Goal: Task Accomplishment & Management: Use online tool/utility

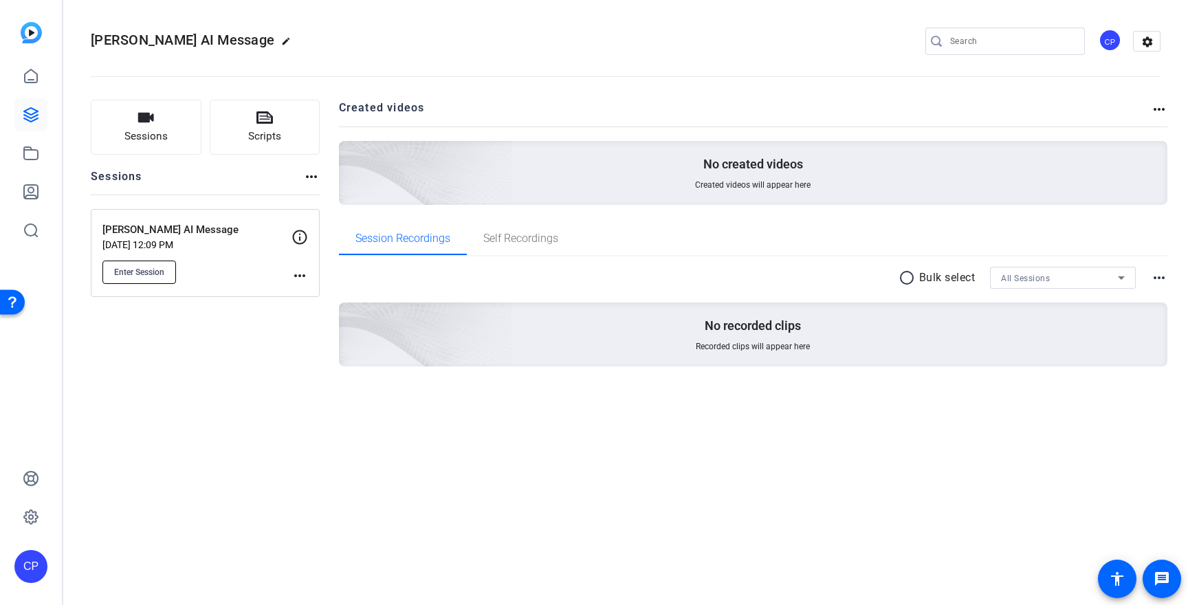
click at [138, 269] on span "Enter Session" at bounding box center [139, 272] width 50 height 11
click at [298, 281] on mat-icon "more_horiz" at bounding box center [299, 275] width 16 height 16
click at [319, 292] on span "Edit Session" at bounding box center [333, 295] width 63 height 16
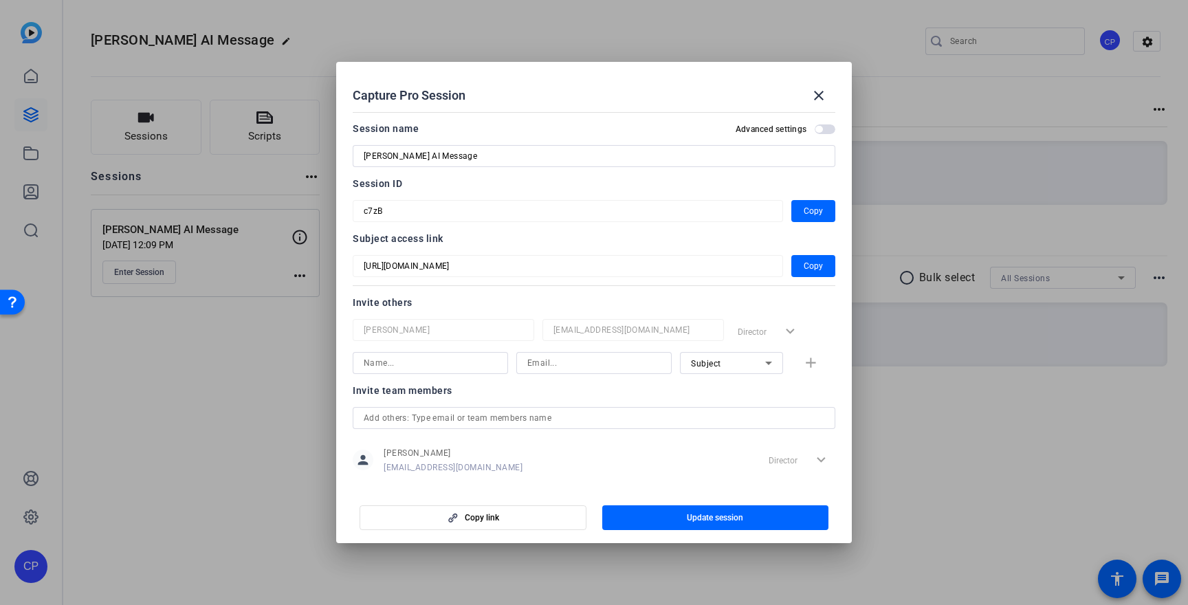
click at [821, 132] on span "button" at bounding box center [824, 129] width 21 height 10
click at [821, 89] on mat-icon "close" at bounding box center [818, 95] width 16 height 16
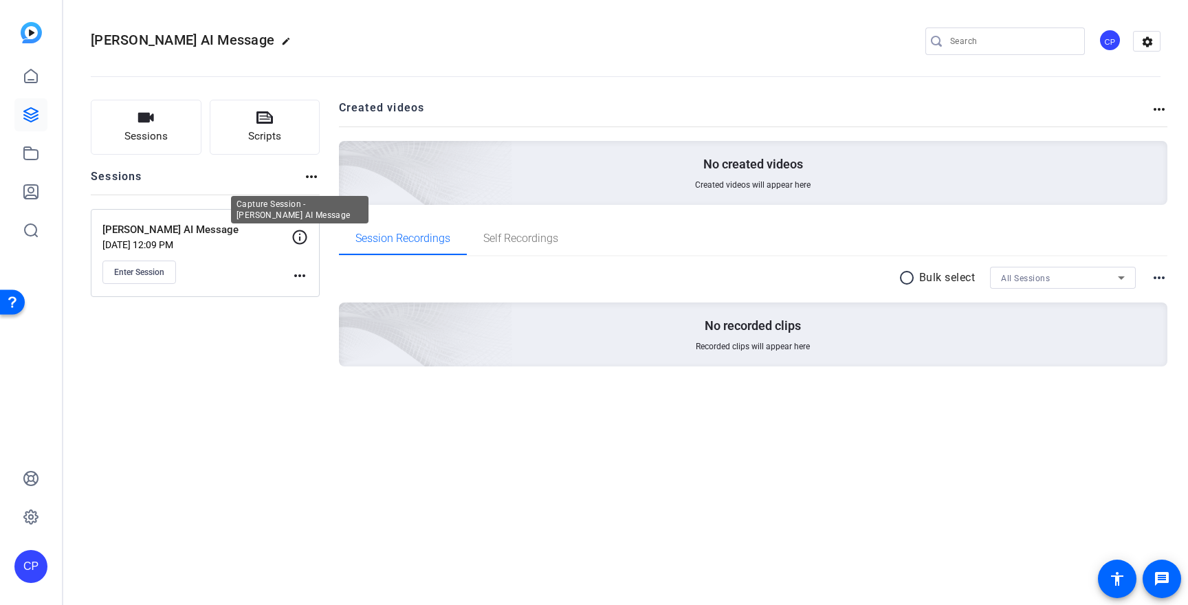
click at [304, 238] on icon at bounding box center [299, 237] width 16 height 16
click at [163, 269] on span "Enter Session" at bounding box center [139, 272] width 50 height 11
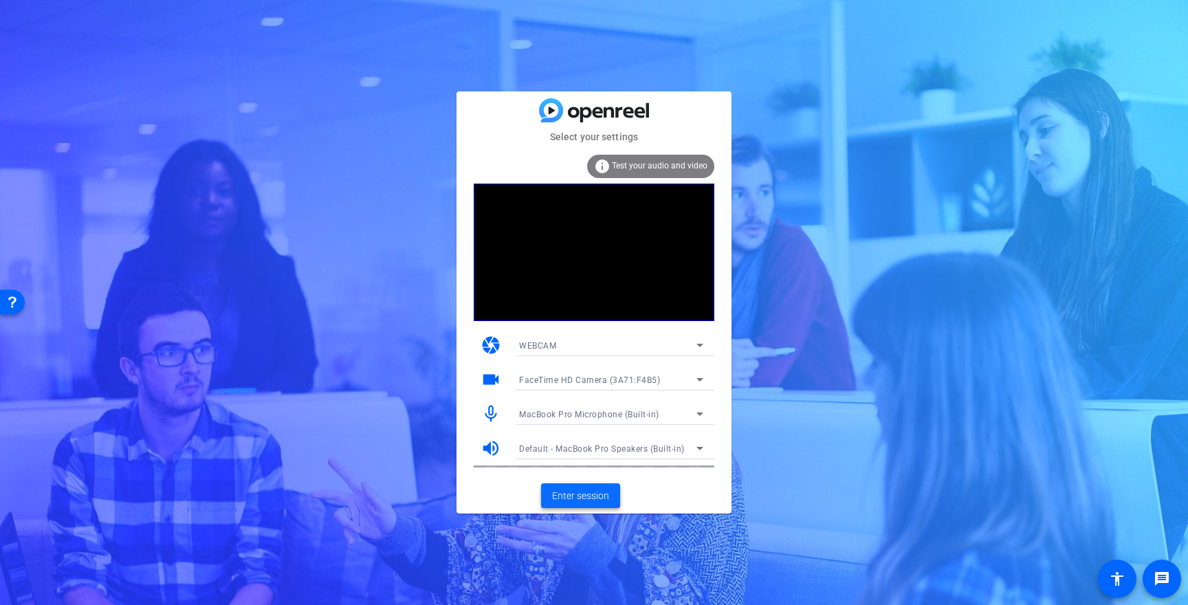
click at [590, 491] on span "Enter session" at bounding box center [580, 496] width 57 height 14
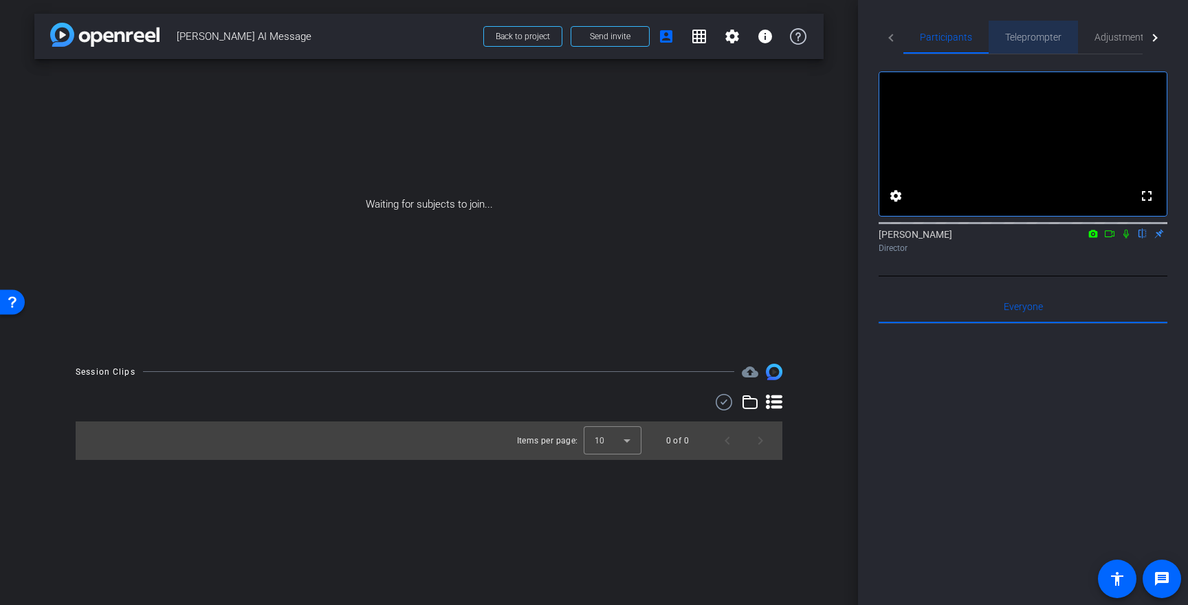
click at [1026, 34] on span "Teleprompter" at bounding box center [1033, 37] width 56 height 10
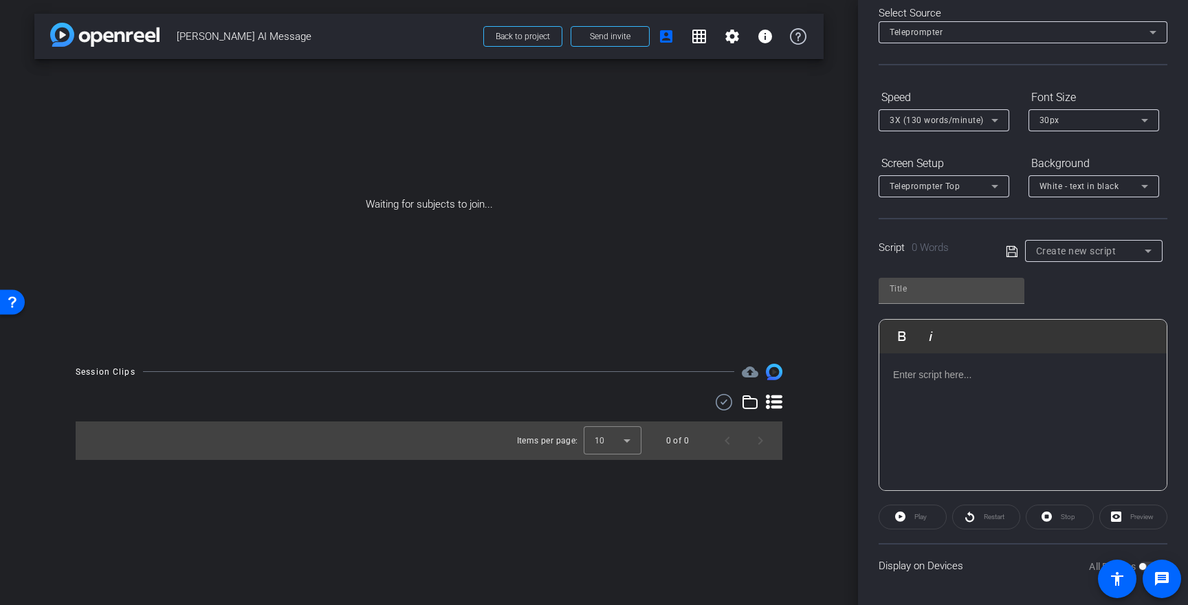
scroll to position [72, 0]
click at [970, 387] on div at bounding box center [1022, 419] width 287 height 137
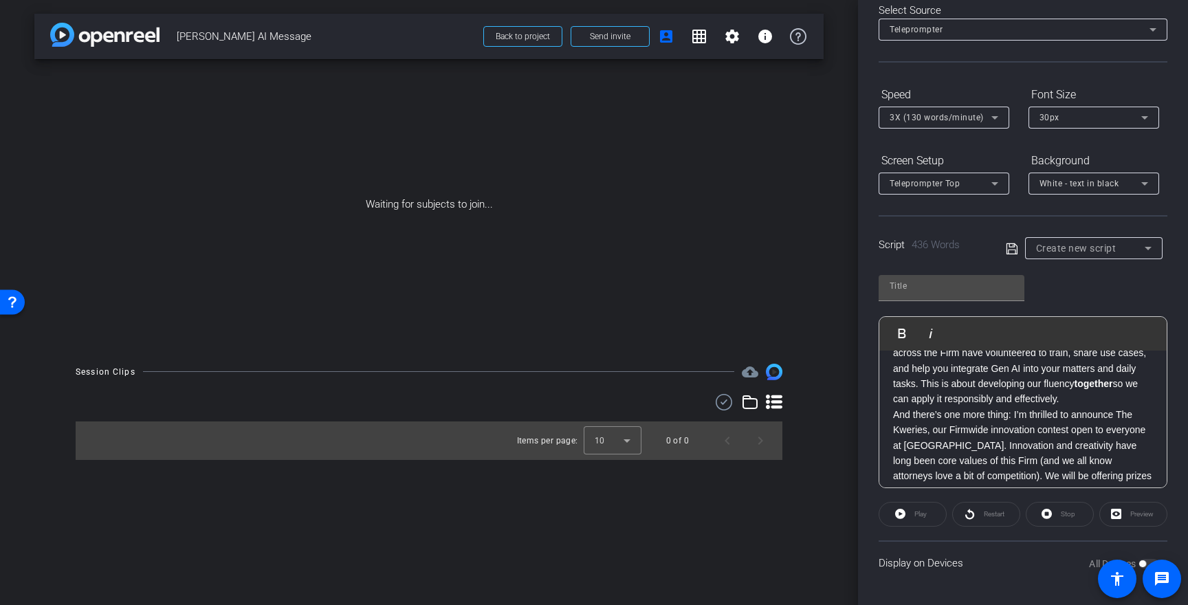
scroll to position [0, 0]
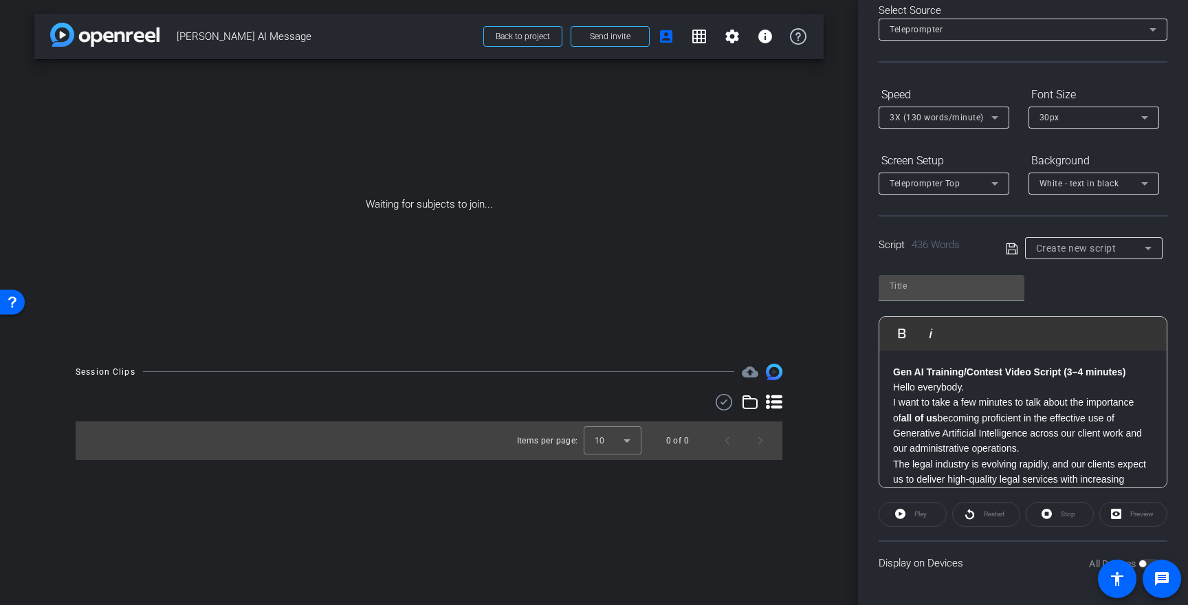
click at [932, 368] on strong "Gen AI Training/Contest Video Script (3–4 minutes)" at bounding box center [1009, 371] width 232 height 11
click at [908, 288] on input "text" at bounding box center [951, 286] width 124 height 16
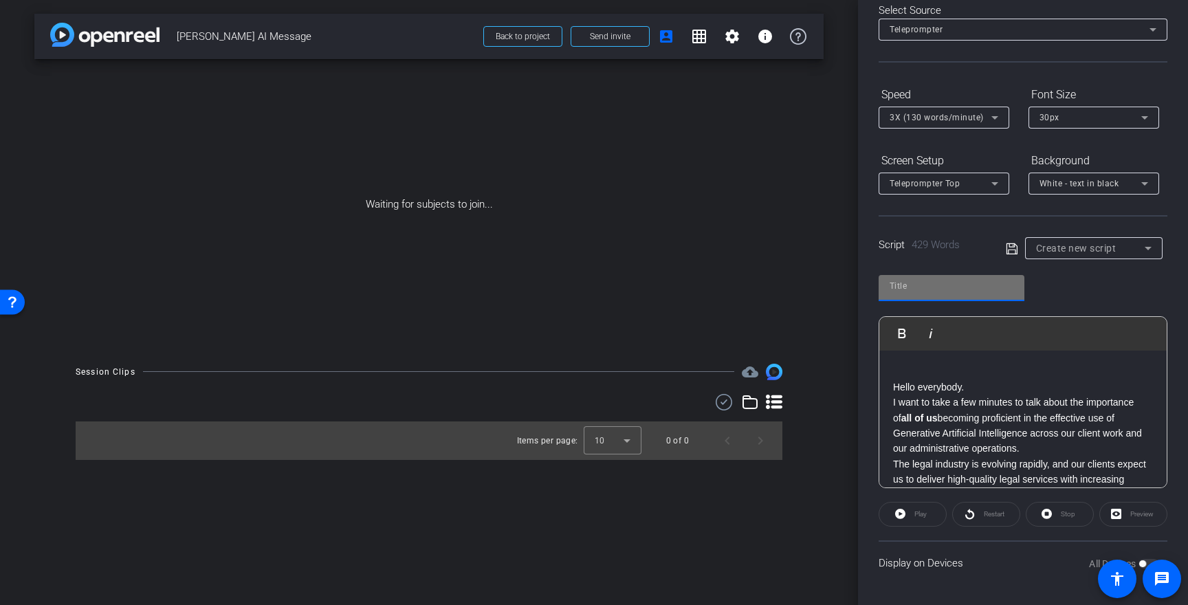
paste input "Gen AI Training/Contest Video Script (3–4 minutes)"
click at [896, 372] on p at bounding box center [1023, 371] width 260 height 15
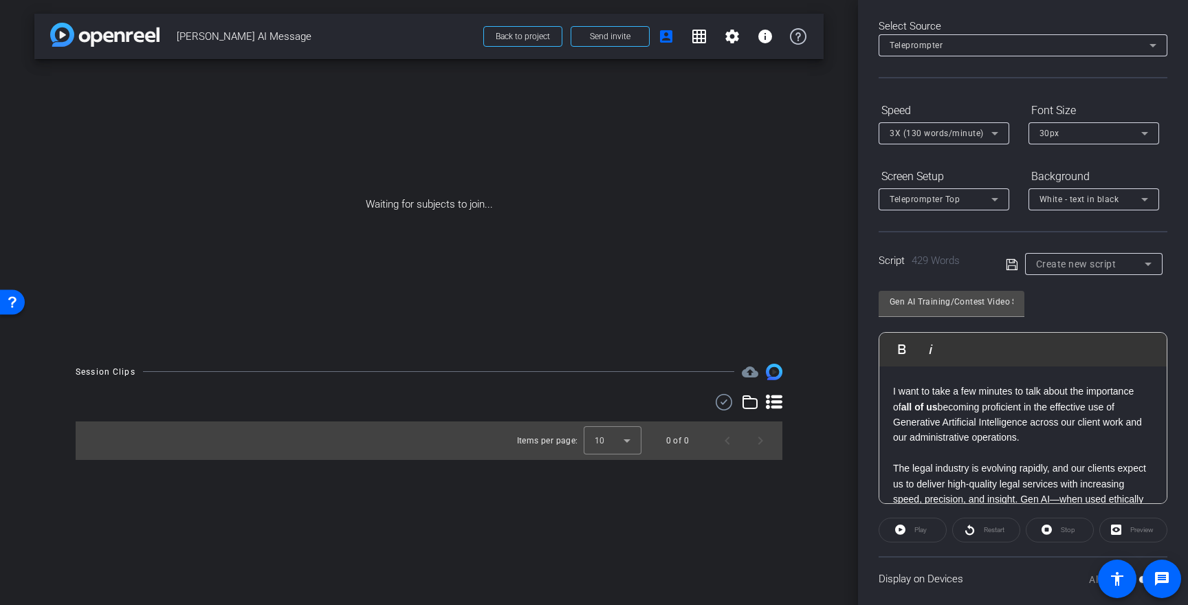
scroll to position [24, 0]
drag, startPoint x: 929, startPoint y: 407, endPoint x: 882, endPoint y: 408, distance: 47.4
click at [1039, 434] on p "I want to take a few minutes to talk about the importance of all of us becoming…" at bounding box center [1023, 417] width 260 height 62
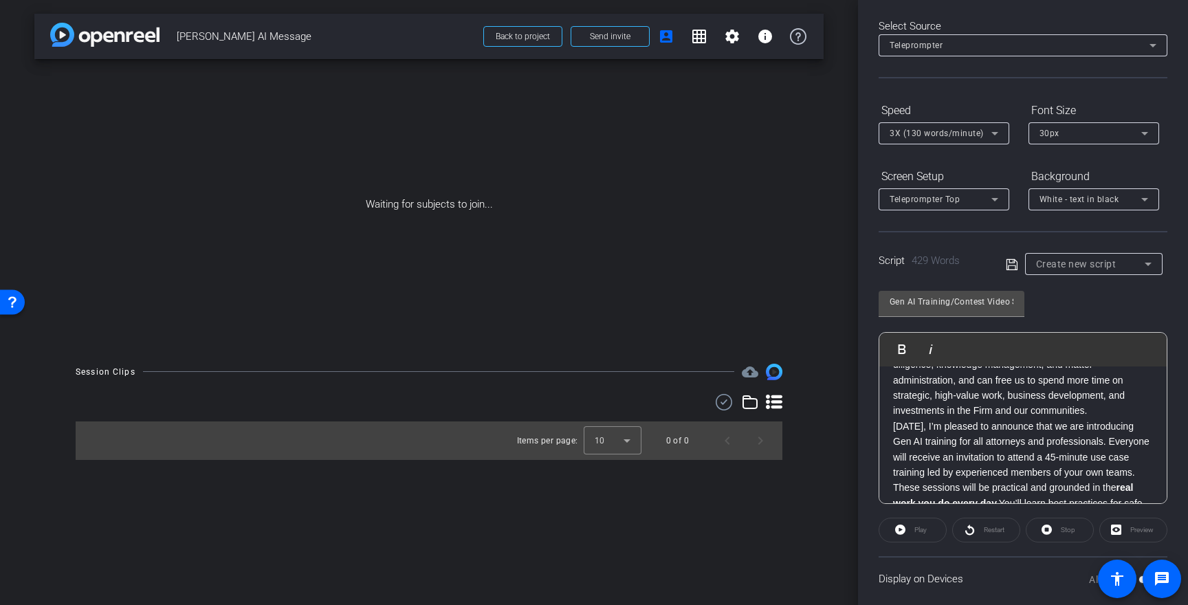
scroll to position [209, 0]
click at [890, 425] on div "Hello everybody. I want to take a few minutes to talk about the importance of a…" at bounding box center [1022, 578] width 287 height 843
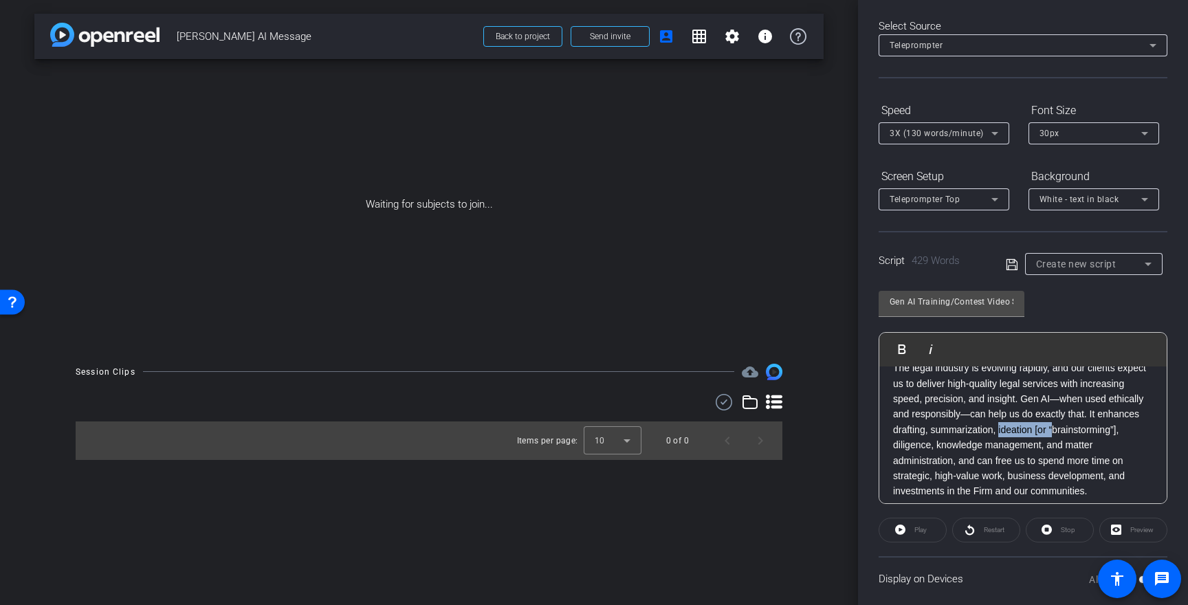
drag, startPoint x: 1055, startPoint y: 428, endPoint x: 999, endPoint y: 429, distance: 56.4
click at [999, 429] on p "The legal industry is evolving rapidly, and our clients expect us to deliver hi…" at bounding box center [1023, 429] width 260 height 139
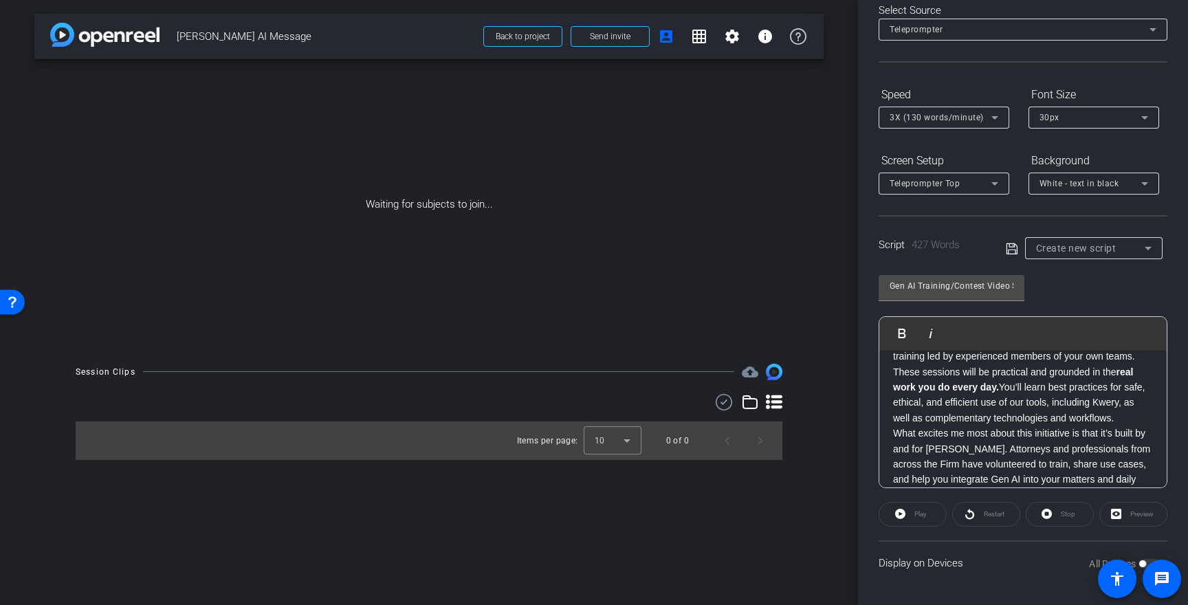
scroll to position [324, 0]
click at [891, 431] on div "Hello everybody. I want to take a few minutes to talk about the importance of a…" at bounding box center [1022, 456] width 287 height 858
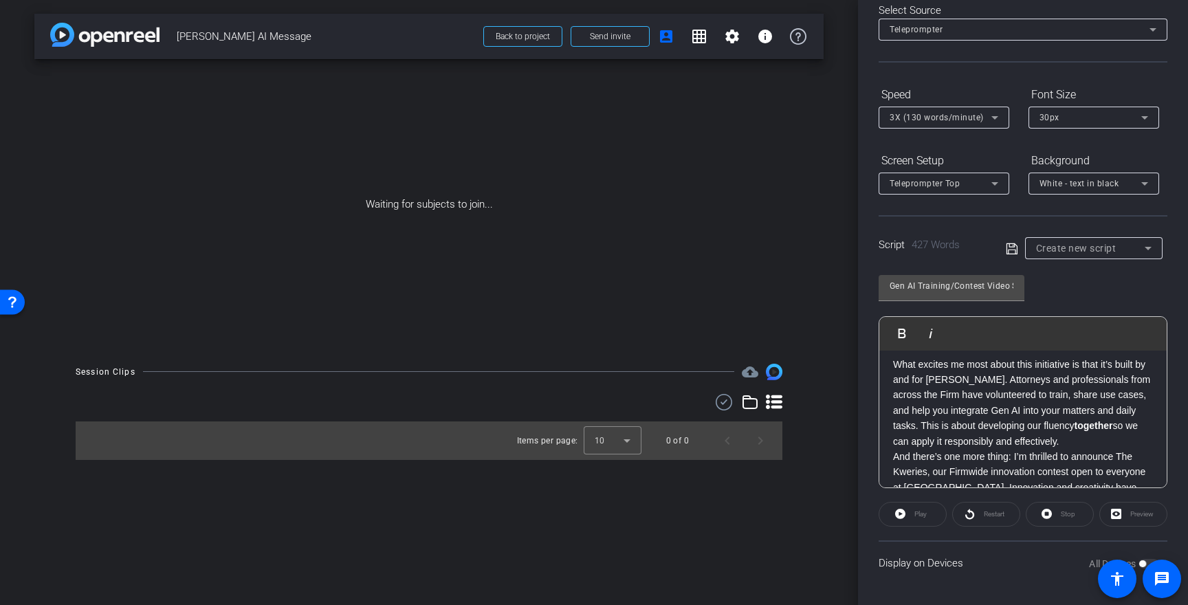
scroll to position [416, 0]
click at [893, 450] on p "And there’s one more thing: I’m thrilled to announce The Kweries, our Firmwide …" at bounding box center [1023, 517] width 260 height 154
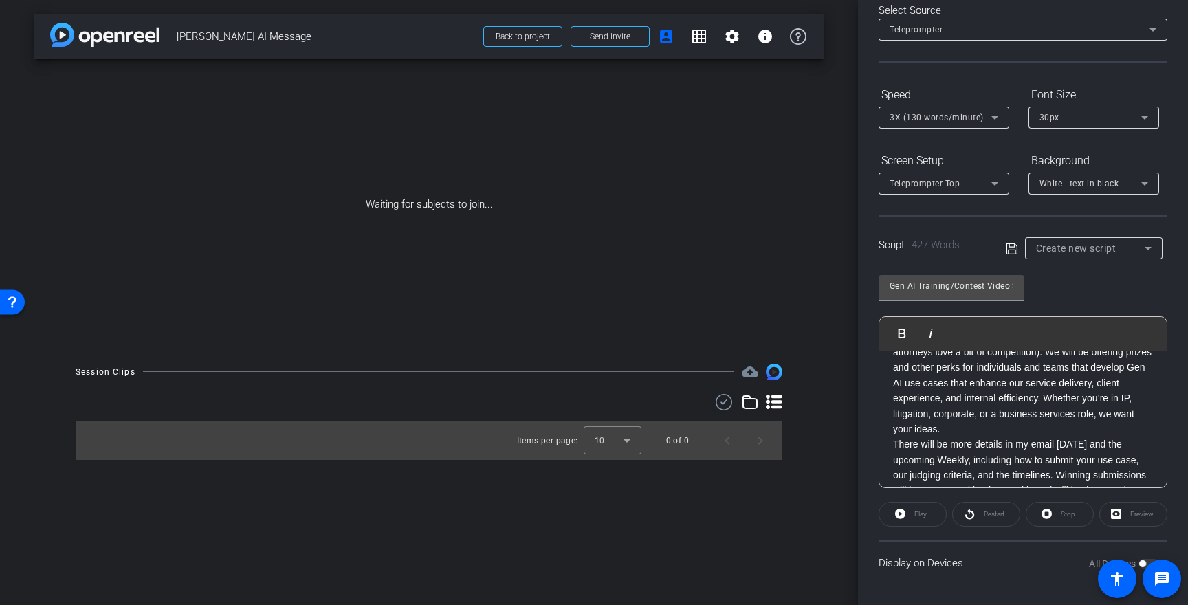
scroll to position [592, 0]
click at [891, 423] on div "Hello everybody. I want to take a few minutes to talk about the importance of a…" at bounding box center [1022, 202] width 287 height 889
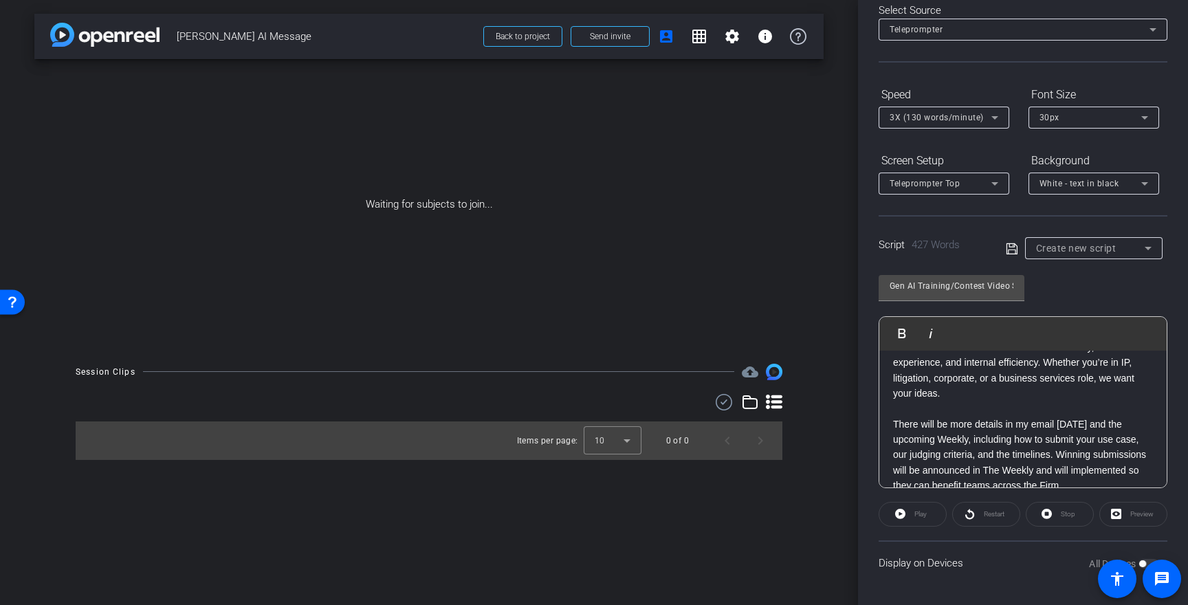
scroll to position [643, 0]
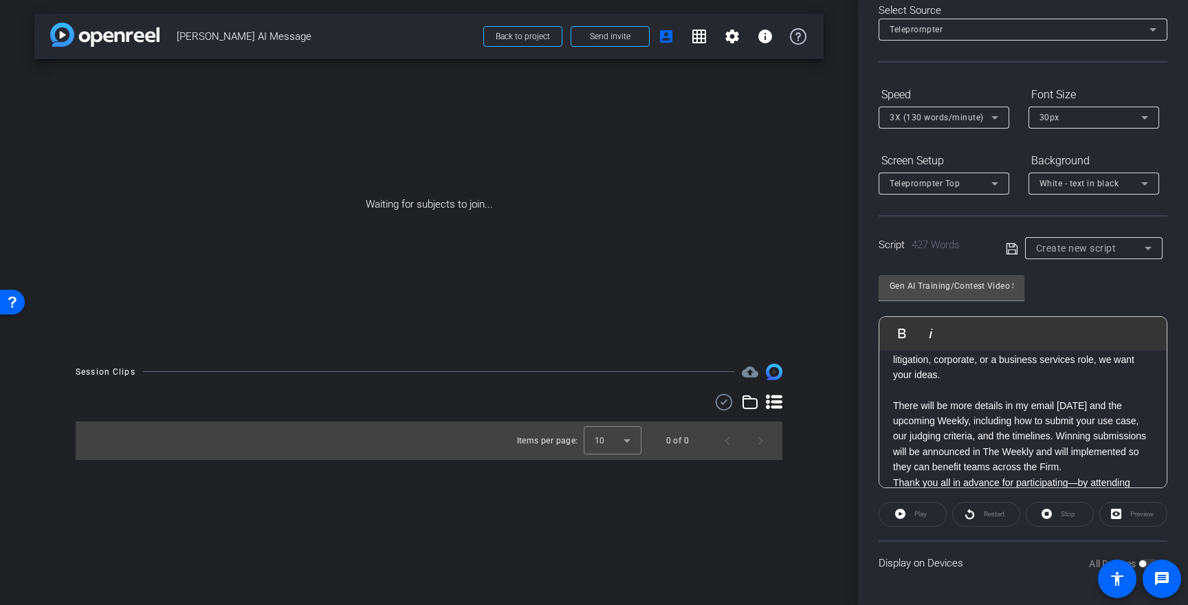
click at [1079, 398] on p "There will be more details in my email today and the upcoming Weekly, including…" at bounding box center [1023, 436] width 260 height 77
click at [892, 466] on div "Hello everybody. I want to take a few minutes to talk about the importance of a…" at bounding box center [1022, 159] width 287 height 904
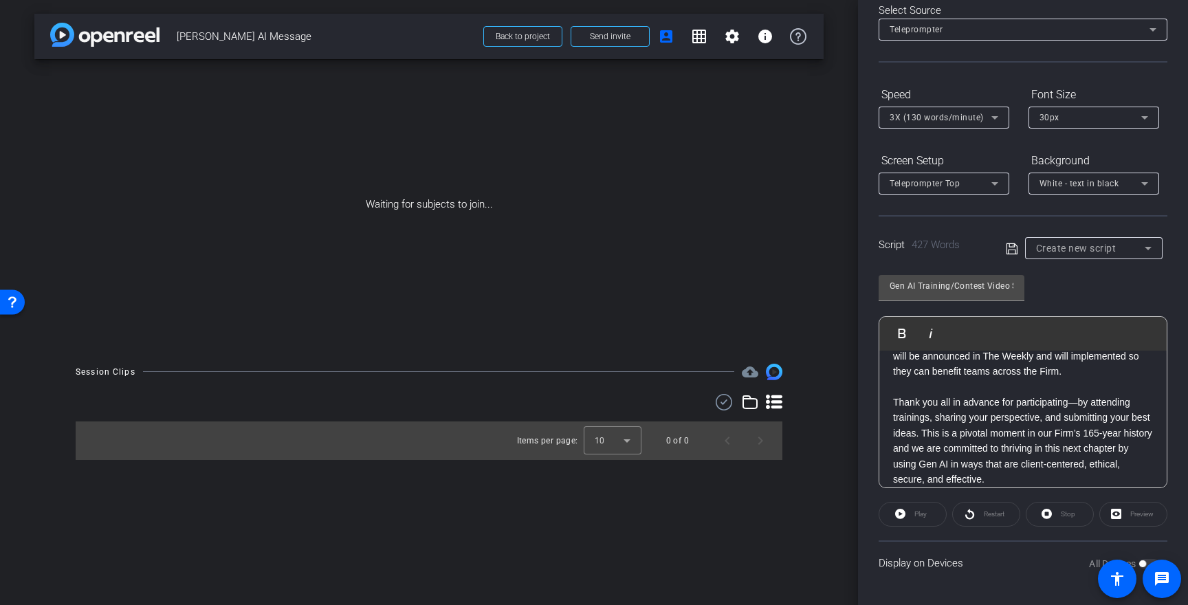
scroll to position [767, 0]
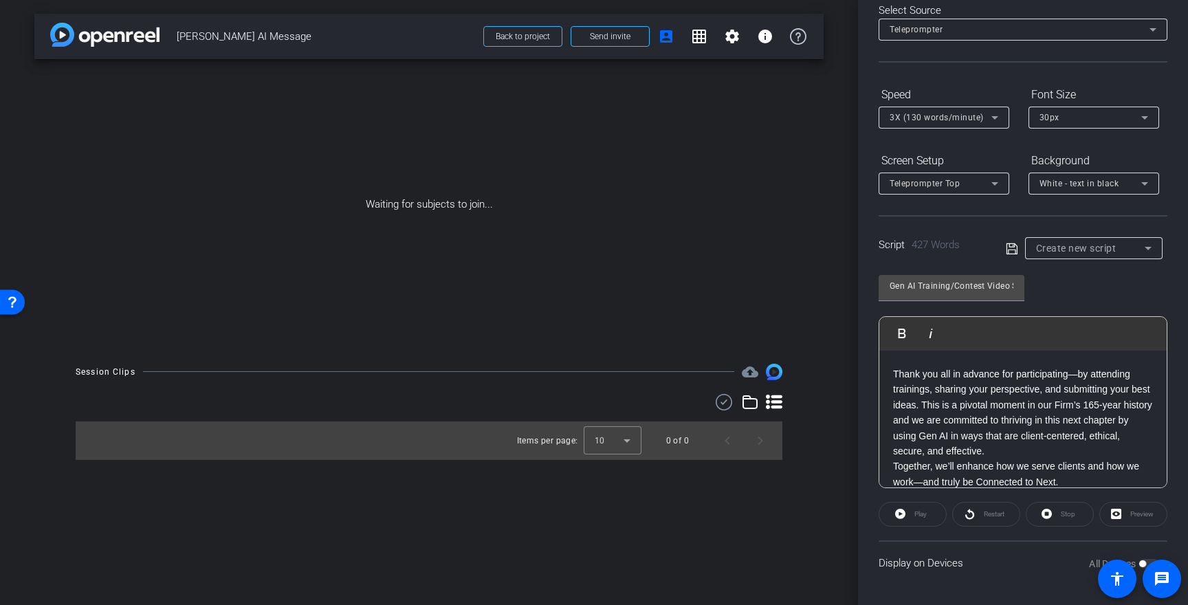
click at [1000, 434] on p "Thank you all in advance for participating—by attending trainings, sharing your…" at bounding box center [1023, 412] width 260 height 92
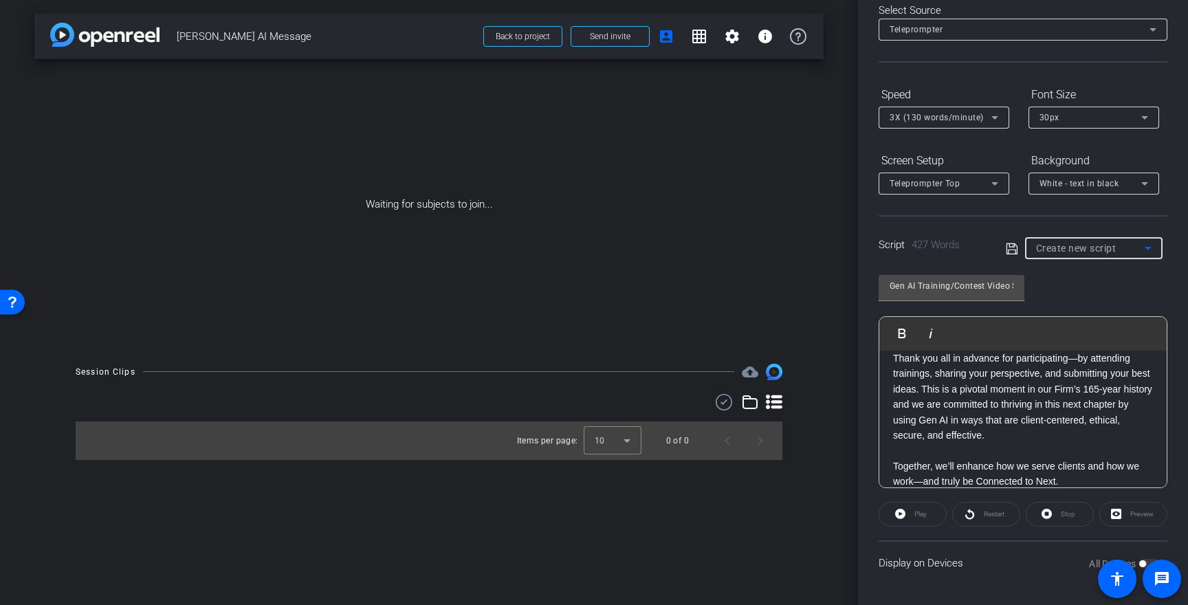
click at [1080, 254] on div "Create new script" at bounding box center [1090, 248] width 109 height 16
click at [988, 260] on div at bounding box center [594, 302] width 1188 height 605
click at [959, 286] on input "Gen AI Training/Contest Video Script" at bounding box center [951, 286] width 124 height 16
click at [986, 284] on input "Gen AI Training/Contest Video Script" at bounding box center [951, 286] width 124 height 16
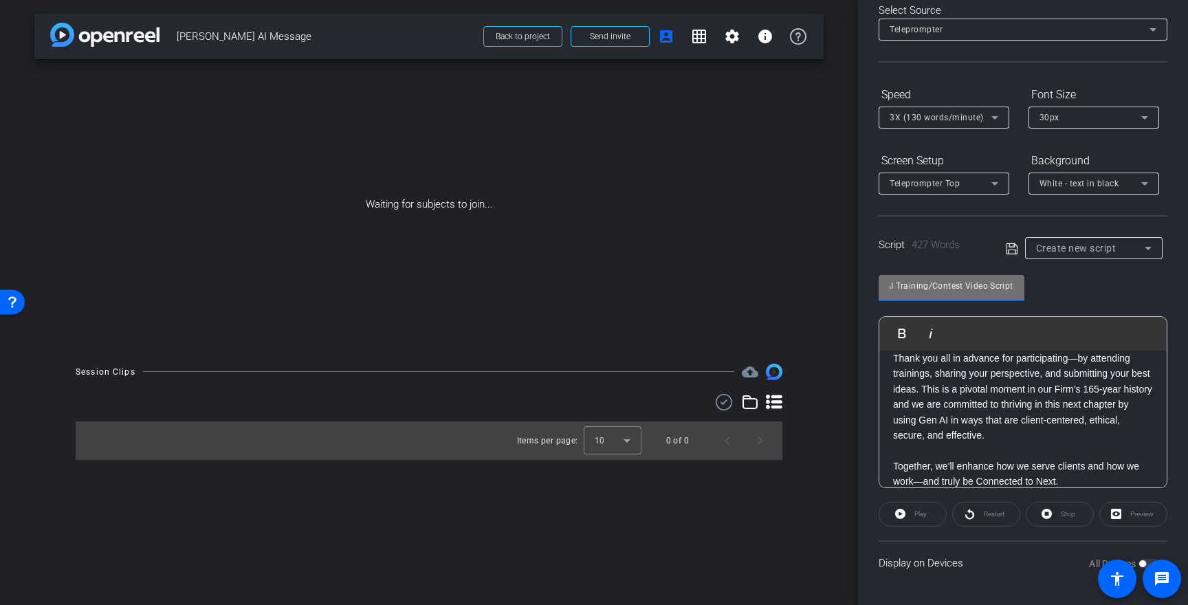
drag, startPoint x: 986, startPoint y: 284, endPoint x: 1049, endPoint y: 285, distance: 63.2
click at [1049, 285] on div "Gen AI Training/Contest Video Script Play Play from this location Play Selected…" at bounding box center [1022, 376] width 289 height 223
click at [988, 287] on input "Gen AI Training/Contest" at bounding box center [951, 286] width 124 height 16
click at [1014, 247] on icon at bounding box center [1011, 249] width 12 height 16
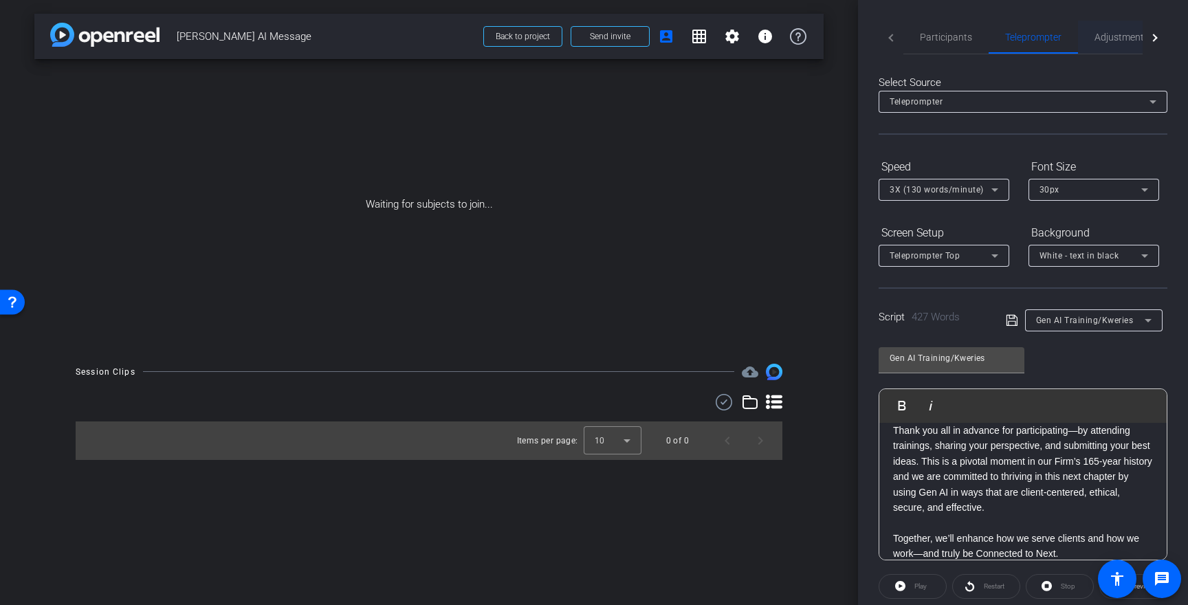
click at [1116, 42] on span "Adjustments" at bounding box center [1121, 37] width 54 height 10
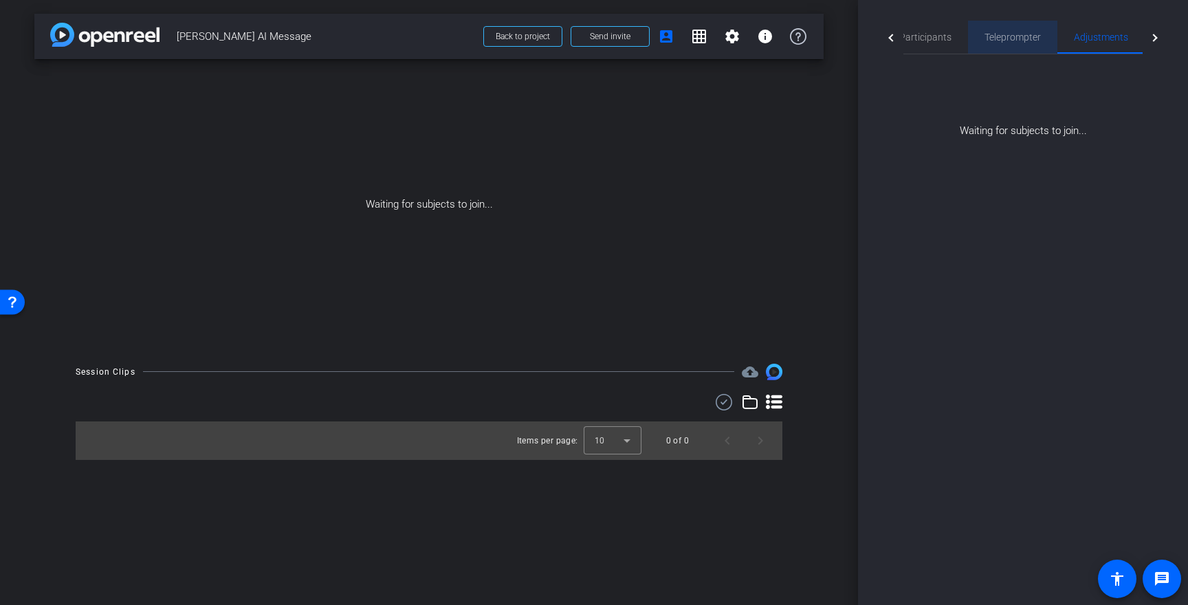
click at [1001, 32] on span "Teleprompter" at bounding box center [1012, 37] width 56 height 10
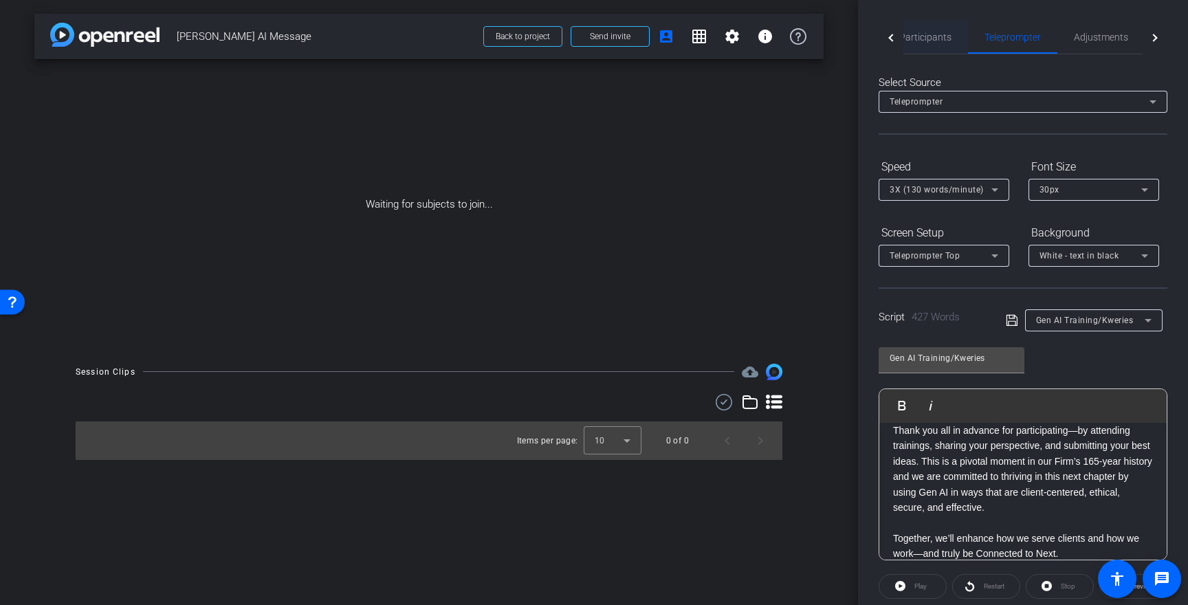
click at [947, 38] on span "Participants" at bounding box center [925, 37] width 52 height 10
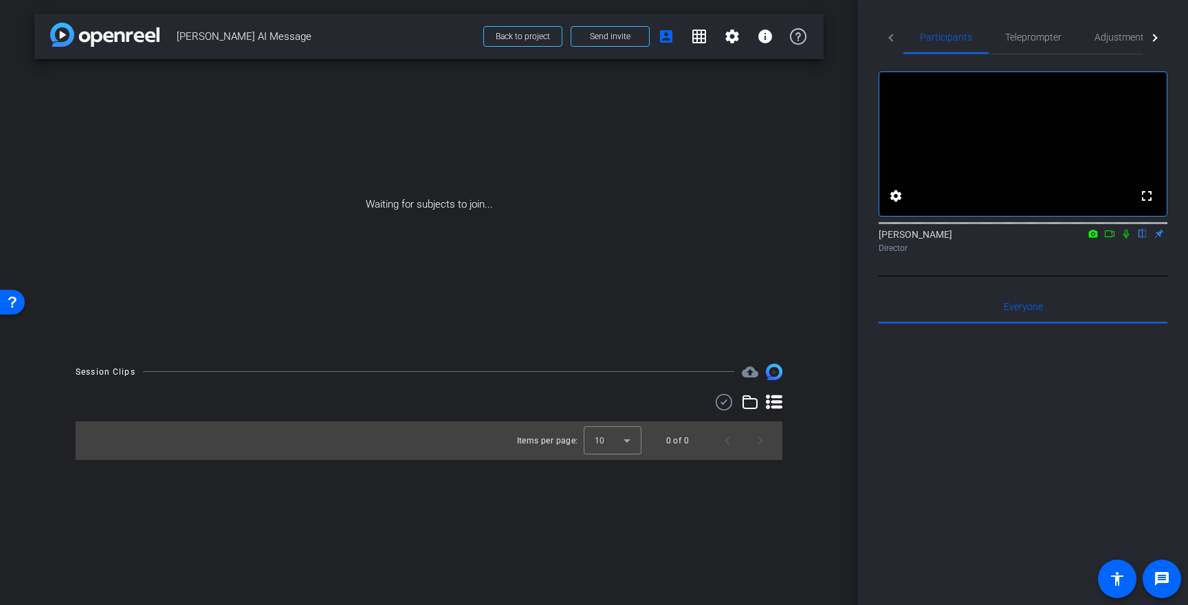
click at [1138, 239] on mat-icon "flip" at bounding box center [1142, 233] width 16 height 12
click at [1105, 41] on span "Adjustments" at bounding box center [1121, 37] width 54 height 10
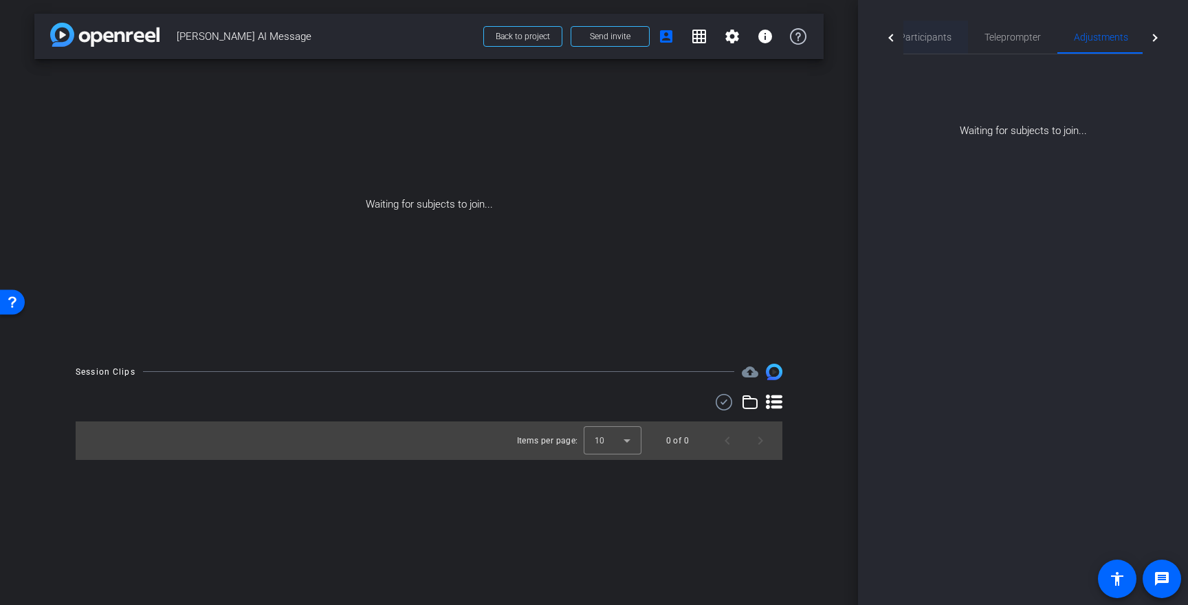
click at [913, 34] on span "Participants" at bounding box center [925, 37] width 52 height 10
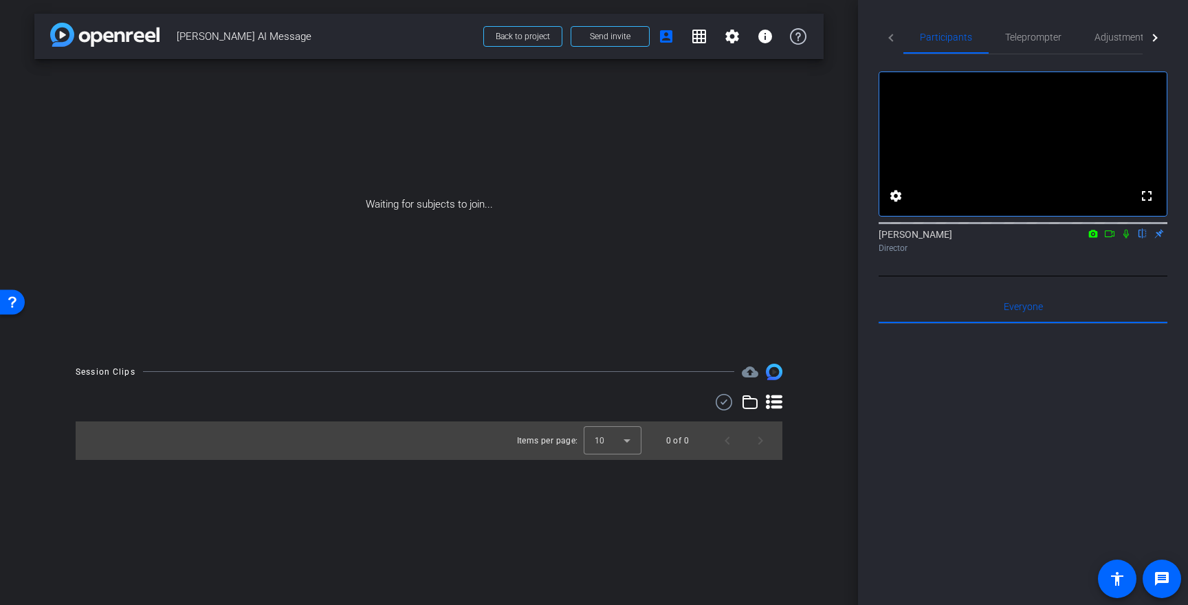
click at [1124, 238] on icon at bounding box center [1125, 234] width 11 height 10
click at [1128, 238] on icon at bounding box center [1125, 234] width 11 height 10
click at [757, 37] on mat-icon "info" at bounding box center [765, 36] width 16 height 16
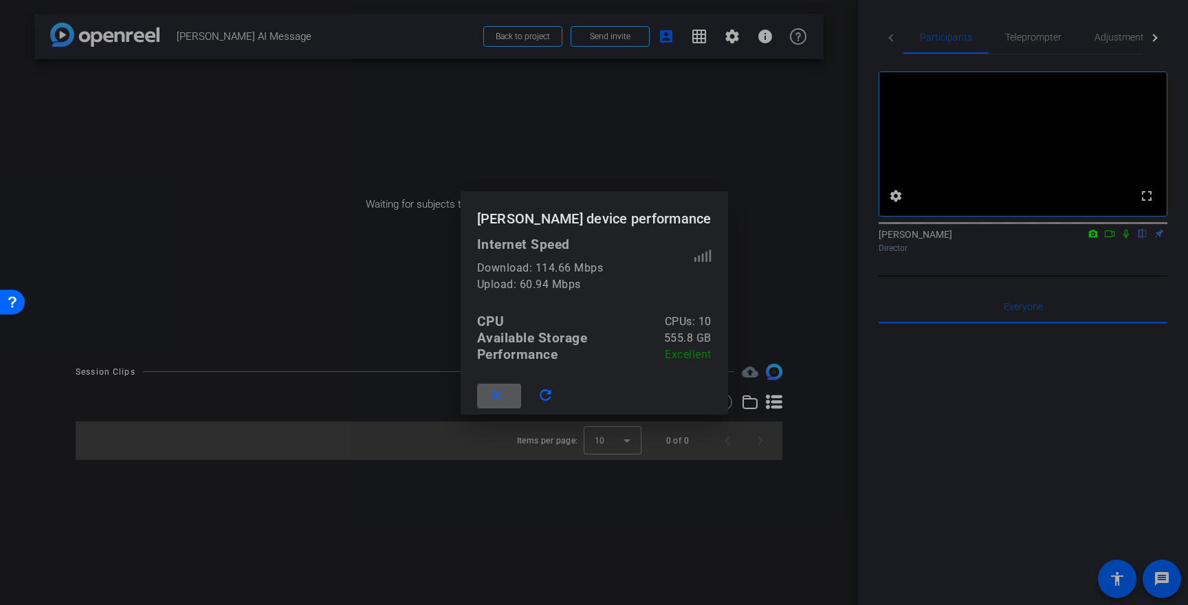
click at [500, 400] on mat-icon "close" at bounding box center [495, 395] width 17 height 17
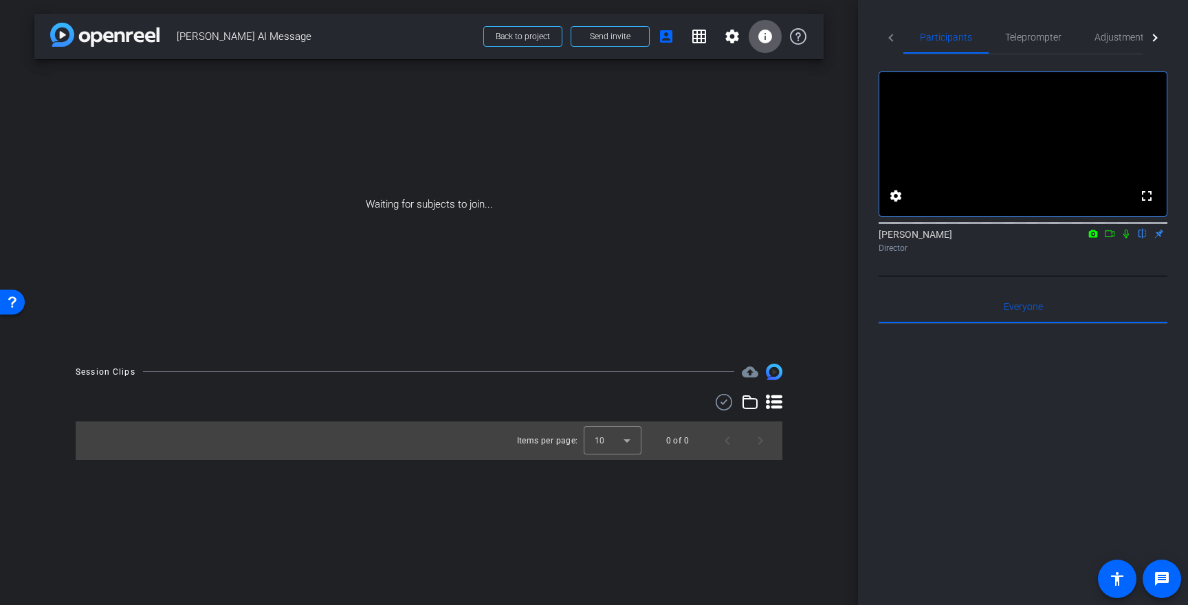
click at [755, 31] on span at bounding box center [764, 36] width 33 height 33
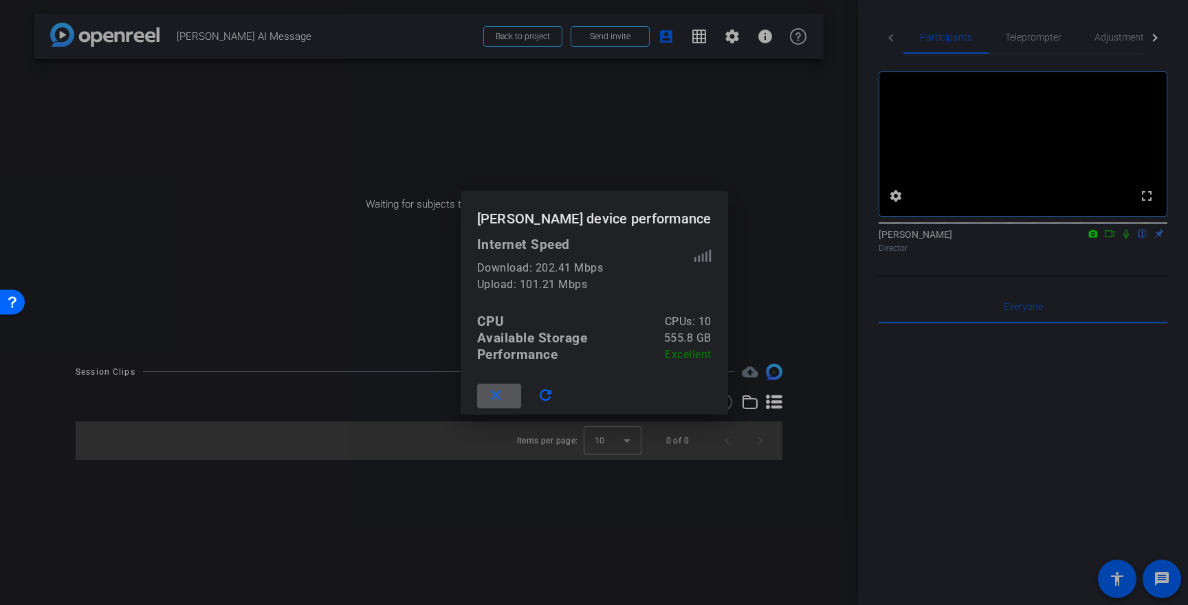
click at [504, 394] on mat-icon "close" at bounding box center [495, 395] width 17 height 17
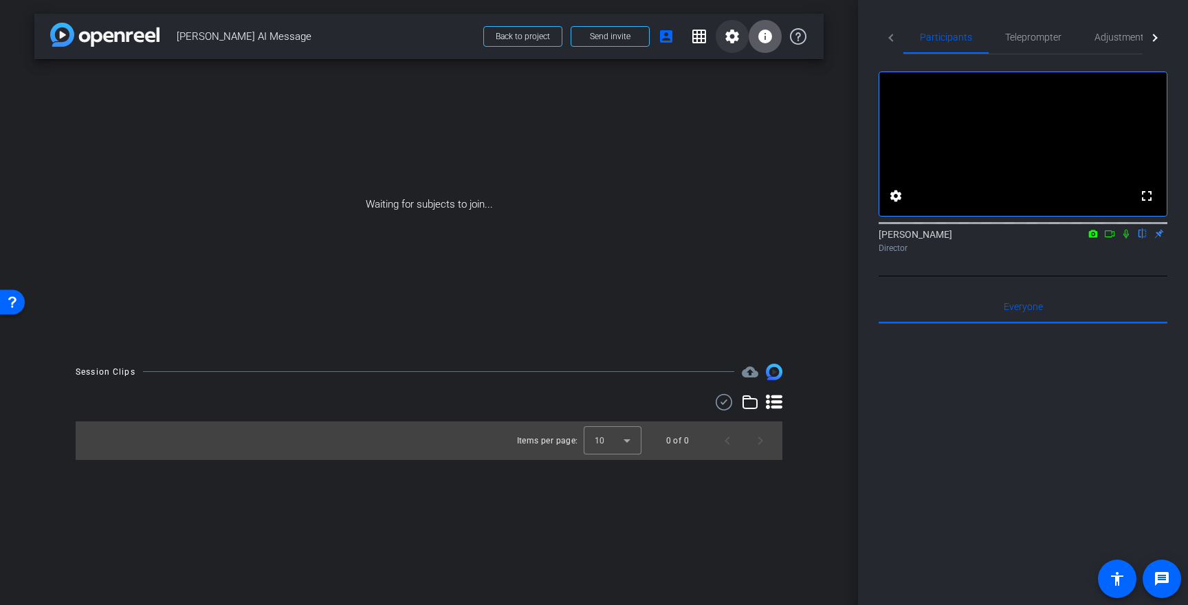
click at [725, 37] on mat-icon "settings" at bounding box center [732, 36] width 16 height 16
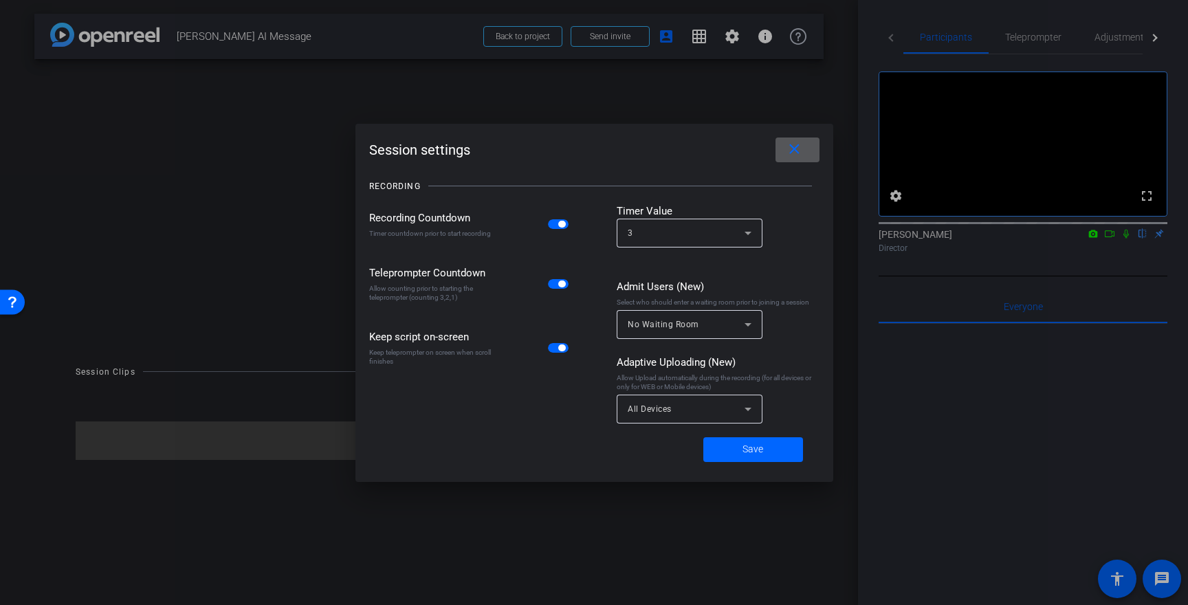
click at [801, 147] on mat-icon "close" at bounding box center [794, 149] width 17 height 17
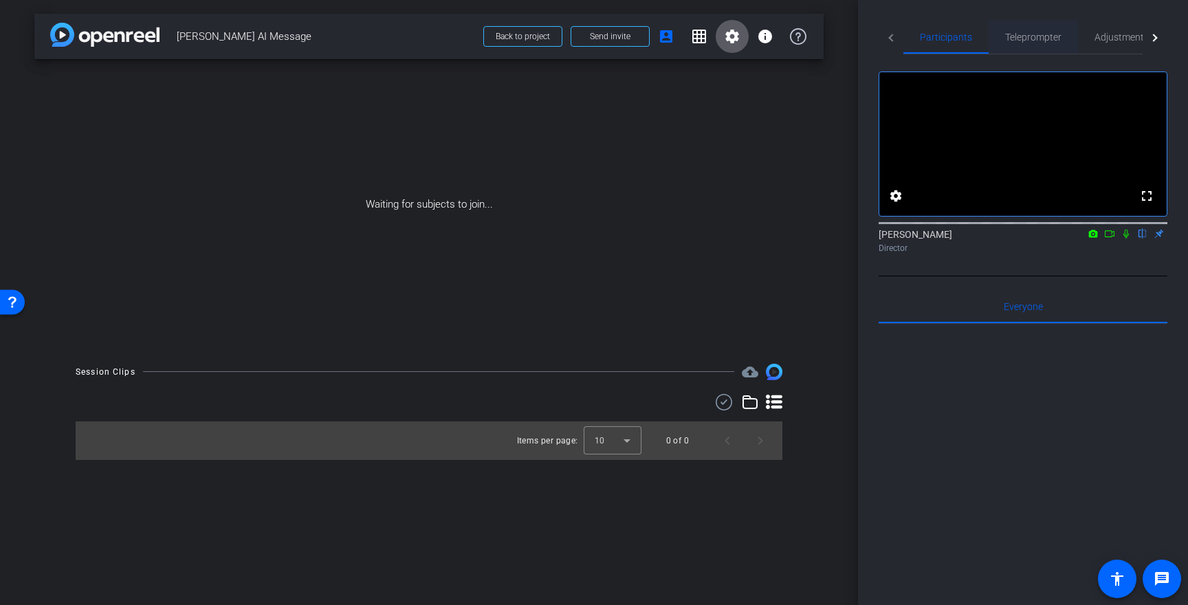
click at [1048, 34] on span "Teleprompter" at bounding box center [1033, 37] width 56 height 10
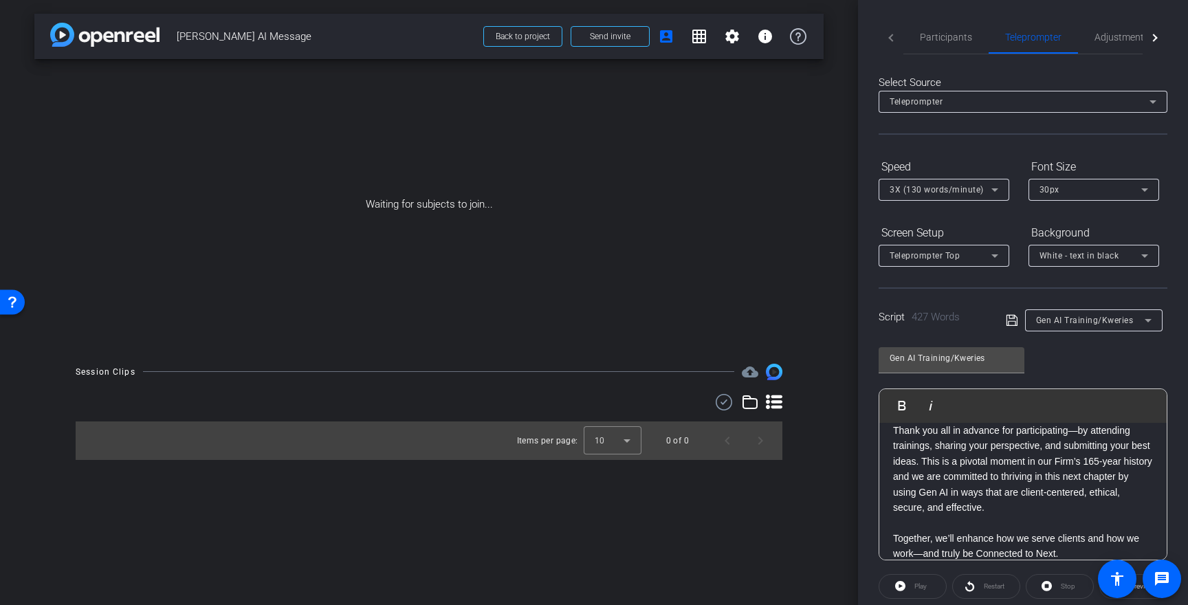
scroll to position [72, 0]
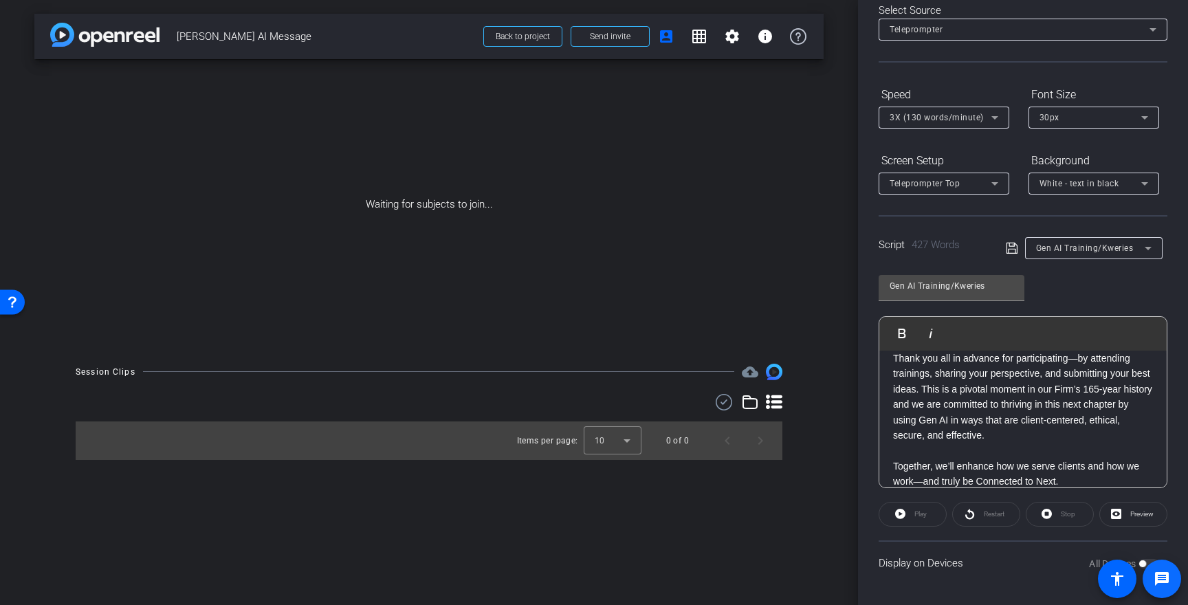
click at [1142, 561] on span at bounding box center [1161, 578] width 38 height 38
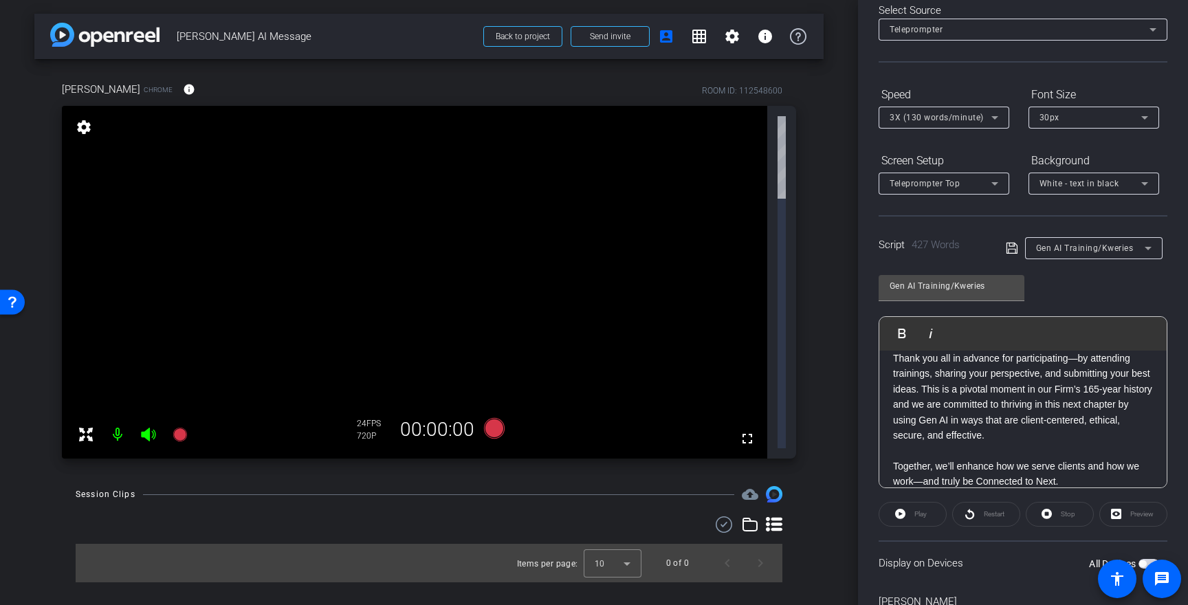
scroll to position [0, 0]
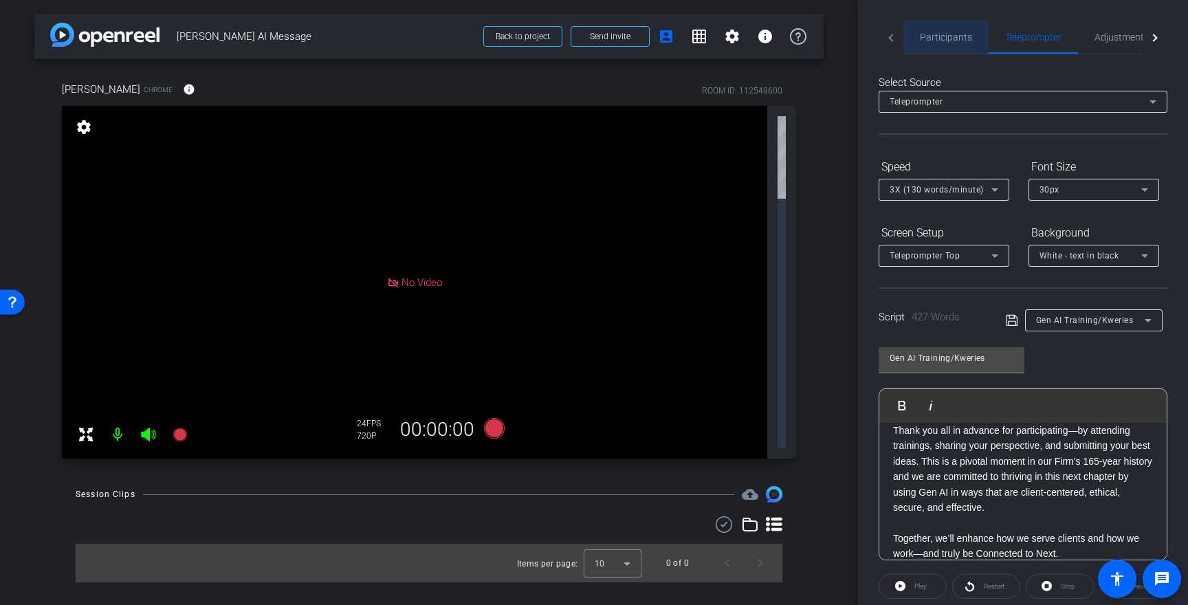
click at [942, 47] on span "Participants" at bounding box center [946, 37] width 52 height 33
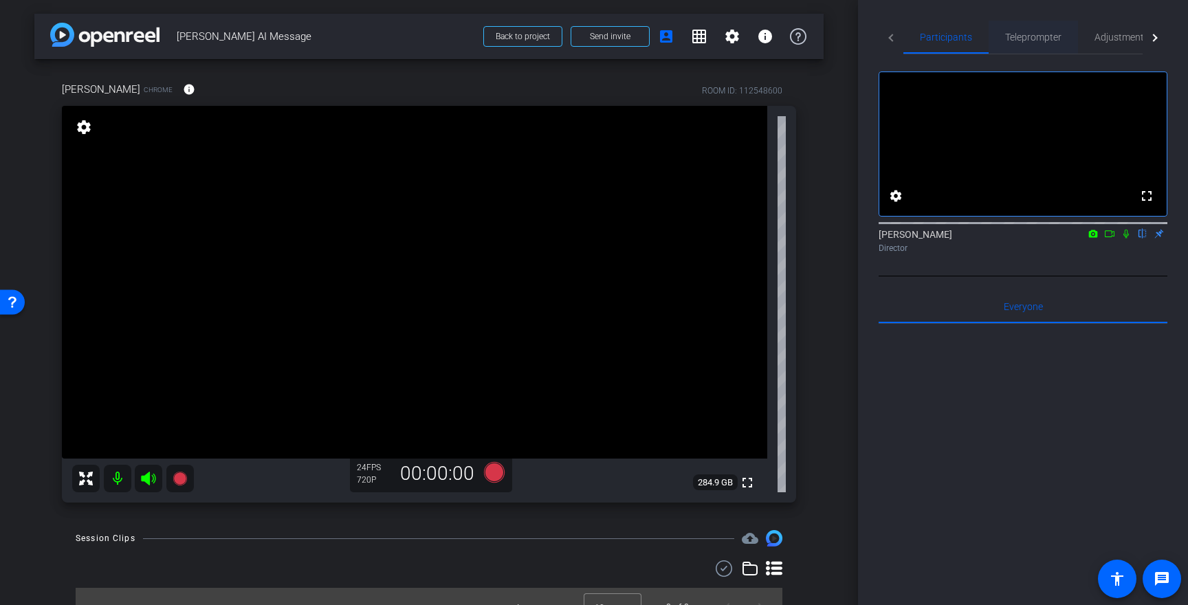
click at [1043, 38] on span "Teleprompter" at bounding box center [1033, 37] width 56 height 10
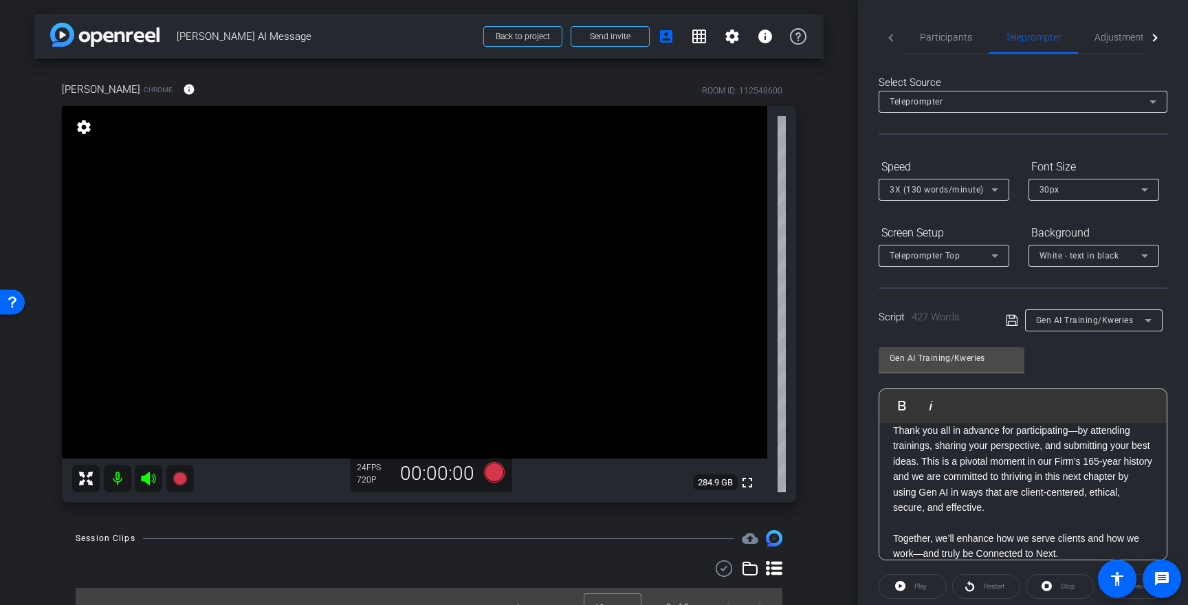
scroll to position [146, 0]
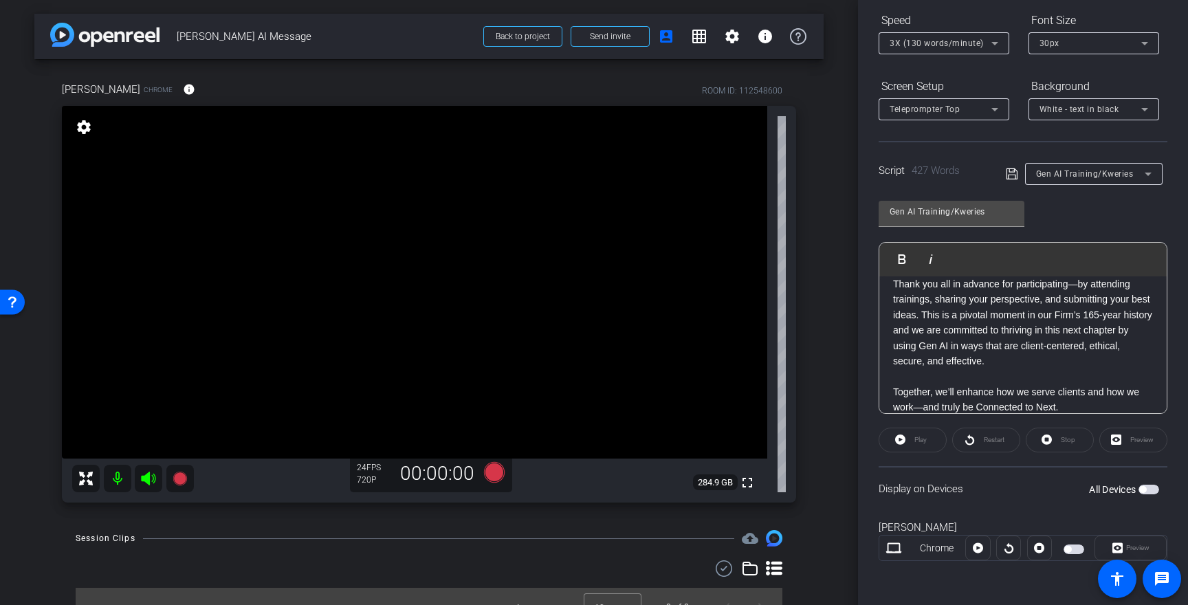
click at [1150, 490] on span "button" at bounding box center [1148, 490] width 21 height 10
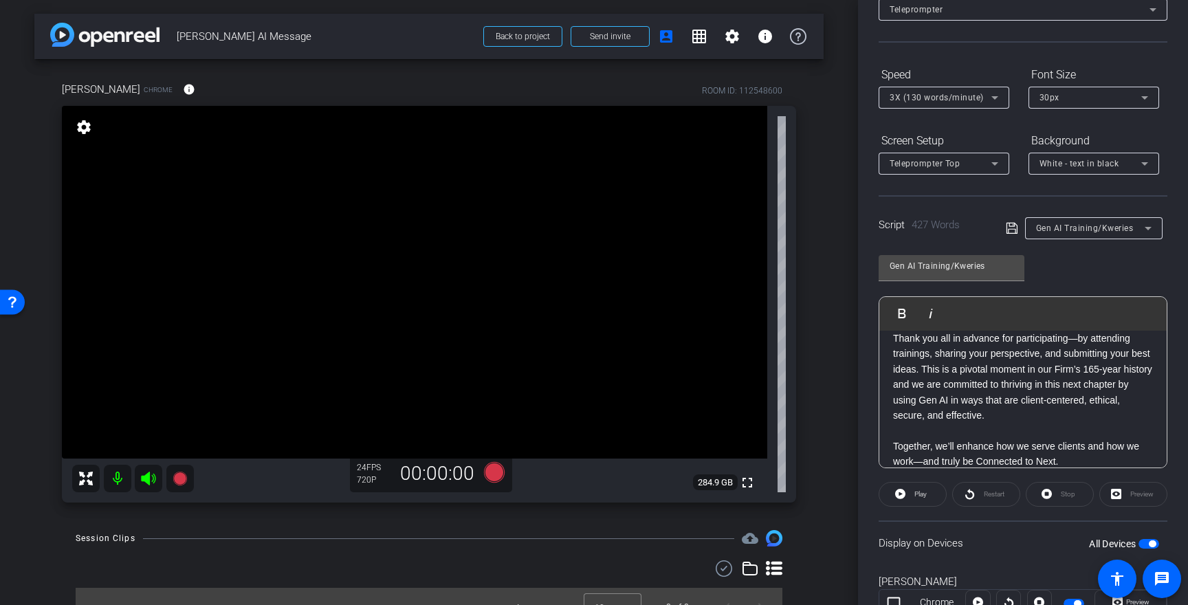
scroll to position [0, 0]
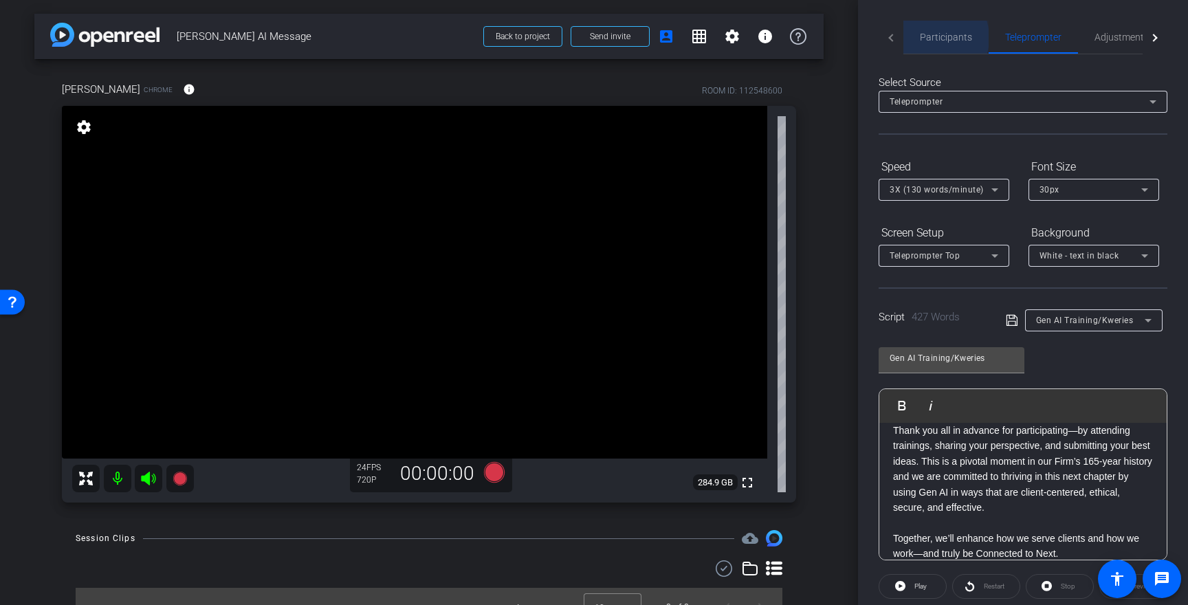
click at [928, 38] on span "Participants" at bounding box center [946, 37] width 52 height 10
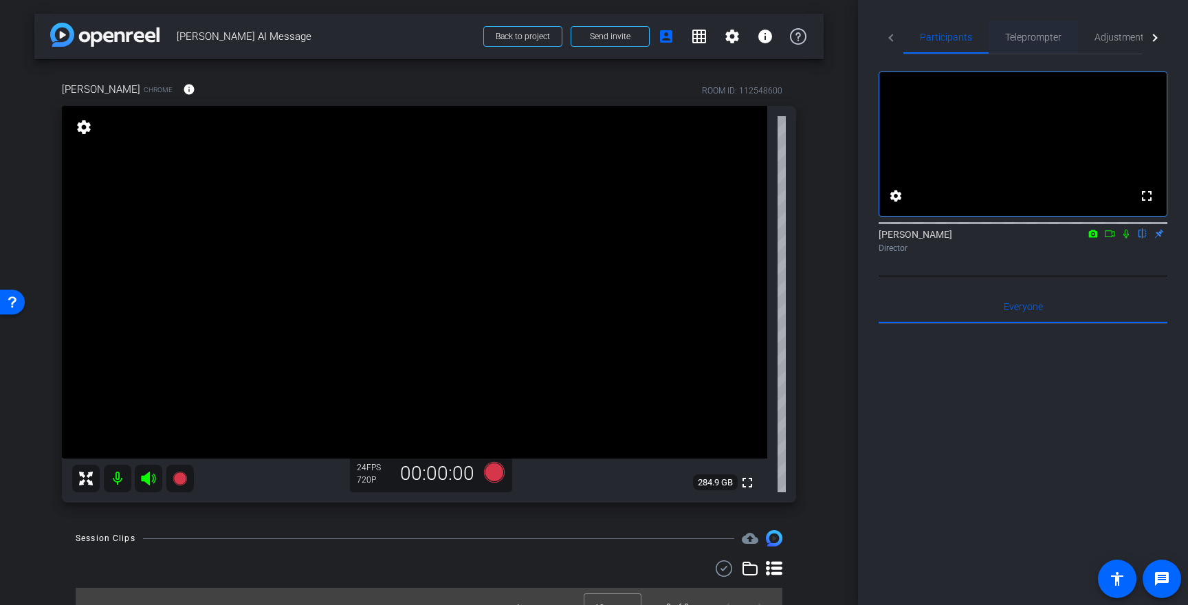
click at [1048, 42] on span "Teleprompter" at bounding box center [1033, 37] width 56 height 10
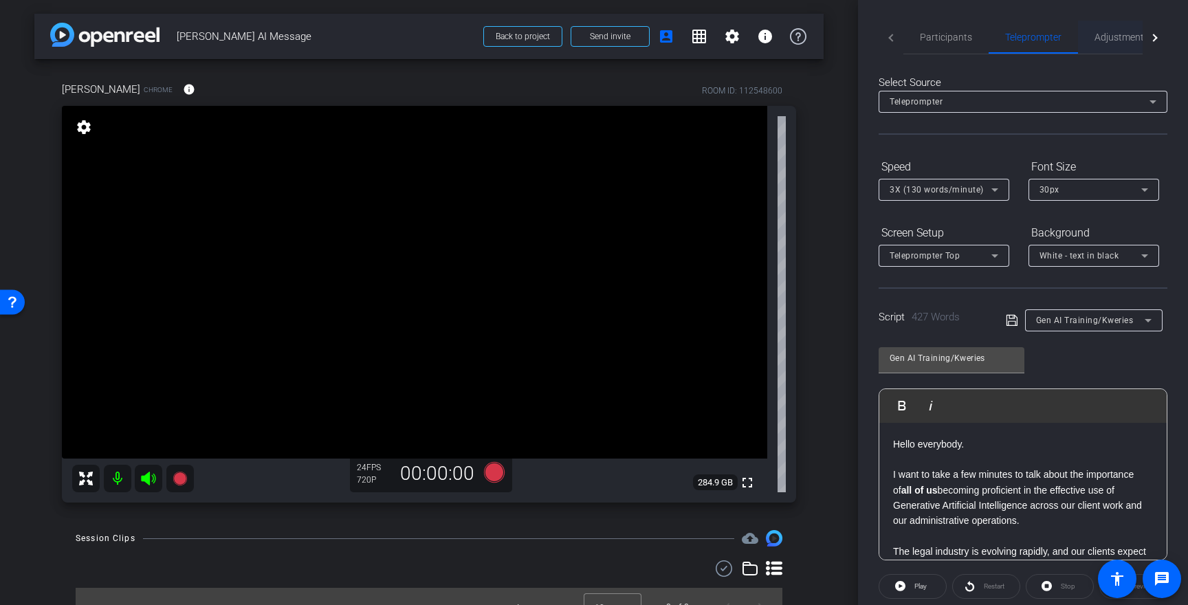
click at [1133, 41] on span "Adjustments" at bounding box center [1121, 37] width 54 height 10
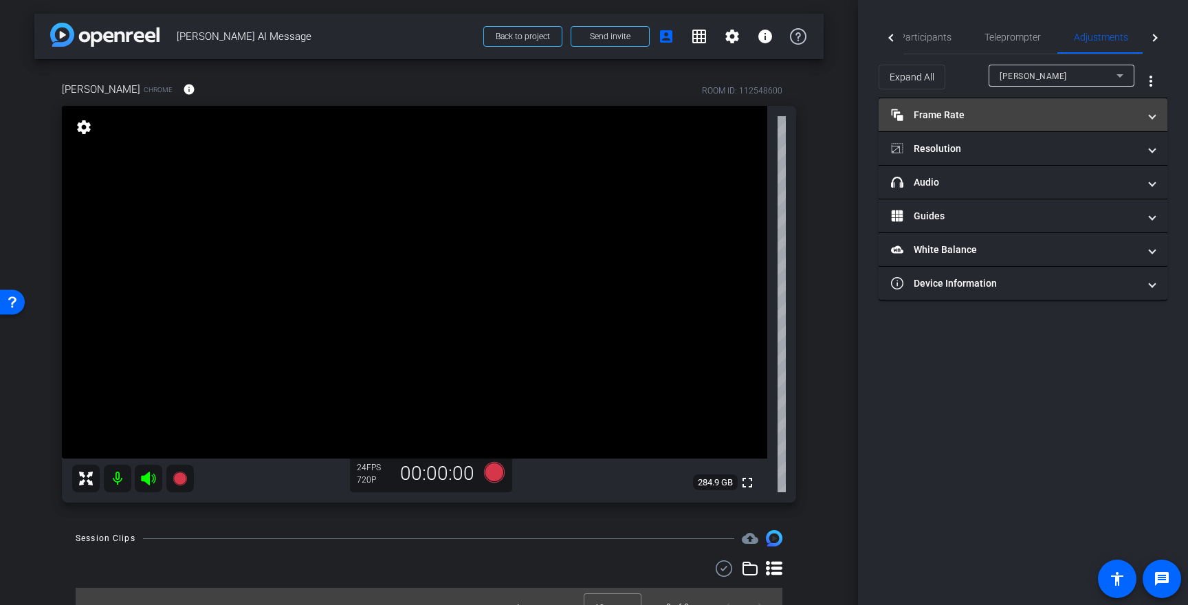
click at [1121, 122] on mat-panel-title "Frame Rate Frame Rate" at bounding box center [1014, 115] width 247 height 14
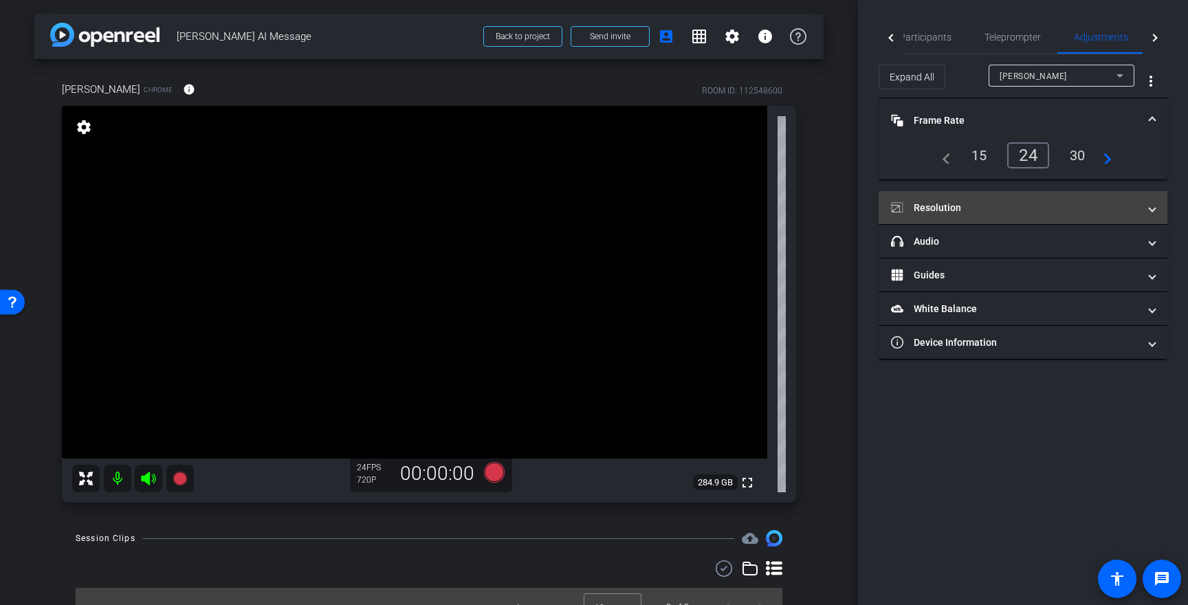
click at [1117, 201] on mat-panel-title "Resolution" at bounding box center [1014, 208] width 247 height 14
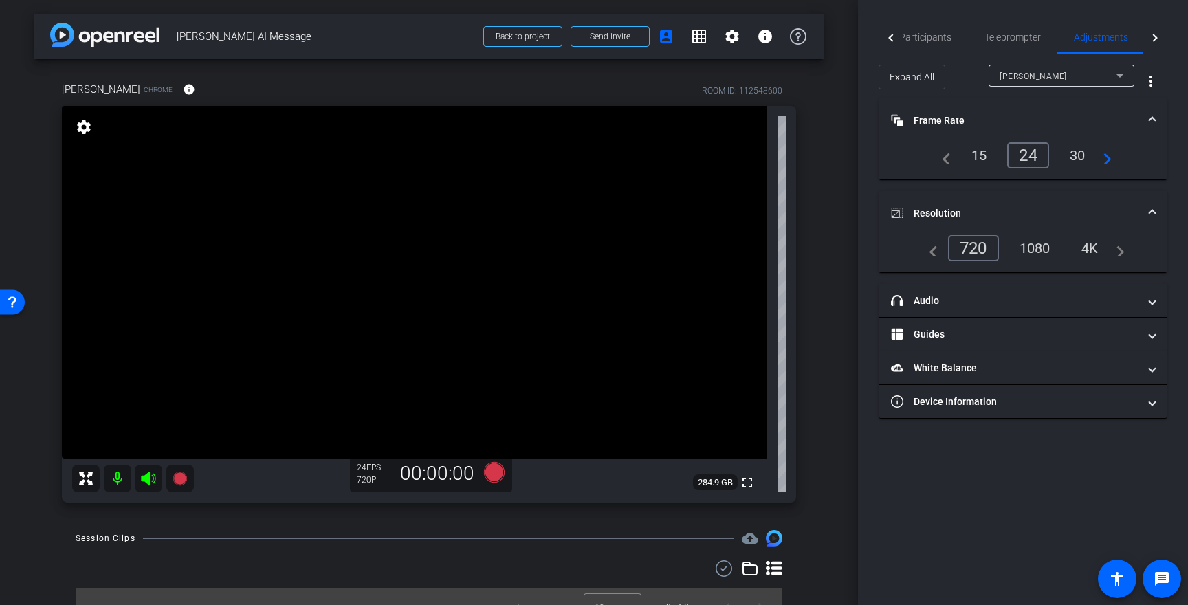
click at [1081, 247] on div "4K" at bounding box center [1090, 247] width 38 height 23
click at [80, 132] on mat-icon "settings" at bounding box center [83, 127] width 19 height 16
click at [1005, 25] on span "Teleprompter" at bounding box center [1012, 37] width 56 height 33
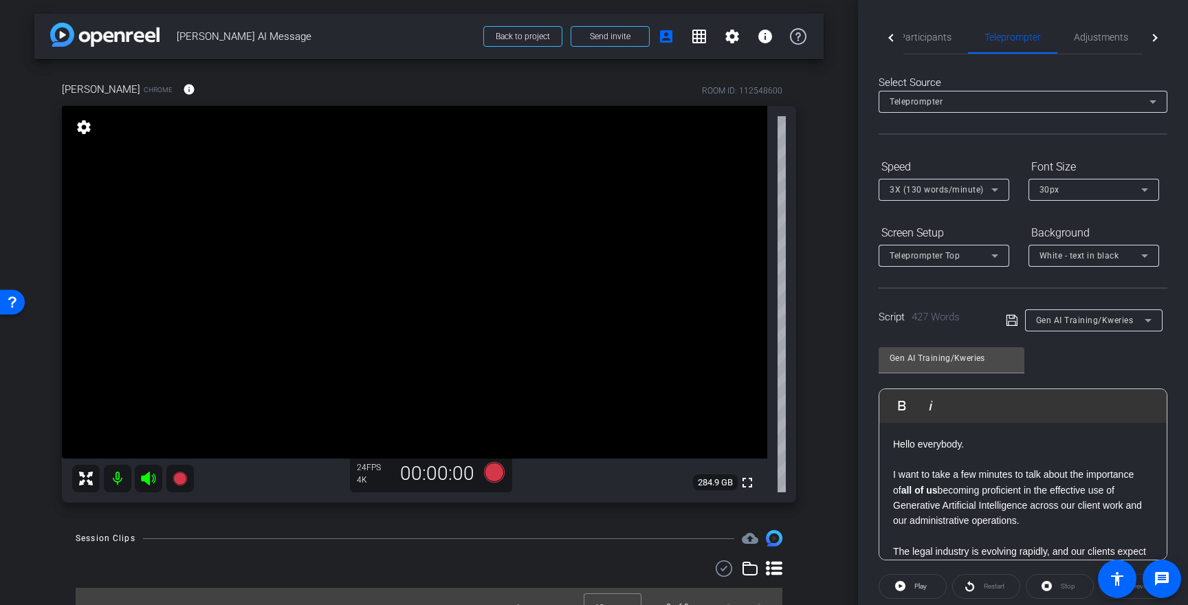
click at [998, 490] on p "I want to take a few minutes to talk about the importance of all of us becoming…" at bounding box center [1023, 498] width 260 height 62
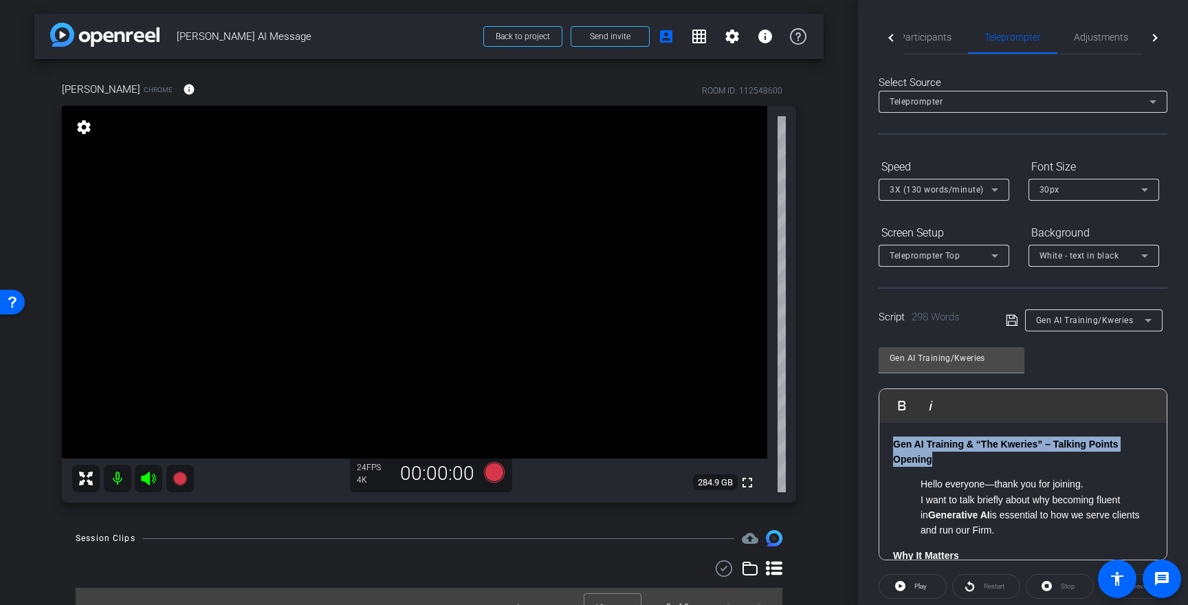
drag, startPoint x: 954, startPoint y: 464, endPoint x: 869, endPoint y: 428, distance: 92.4
click at [869, 428] on div "Participants Teleprompter Adjustments Live settings Caleb Prather flip Director…" at bounding box center [1023, 302] width 330 height 605
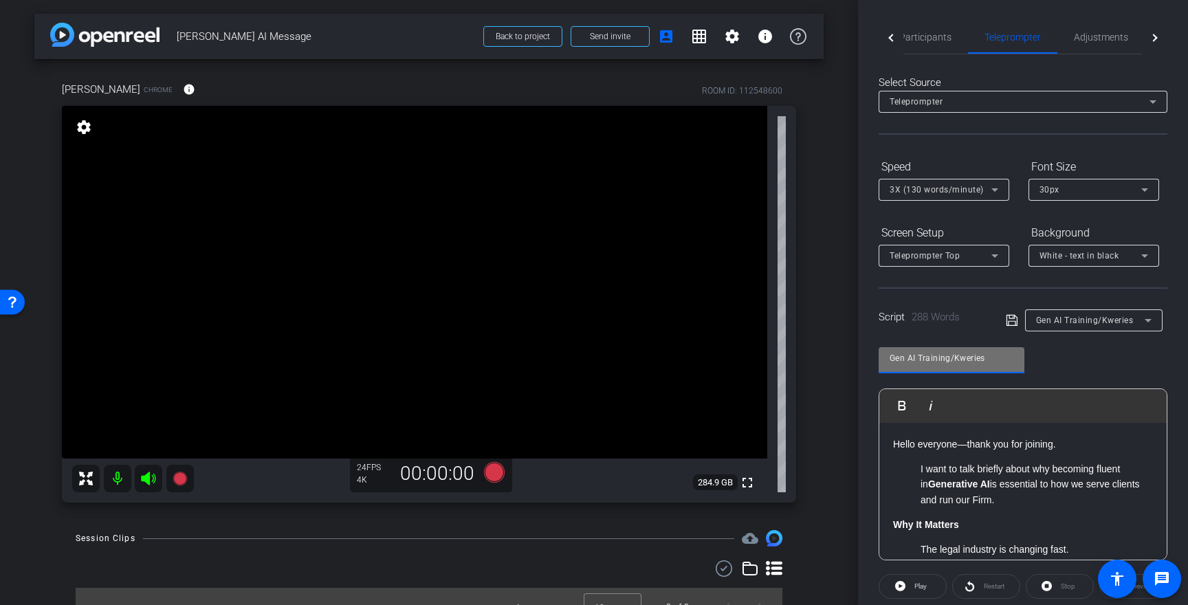
click at [942, 360] on input "Gen AI Training/Kweries" at bounding box center [951, 358] width 124 height 16
type input "Roger Script"
click at [1010, 318] on icon at bounding box center [1010, 320] width 11 height 11
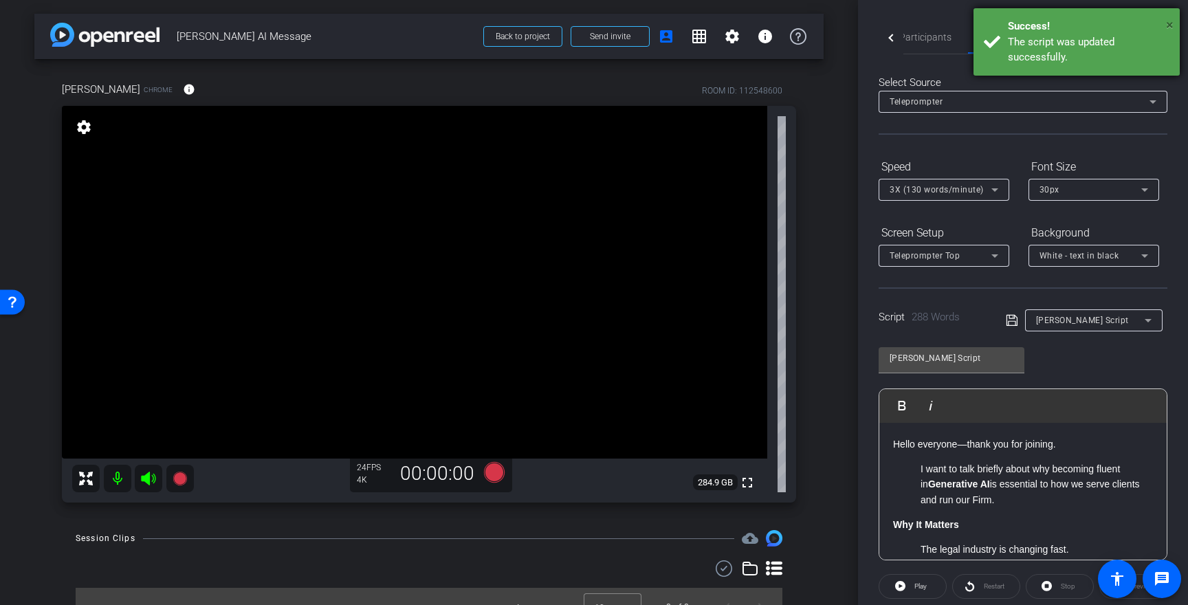
click at [1169, 17] on span "×" at bounding box center [1170, 24] width 8 height 16
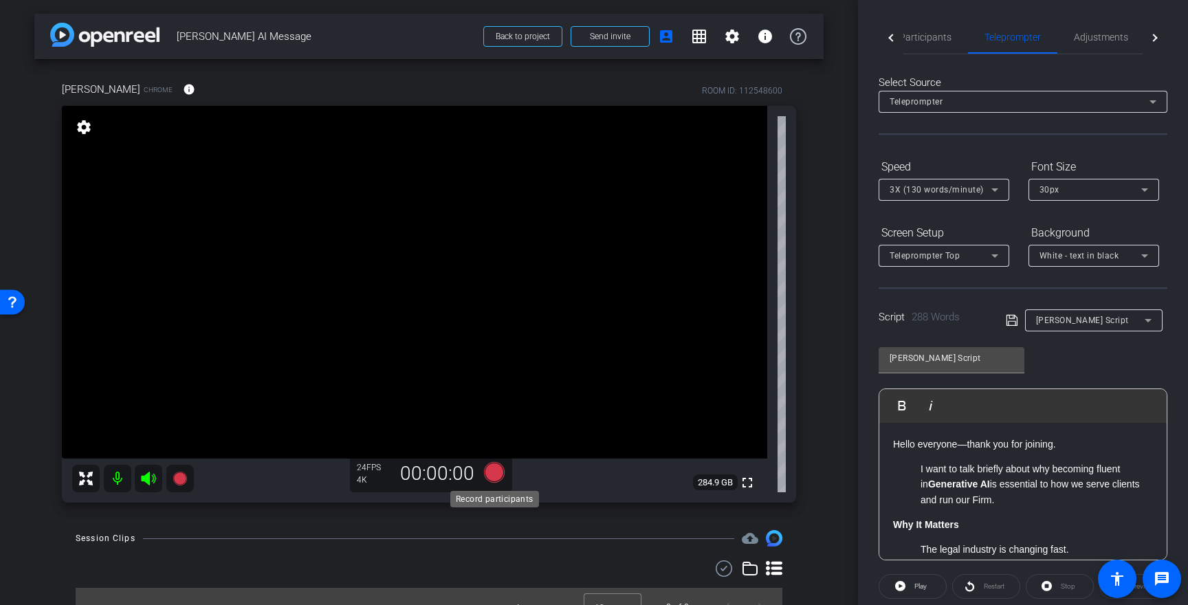
click at [495, 473] on icon at bounding box center [494, 472] width 21 height 21
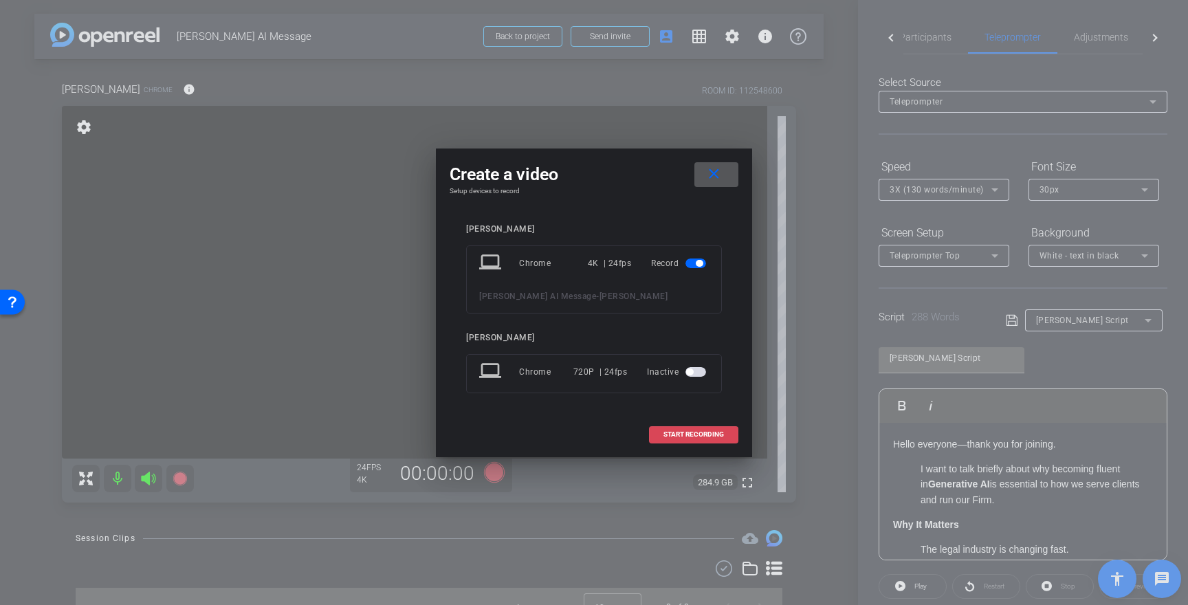
click at [688, 433] on span "START RECORDING" at bounding box center [693, 434] width 60 height 7
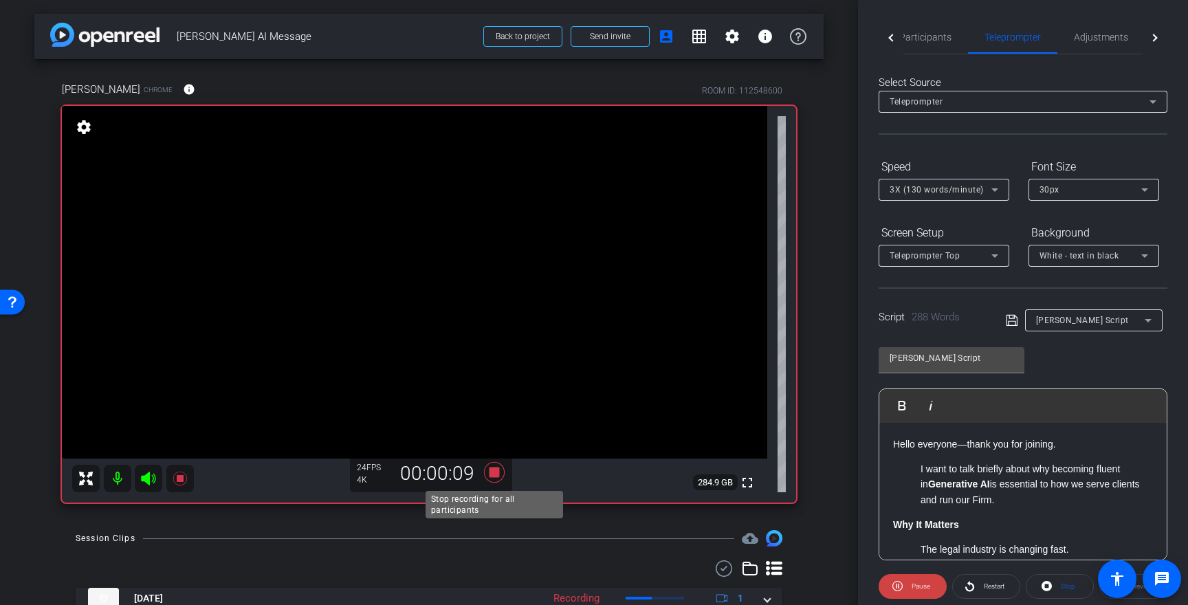
click at [493, 474] on icon at bounding box center [494, 472] width 21 height 21
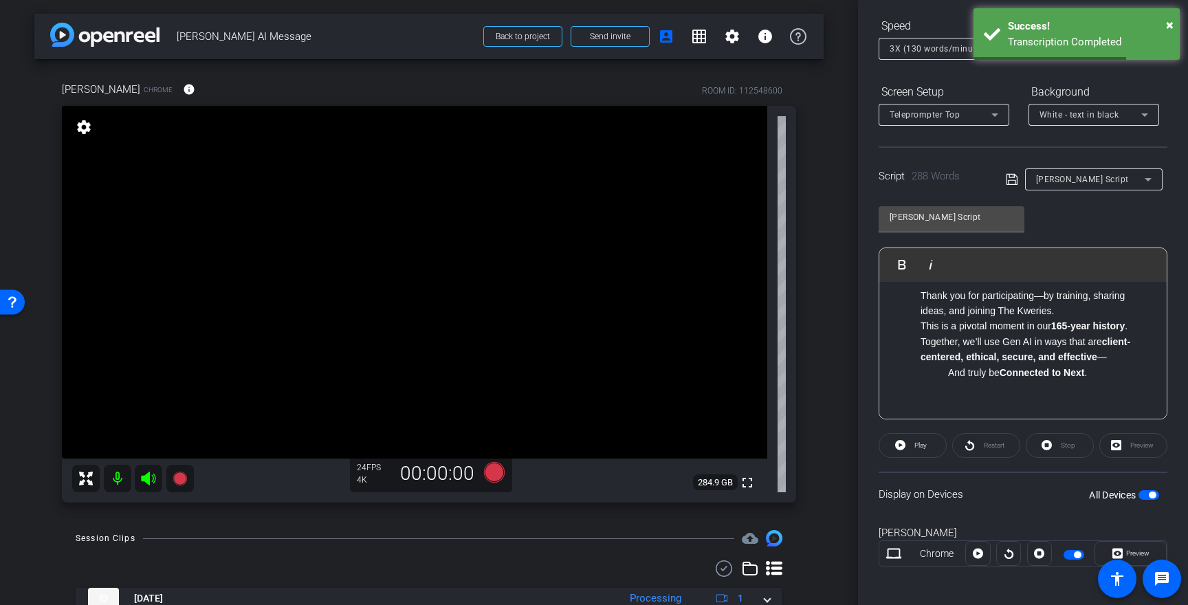
scroll to position [146, 0]
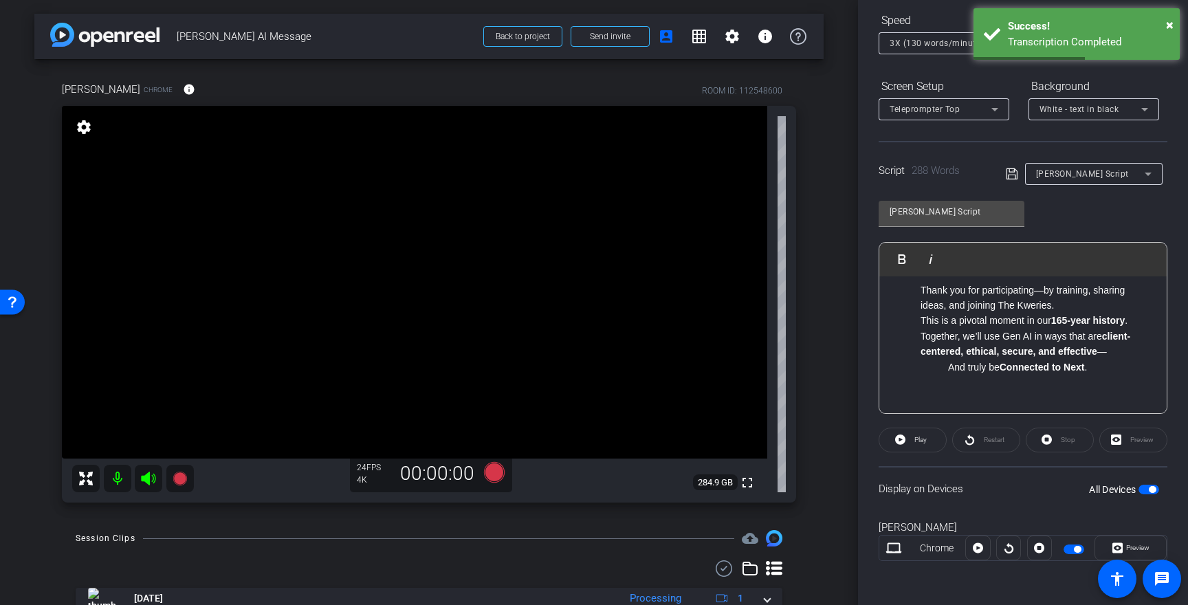
click at [1150, 488] on span "button" at bounding box center [1151, 489] width 7 height 7
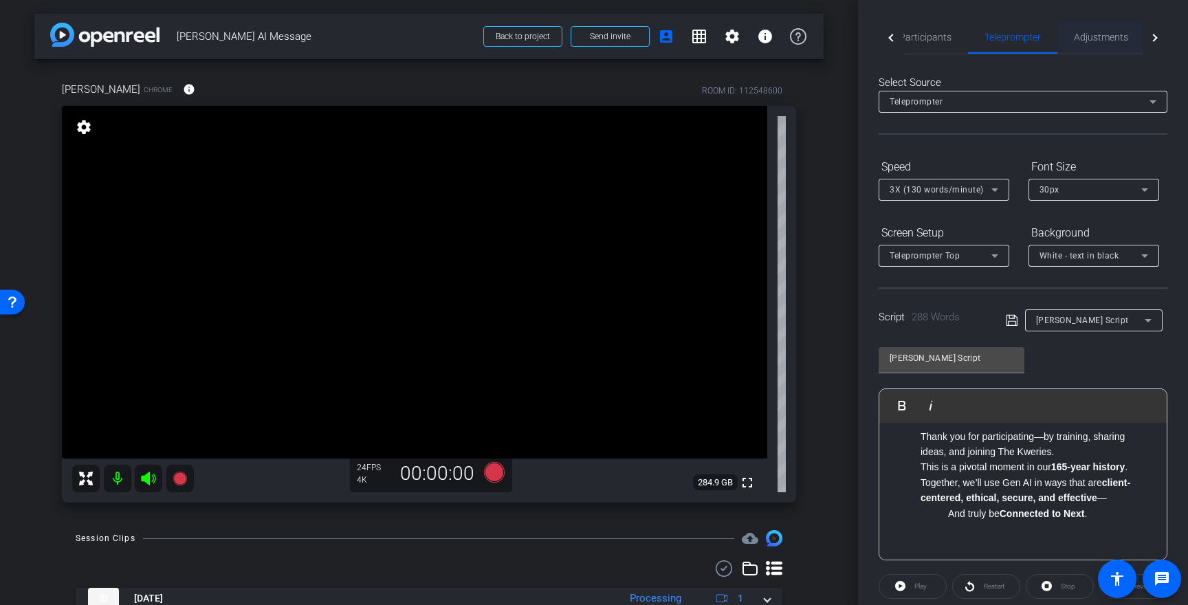
click at [1104, 21] on span "Adjustments" at bounding box center [1101, 37] width 54 height 33
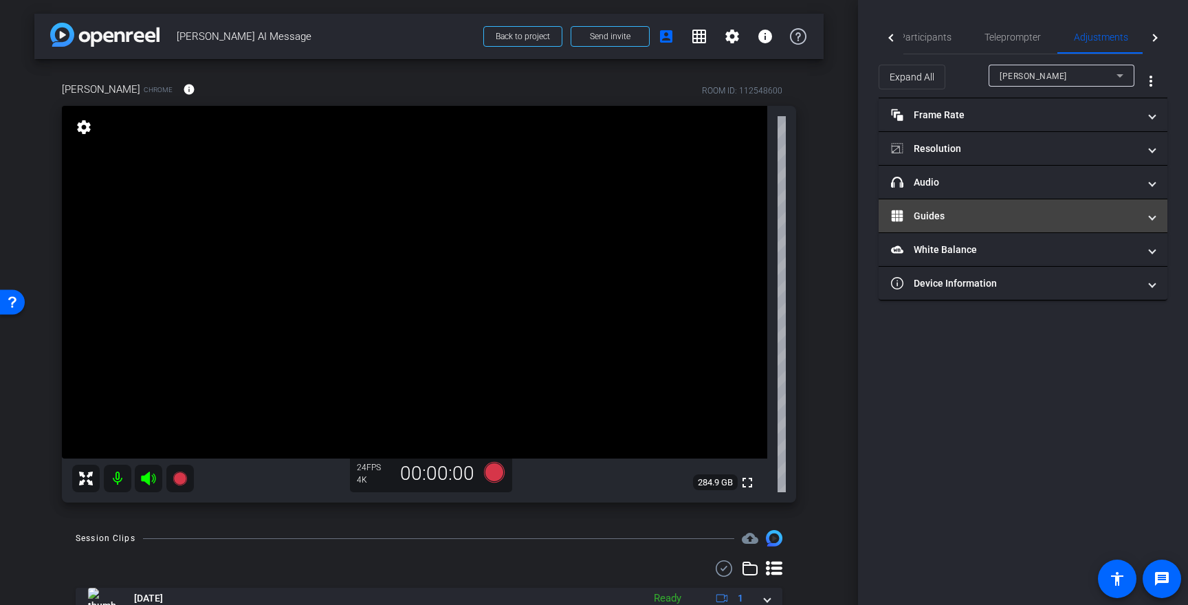
click at [983, 206] on mat-expansion-panel-header "Guides" at bounding box center [1022, 215] width 289 height 33
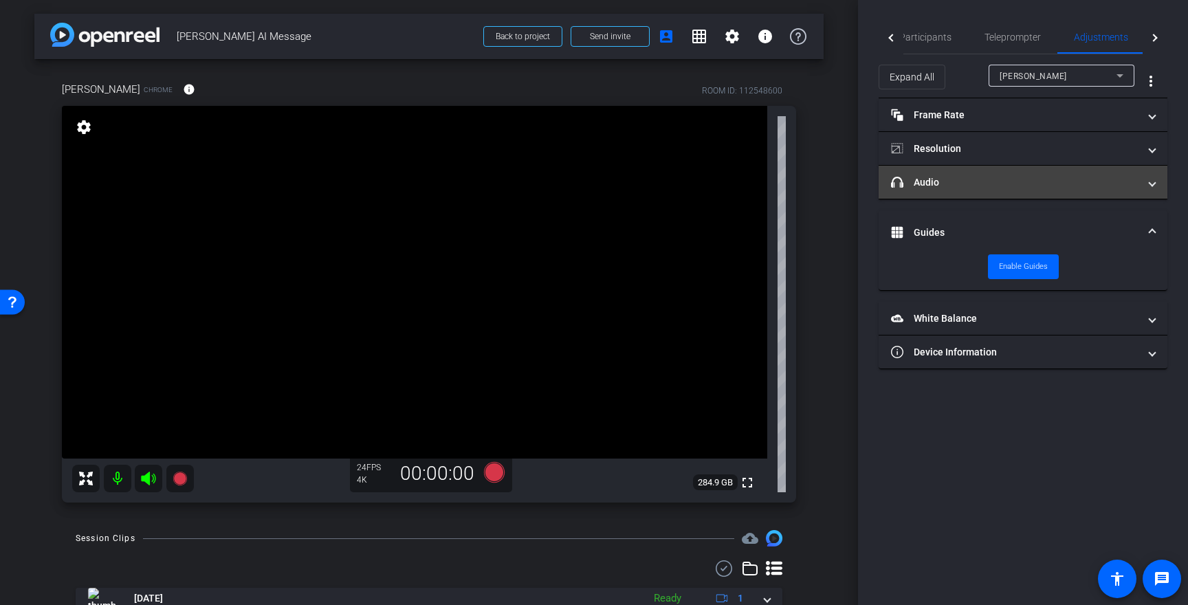
click at [990, 189] on mat-panel-title "headphone icon Audio" at bounding box center [1014, 182] width 247 height 14
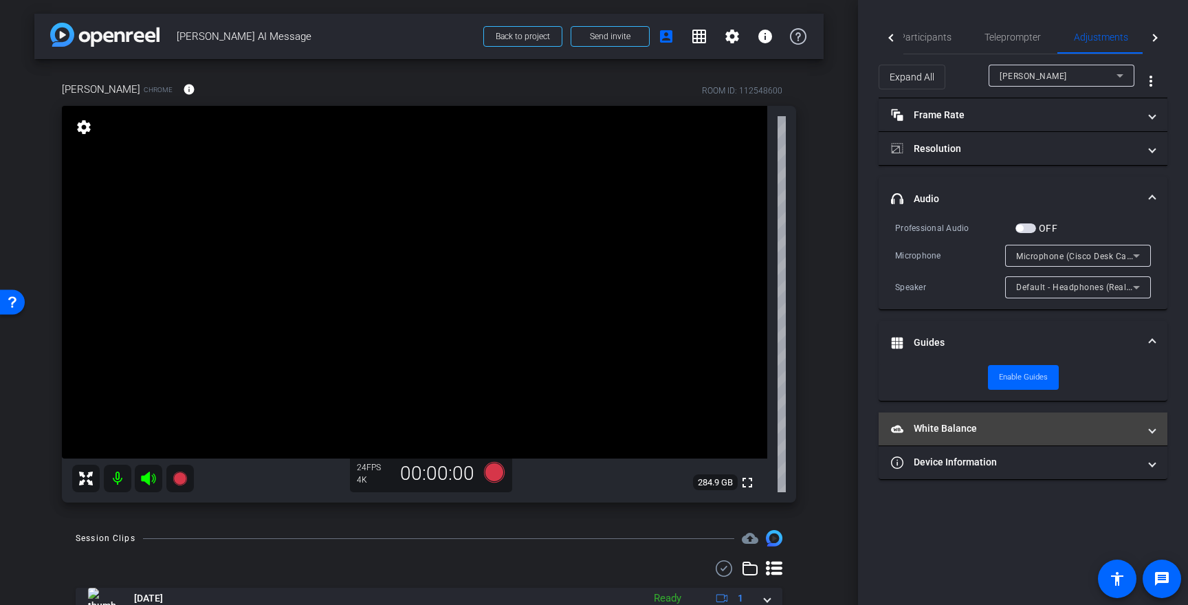
click at [1096, 433] on mat-panel-title "White Balance White Balance" at bounding box center [1014, 428] width 247 height 14
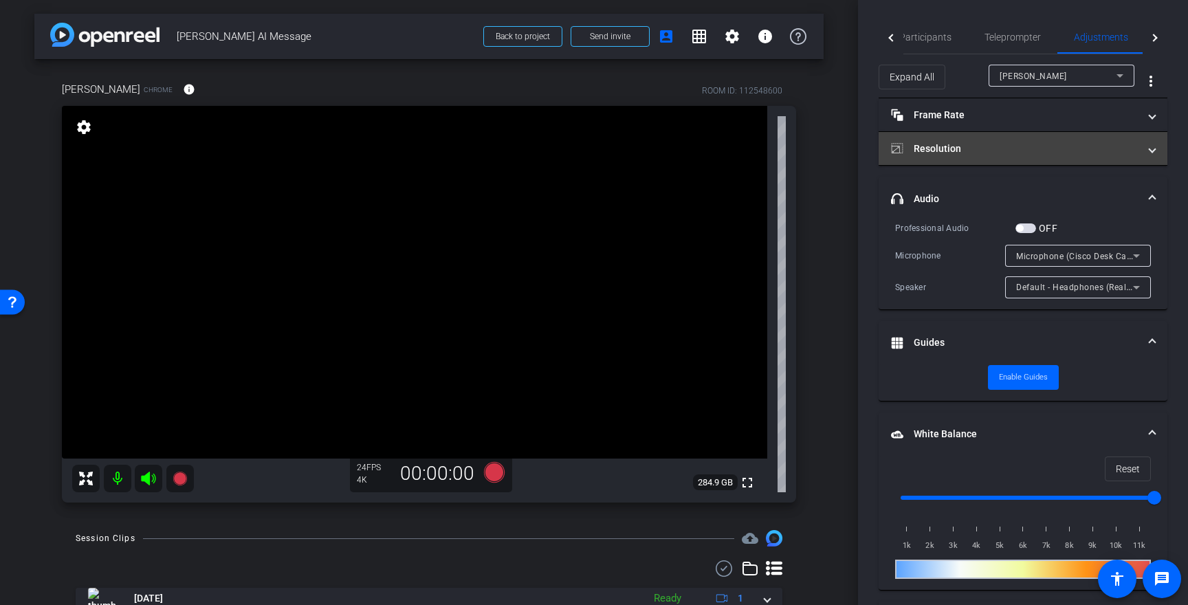
click at [1070, 135] on mat-expansion-panel-header "Resolution" at bounding box center [1022, 148] width 289 height 33
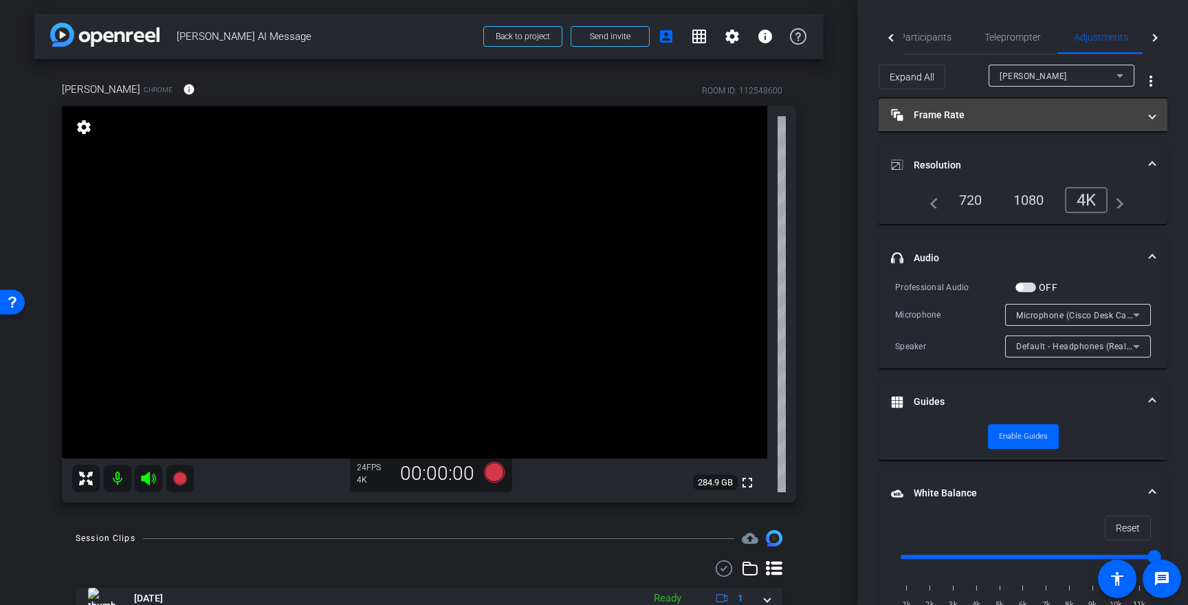
click at [1019, 114] on mat-panel-title "Frame Rate Frame Rate" at bounding box center [1014, 115] width 247 height 14
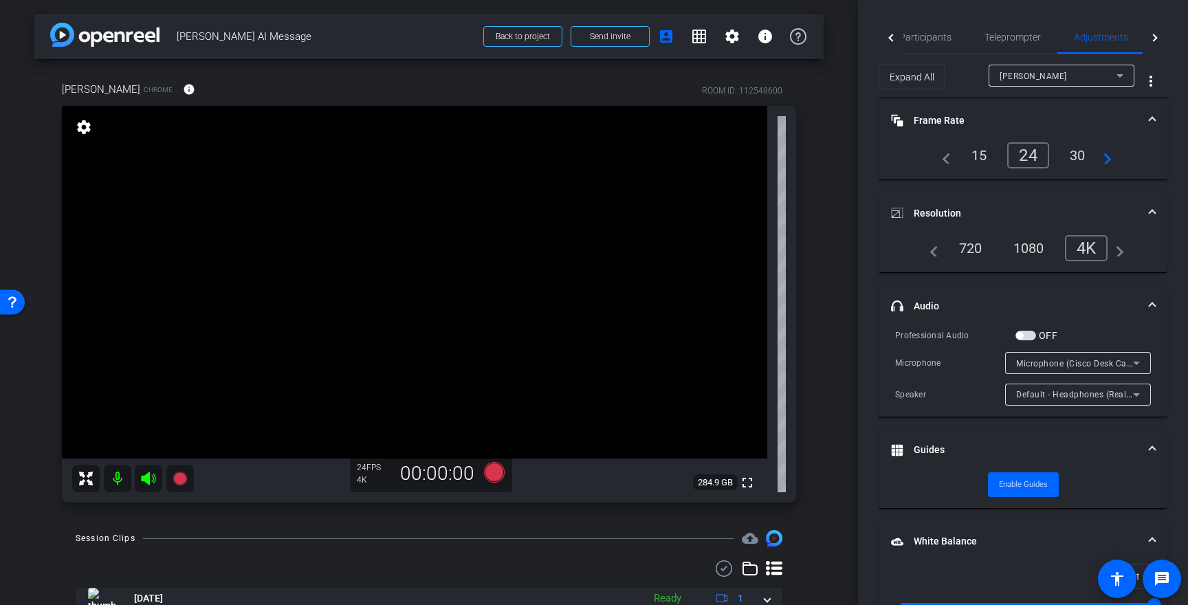
click at [1019, 114] on mat-panel-title "Frame Rate Frame Rate" at bounding box center [1014, 120] width 247 height 14
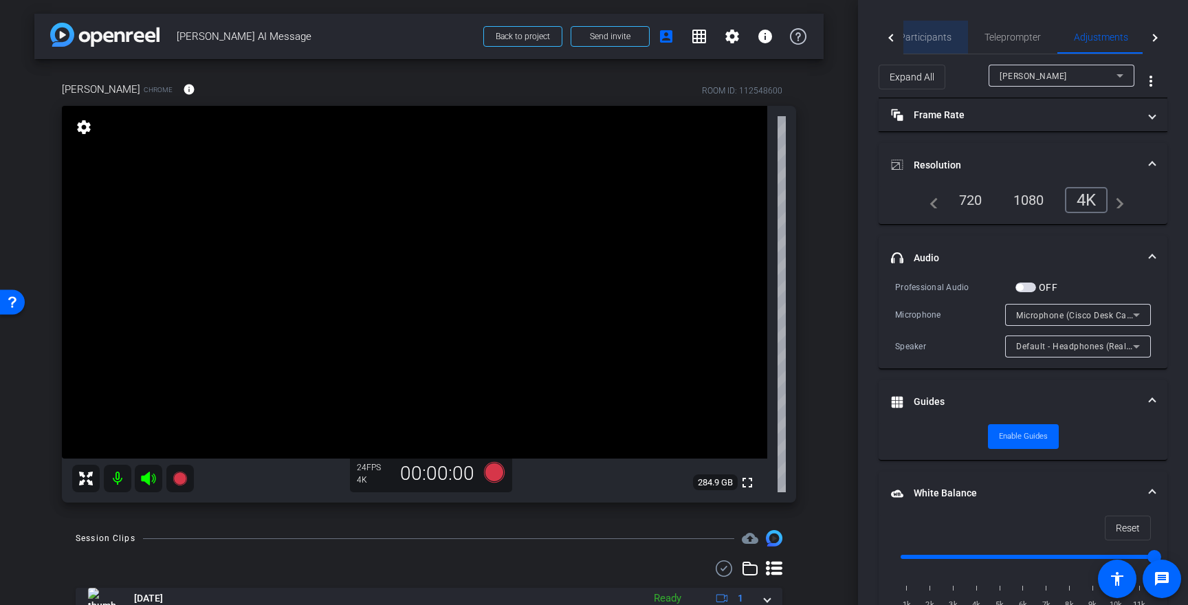
click at [947, 37] on span "Participants" at bounding box center [925, 37] width 52 height 10
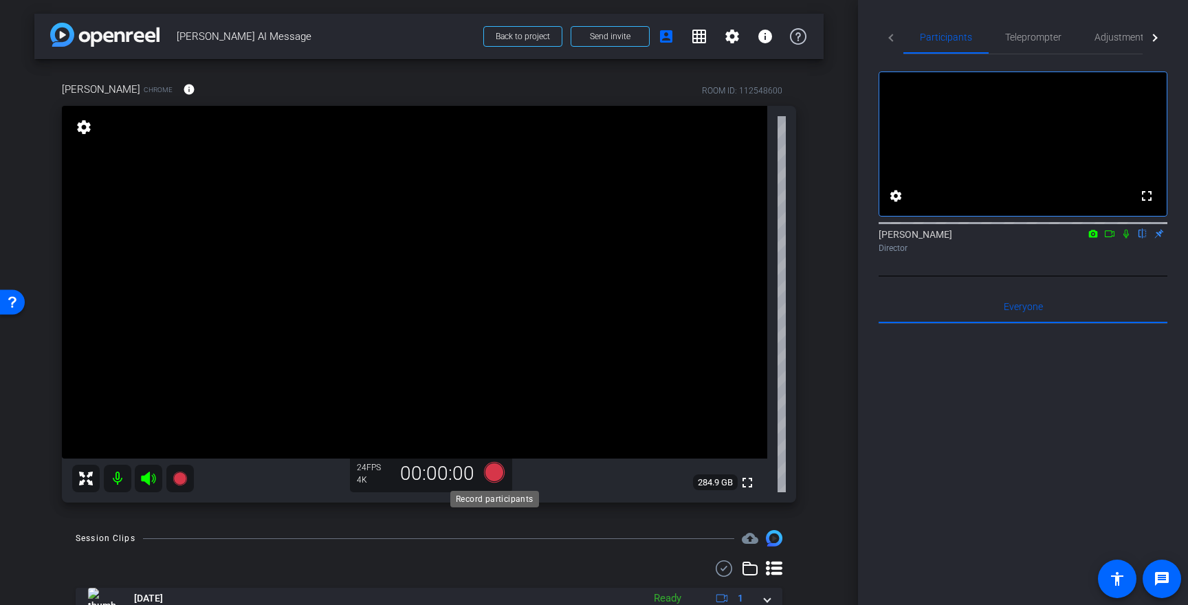
click at [496, 475] on icon at bounding box center [494, 472] width 21 height 21
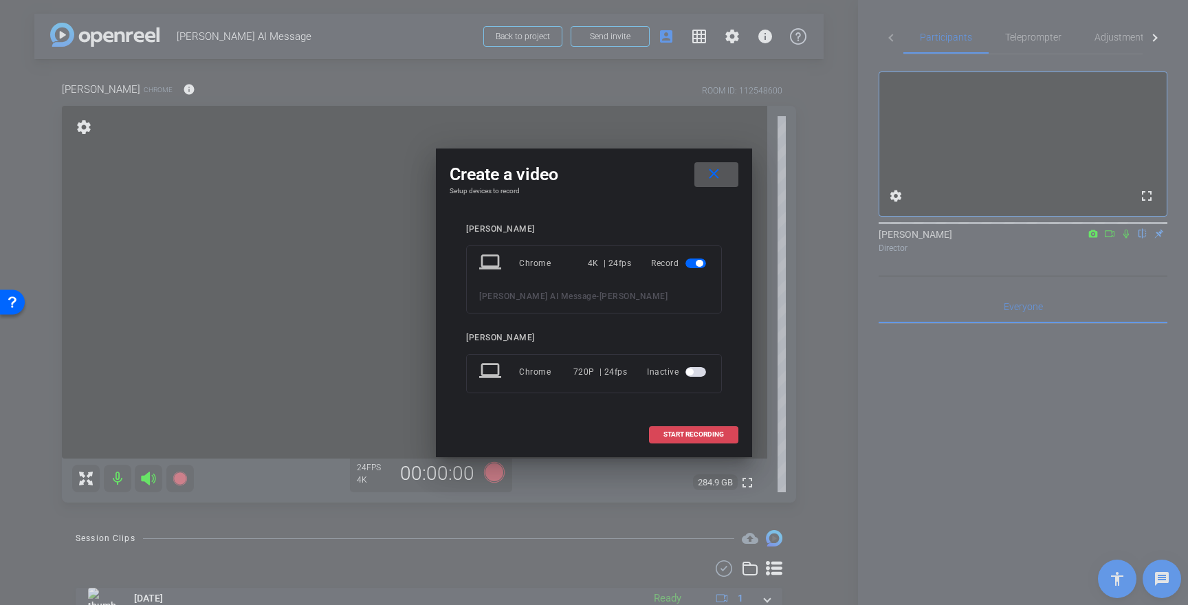
click at [678, 438] on span "START RECORDING" at bounding box center [693, 434] width 60 height 7
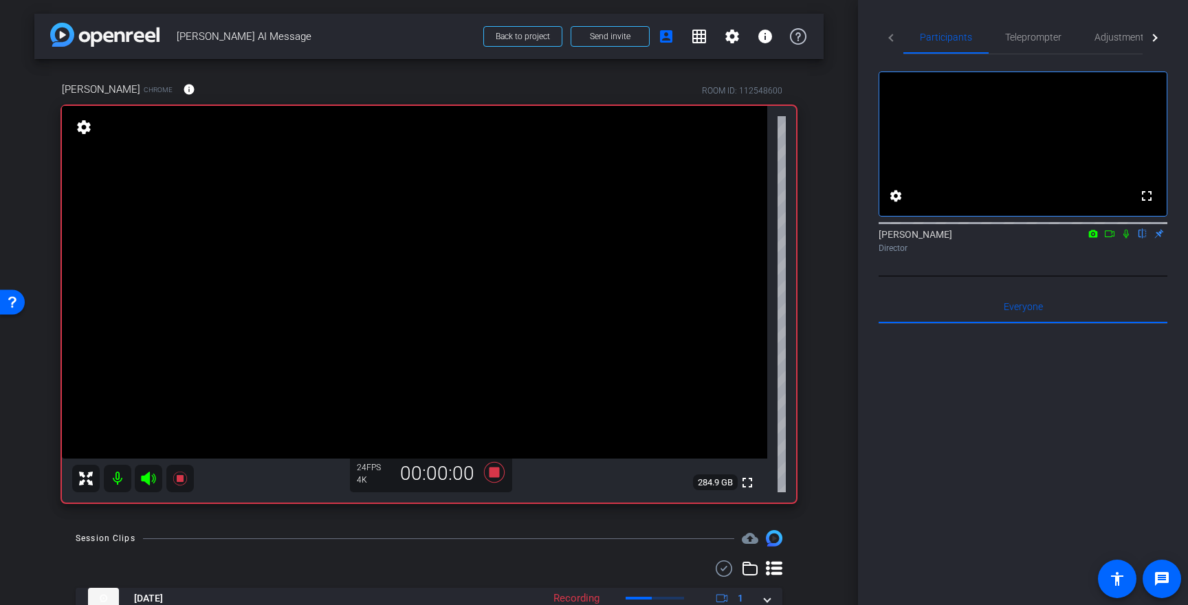
click at [1126, 240] on mat-icon at bounding box center [1125, 233] width 16 height 12
click at [493, 469] on icon at bounding box center [494, 472] width 21 height 21
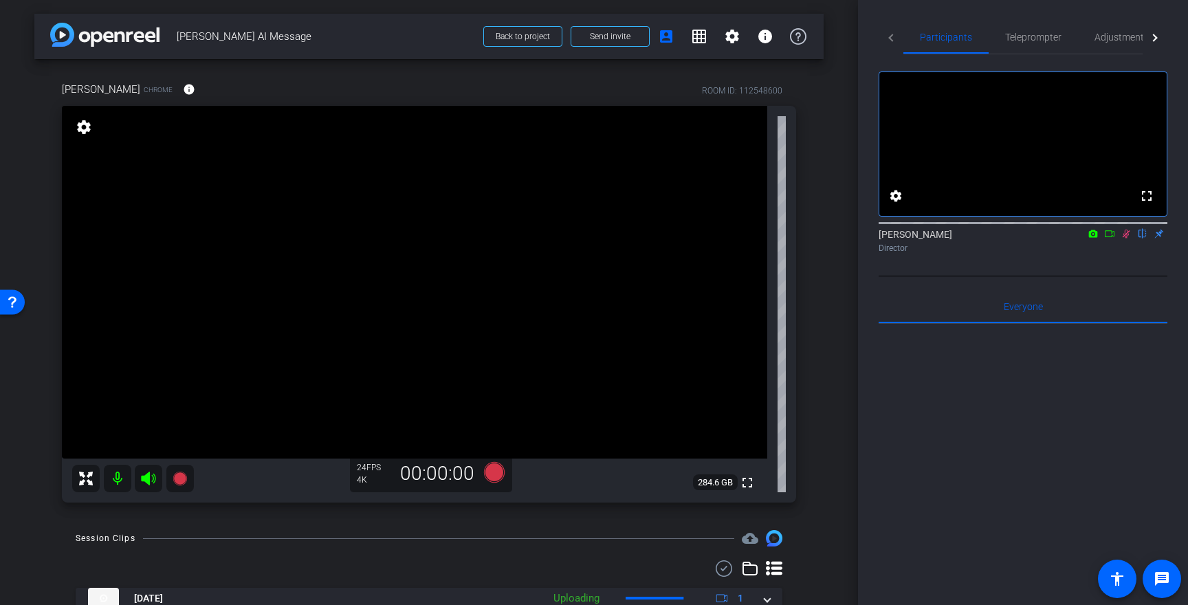
click at [1124, 238] on icon at bounding box center [1125, 234] width 11 height 10
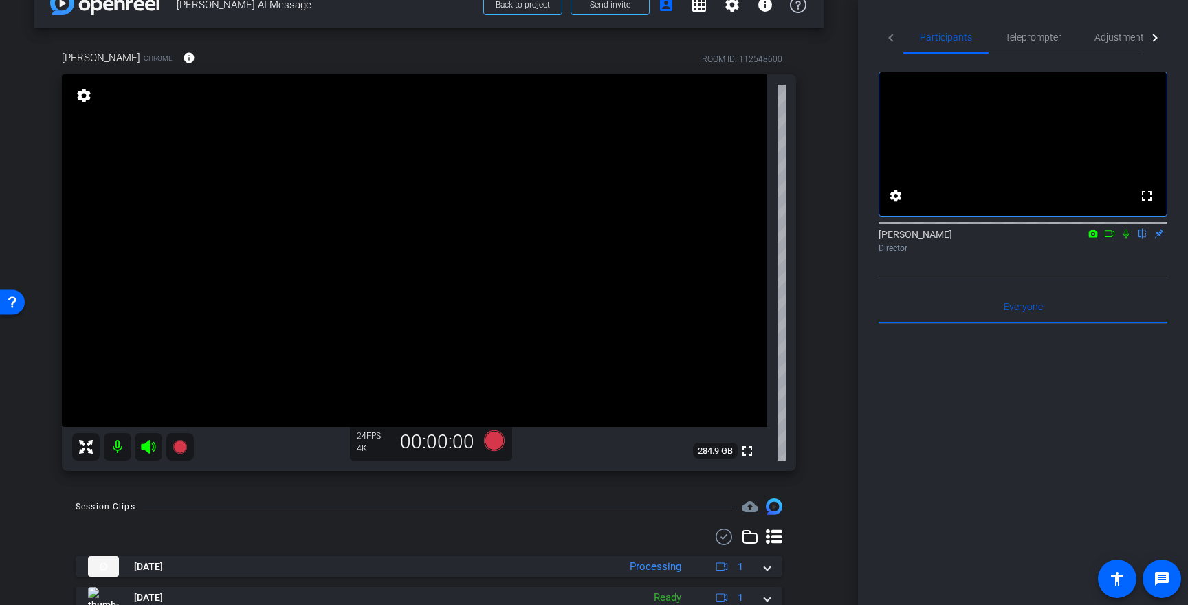
scroll to position [31, 0]
click at [500, 444] on icon at bounding box center [494, 441] width 21 height 21
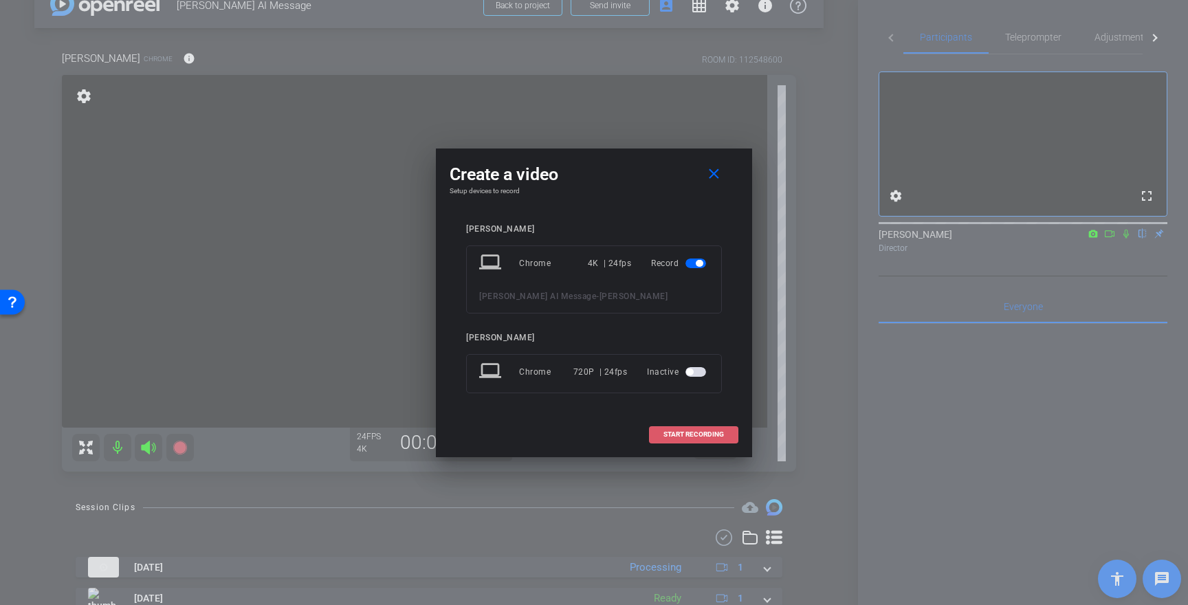
click at [715, 433] on span "START RECORDING" at bounding box center [693, 434] width 60 height 7
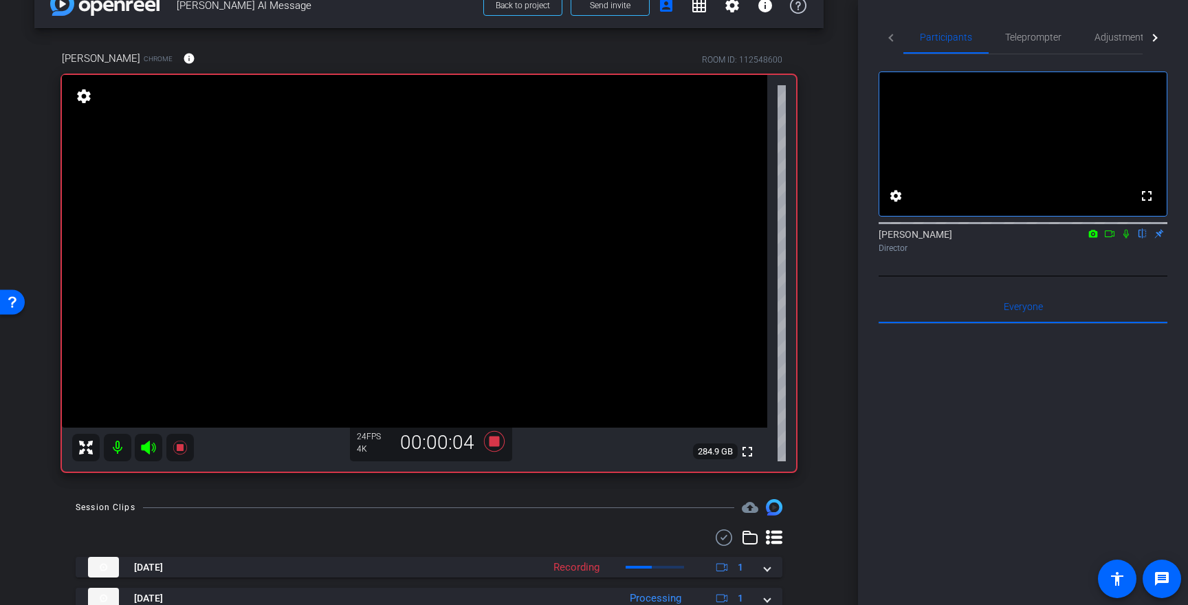
click at [1125, 238] on icon at bounding box center [1125, 234] width 11 height 10
click at [496, 438] on icon at bounding box center [494, 441] width 21 height 21
click at [1124, 238] on icon at bounding box center [1125, 234] width 11 height 10
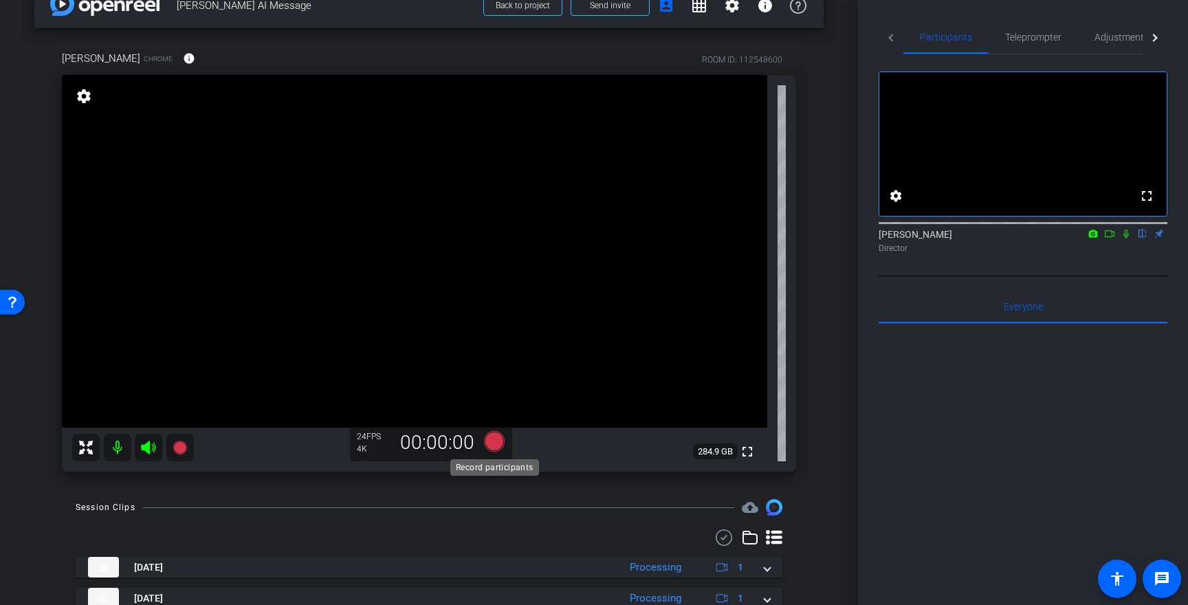
click at [495, 439] on icon at bounding box center [494, 441] width 21 height 21
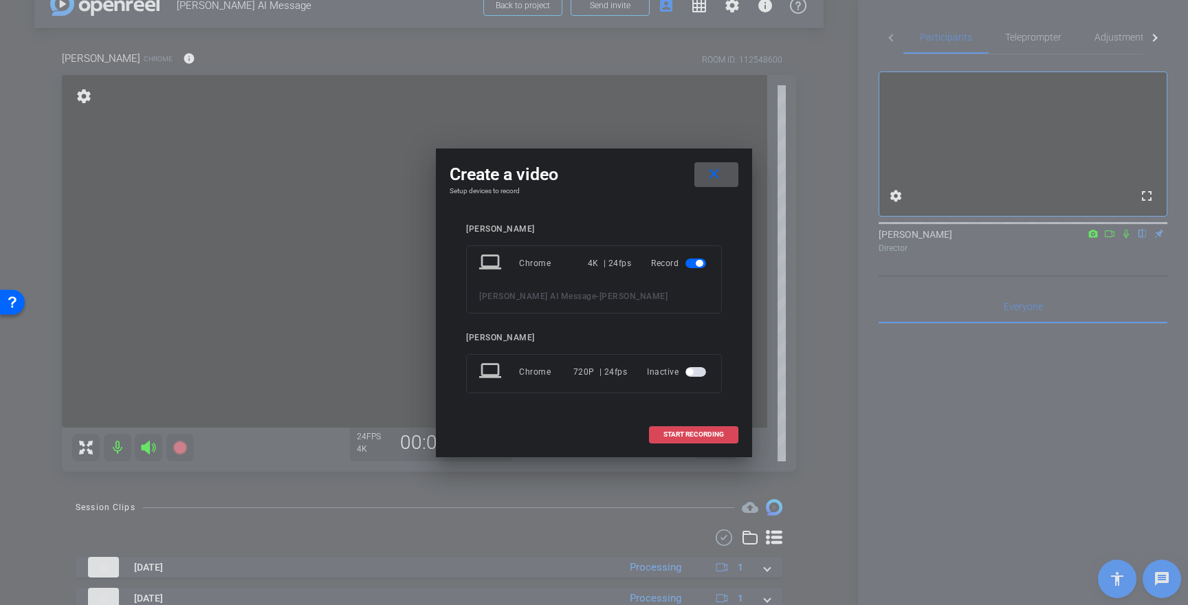
click at [694, 436] on span "START RECORDING" at bounding box center [693, 434] width 60 height 7
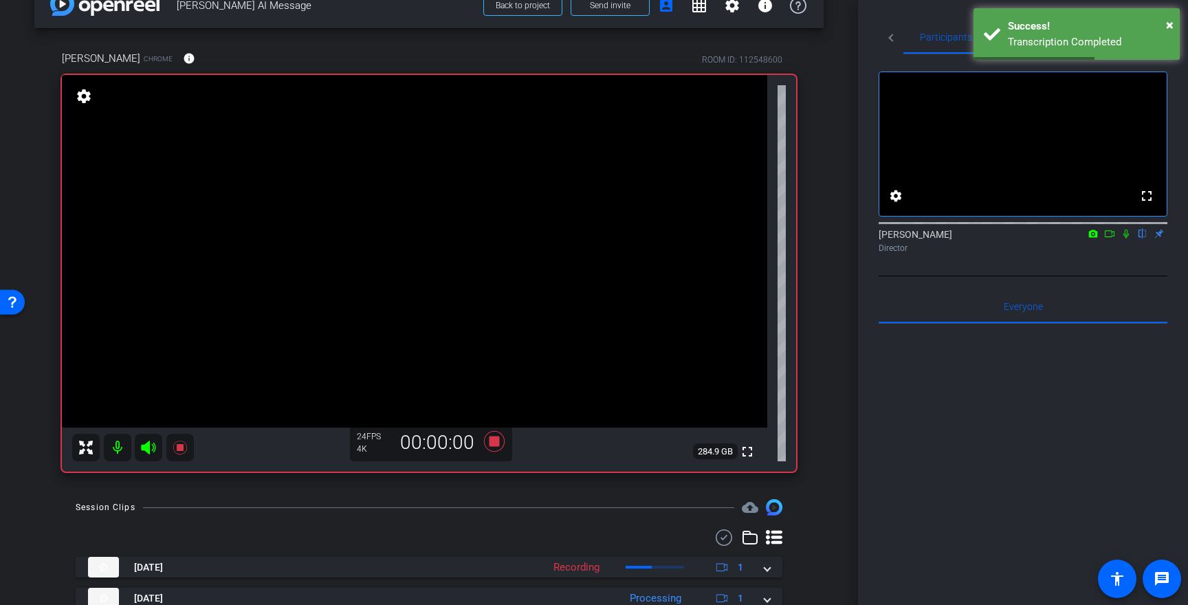
click at [1123, 238] on icon at bounding box center [1125, 234] width 5 height 9
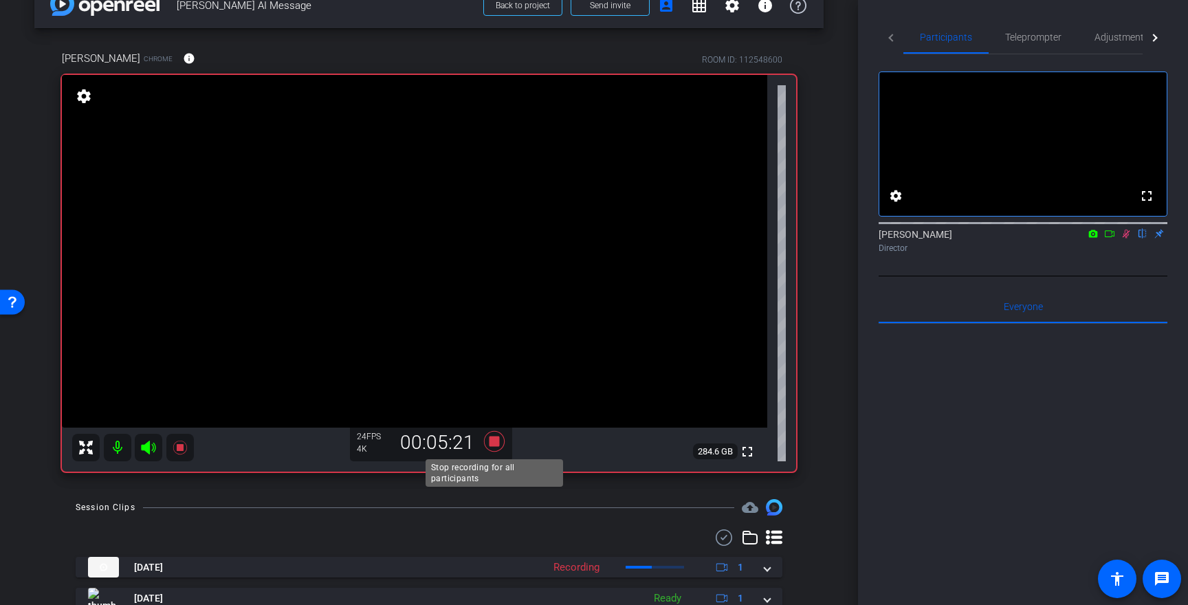
click at [491, 438] on icon at bounding box center [494, 441] width 21 height 21
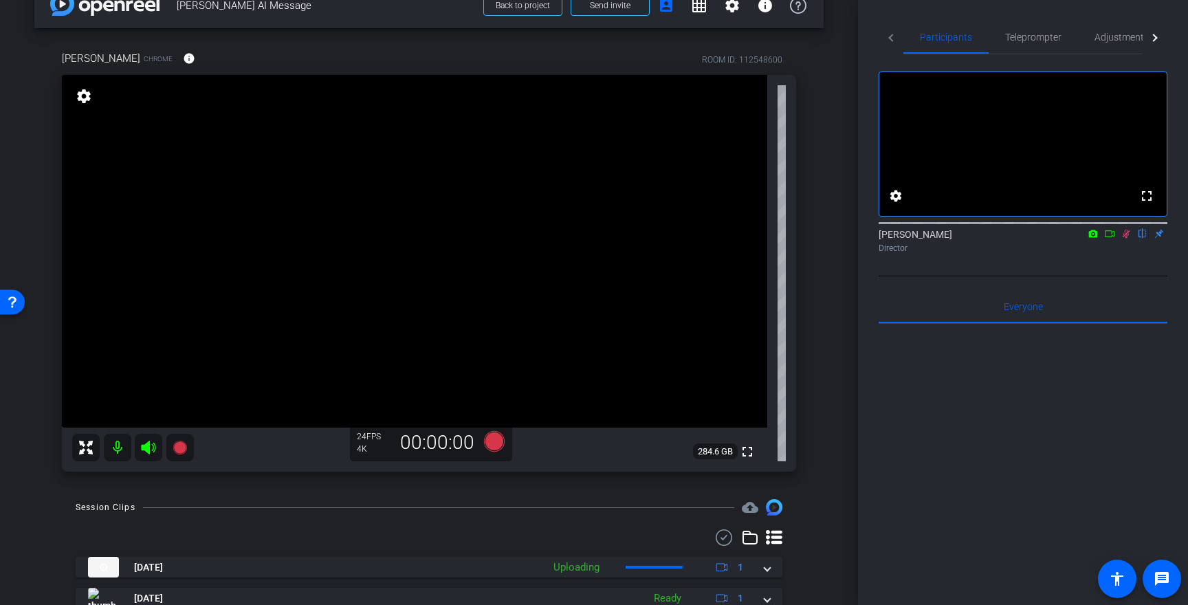
click at [1126, 240] on mat-icon at bounding box center [1125, 233] width 16 height 12
click at [495, 436] on icon at bounding box center [494, 441] width 21 height 21
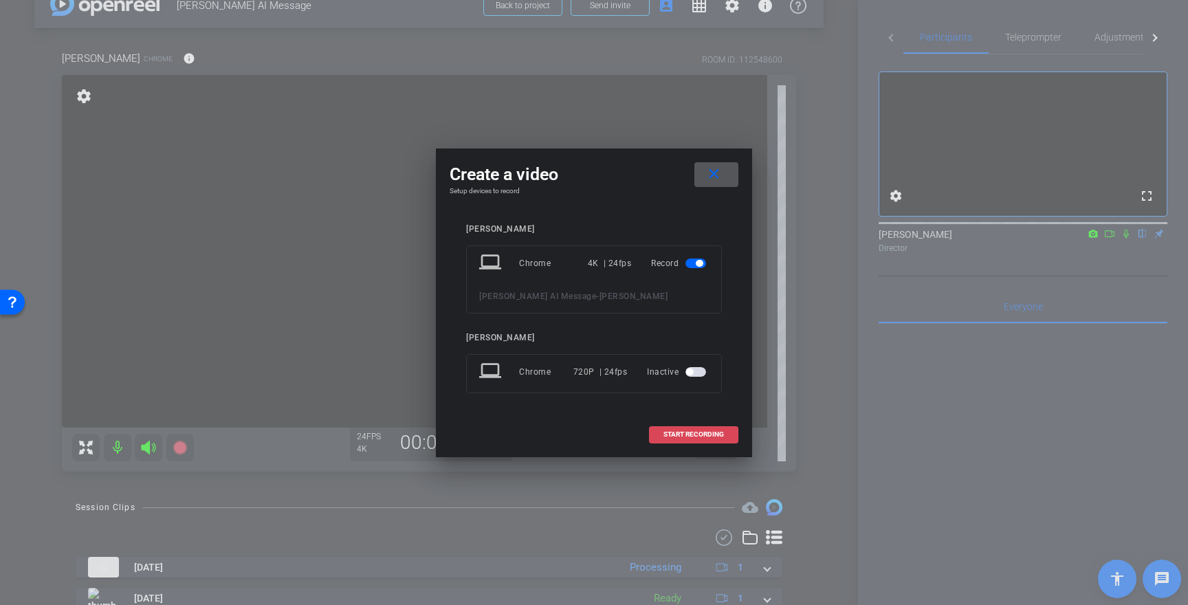
click at [684, 434] on span "START RECORDING" at bounding box center [693, 434] width 60 height 7
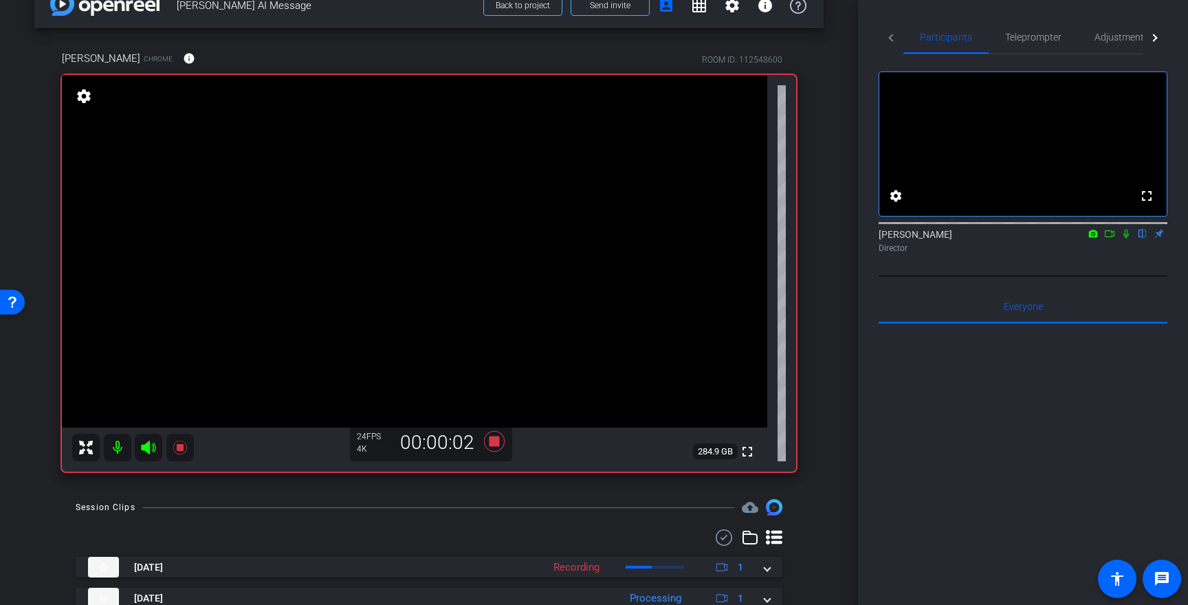
click at [1126, 238] on icon at bounding box center [1125, 234] width 5 height 9
click at [493, 442] on icon at bounding box center [494, 441] width 21 height 21
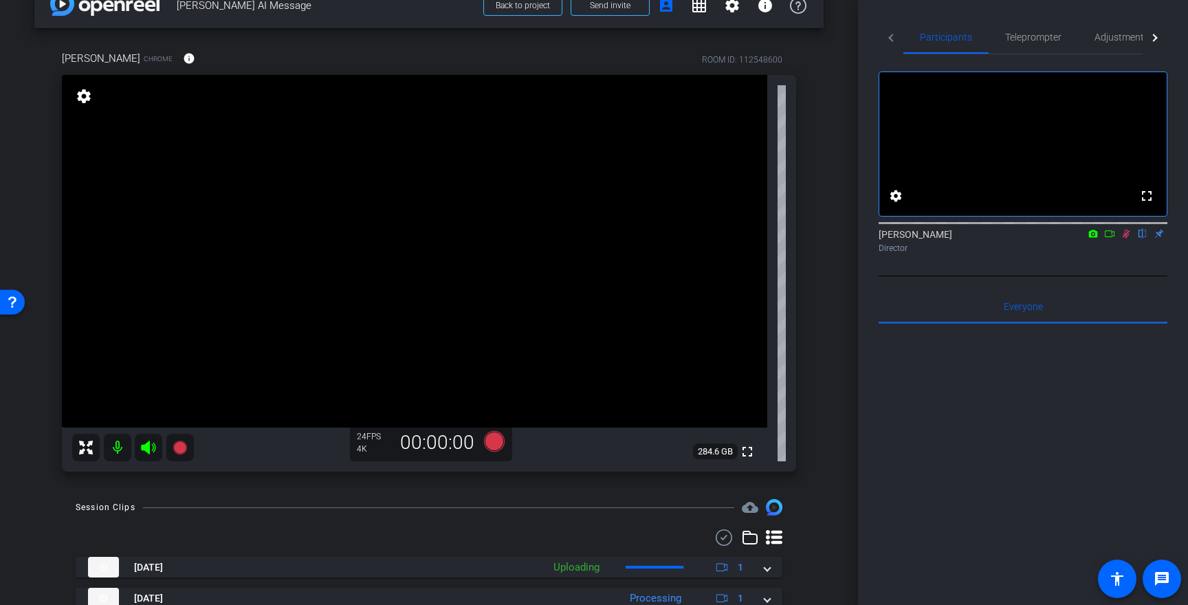
click at [1123, 238] on icon at bounding box center [1126, 234] width 8 height 9
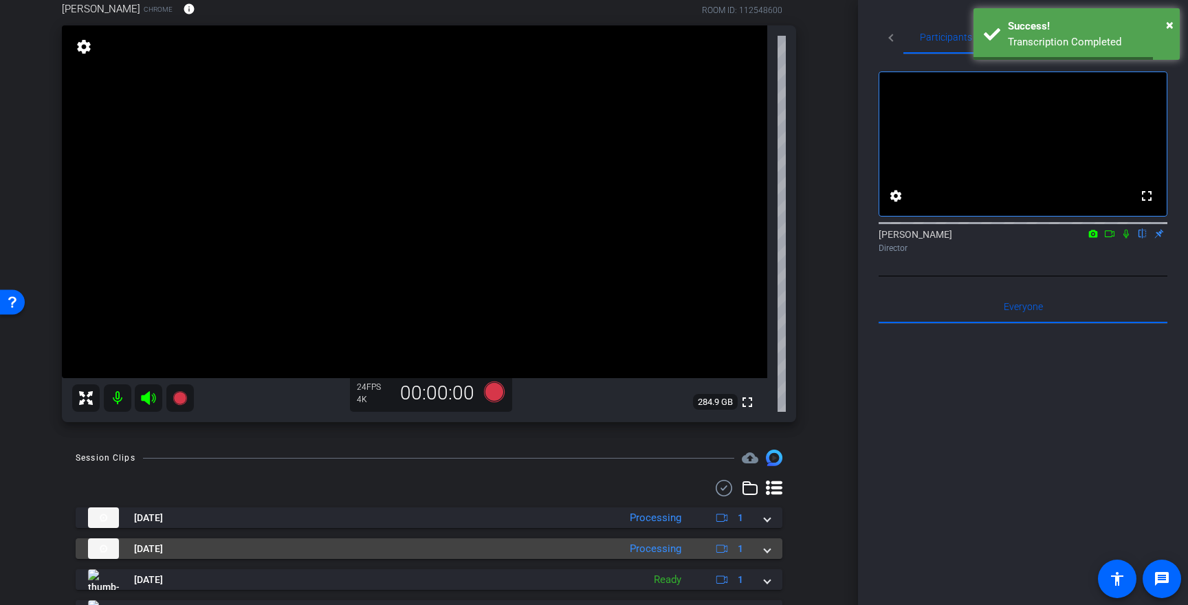
scroll to position [88, 0]
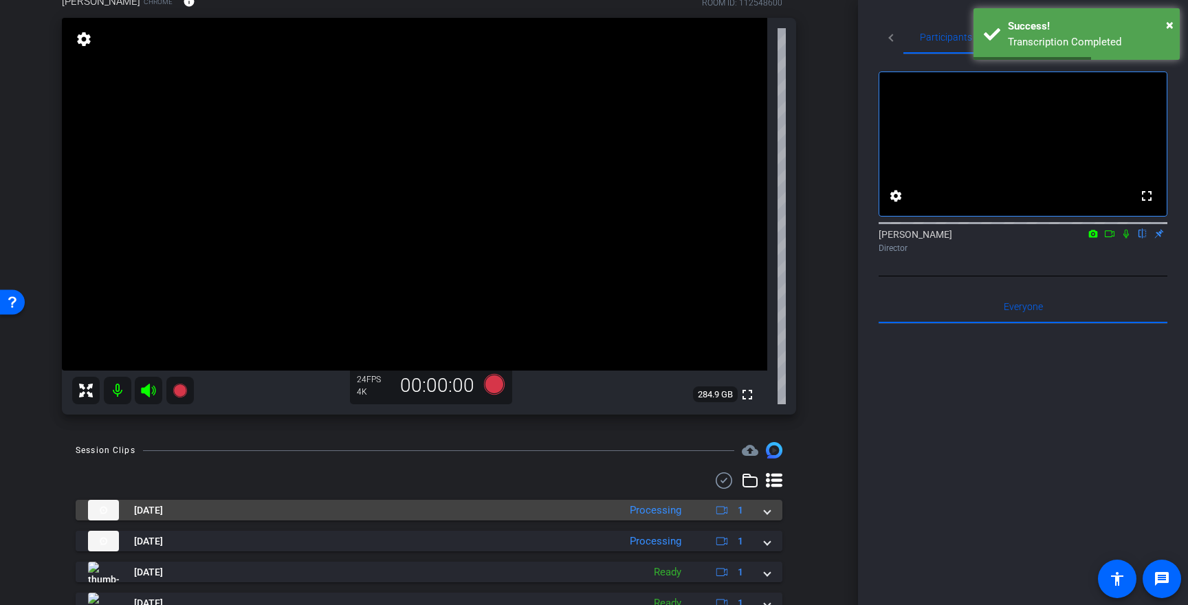
click at [763, 515] on div "Oct 13, 2025 Processing 1" at bounding box center [426, 510] width 676 height 21
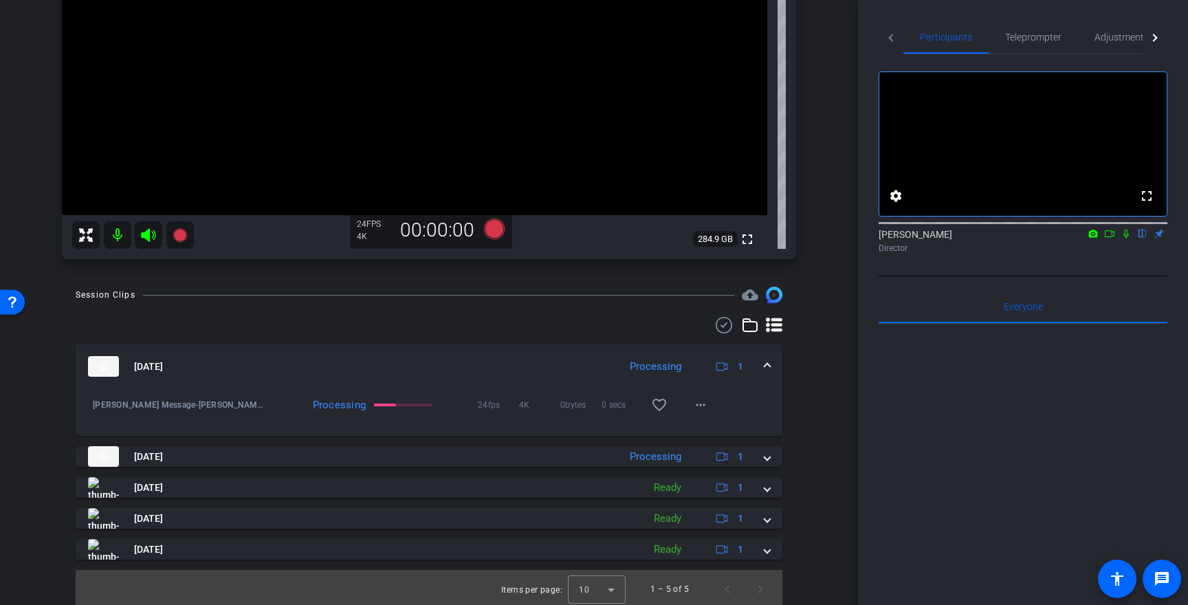
scroll to position [245, 0]
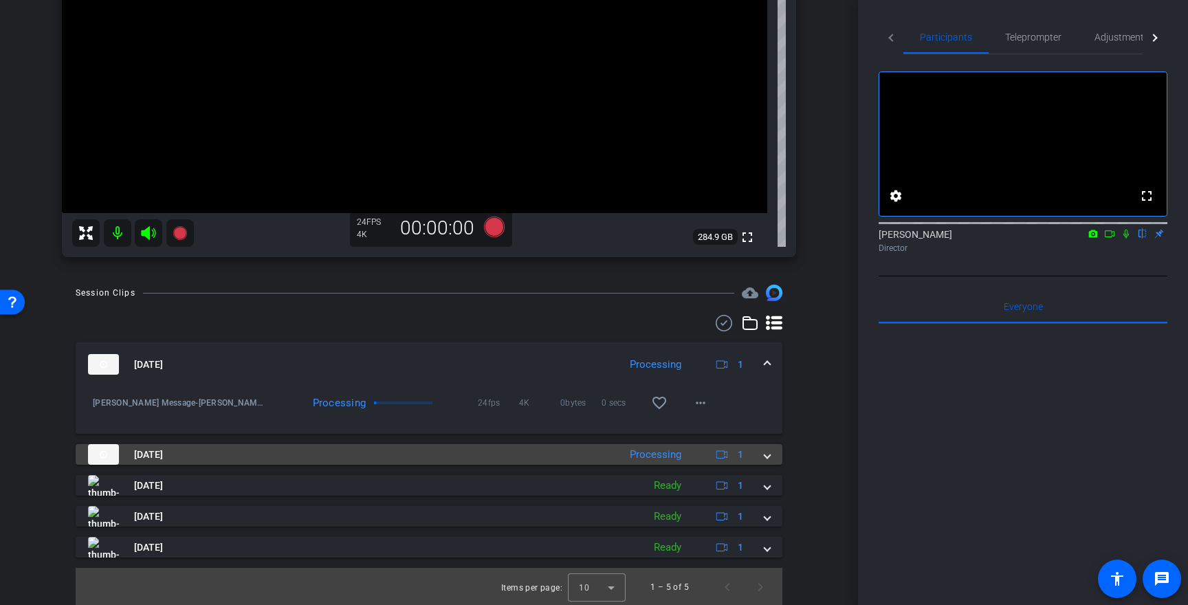
click at [766, 459] on span at bounding box center [766, 454] width 5 height 14
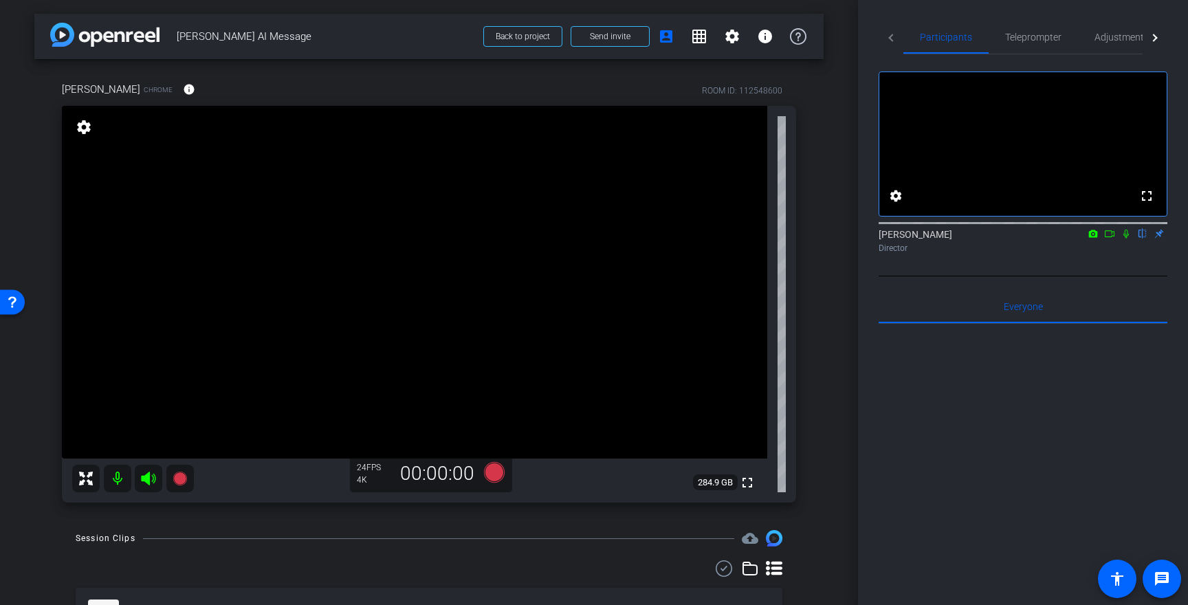
scroll to position [1, 0]
click at [726, 36] on mat-icon "settings" at bounding box center [732, 35] width 16 height 16
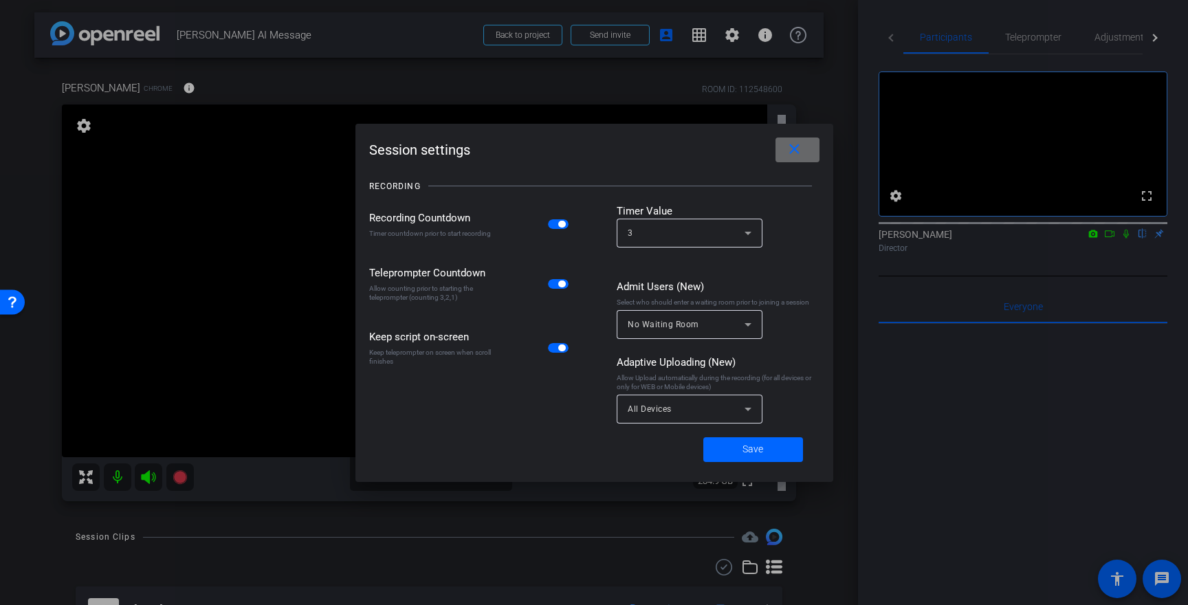
click at [809, 148] on span at bounding box center [797, 149] width 44 height 33
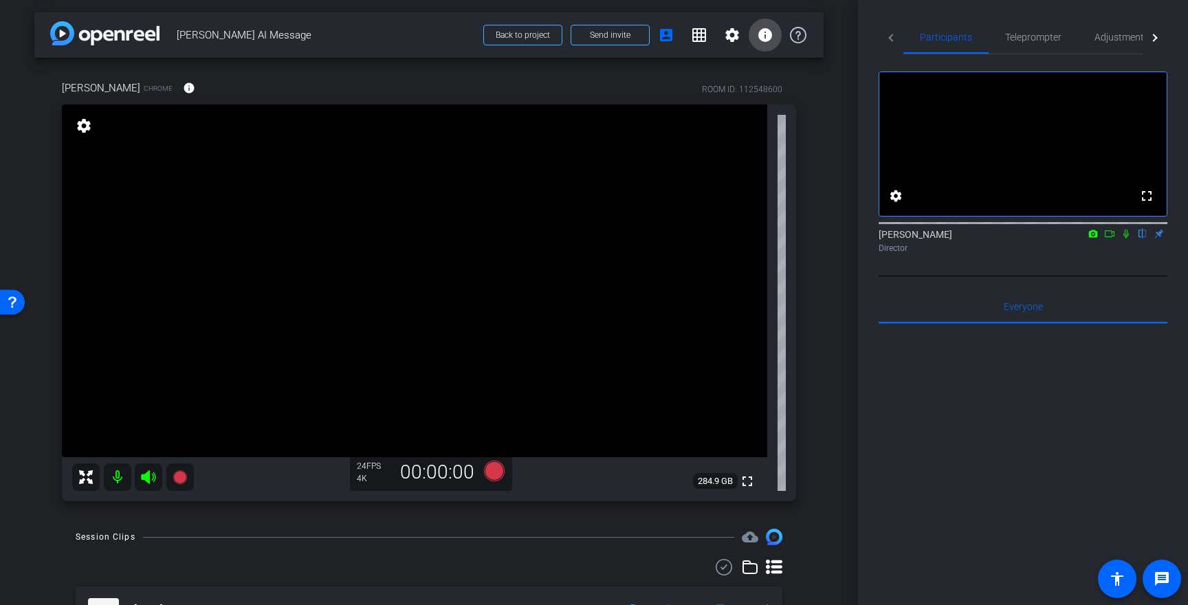
click at [768, 32] on mat-icon "info" at bounding box center [765, 35] width 16 height 16
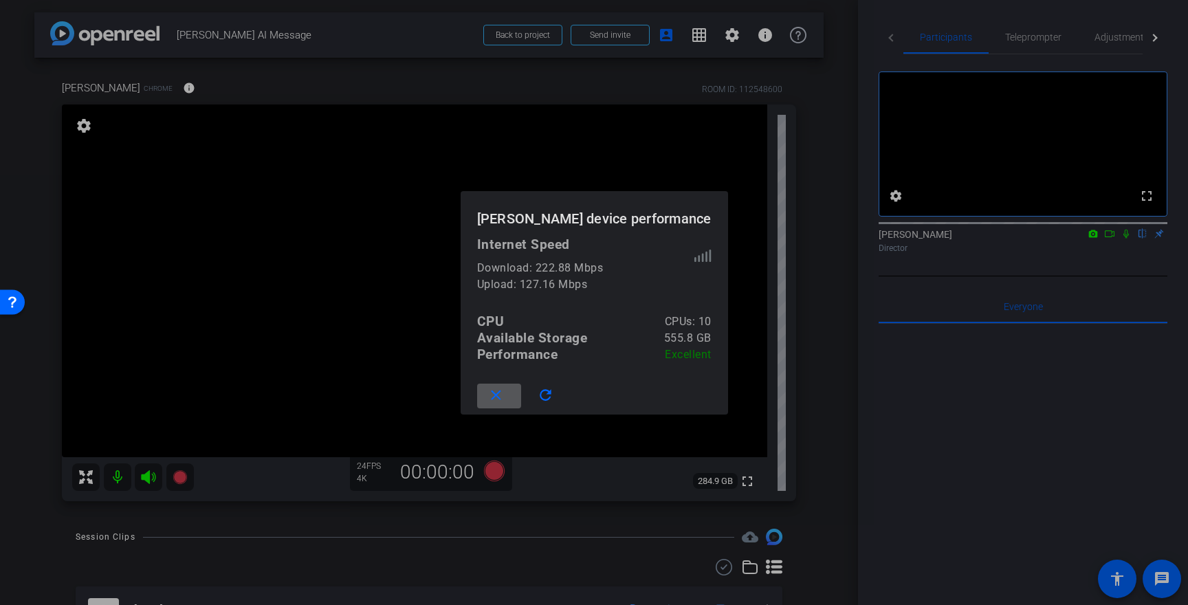
click at [503, 393] on mat-icon "close" at bounding box center [495, 395] width 17 height 17
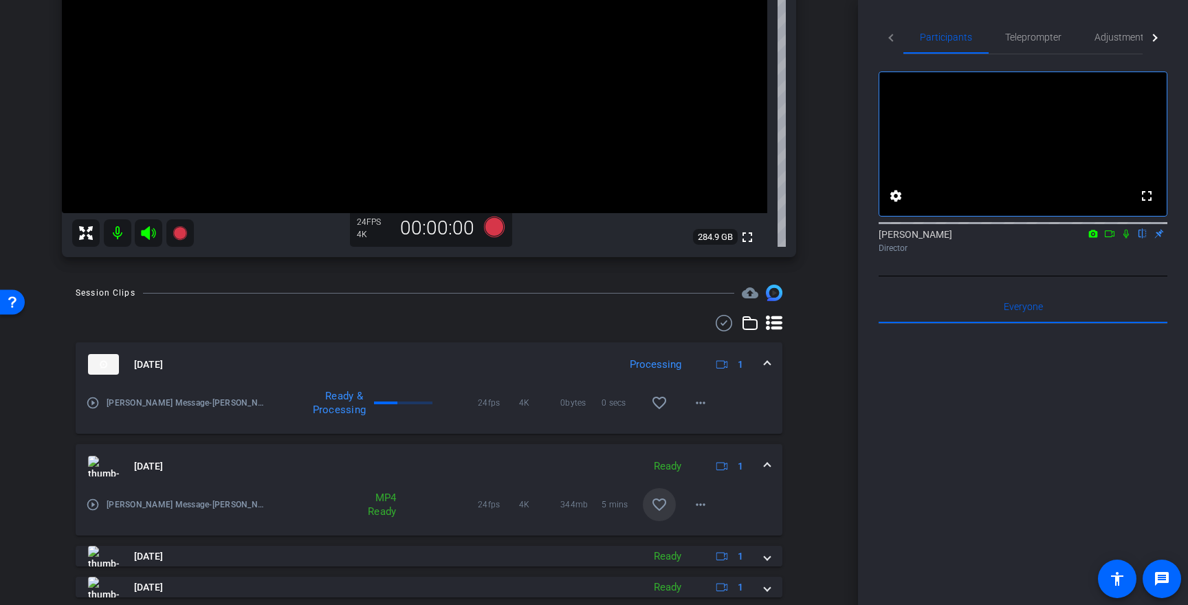
scroll to position [318, 0]
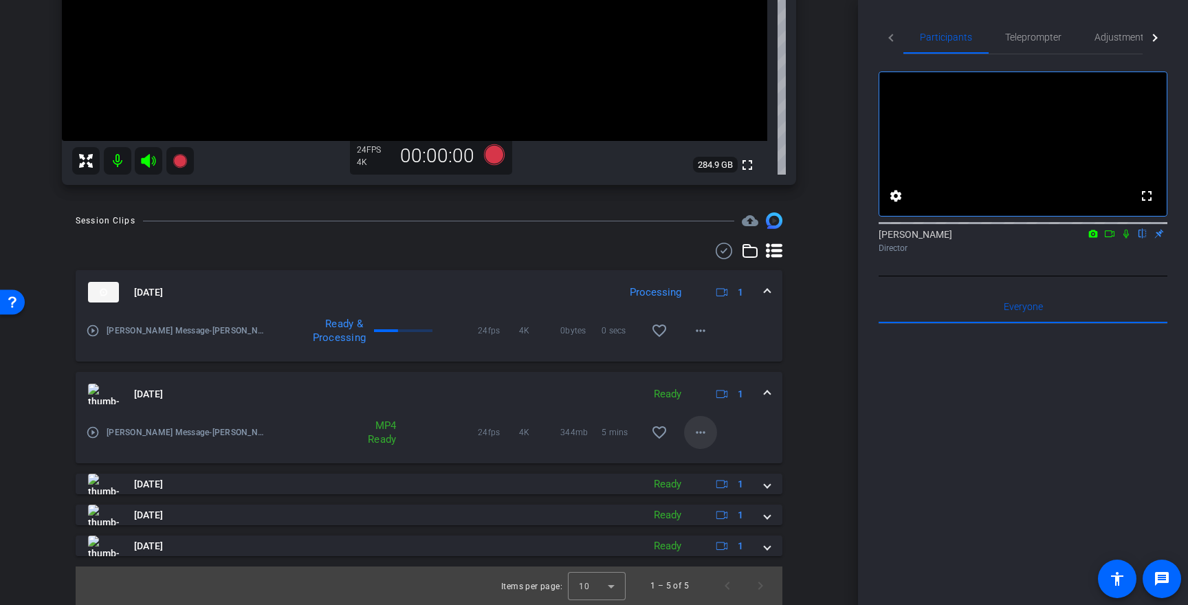
click at [698, 430] on mat-icon "more_horiz" at bounding box center [700, 432] width 16 height 16
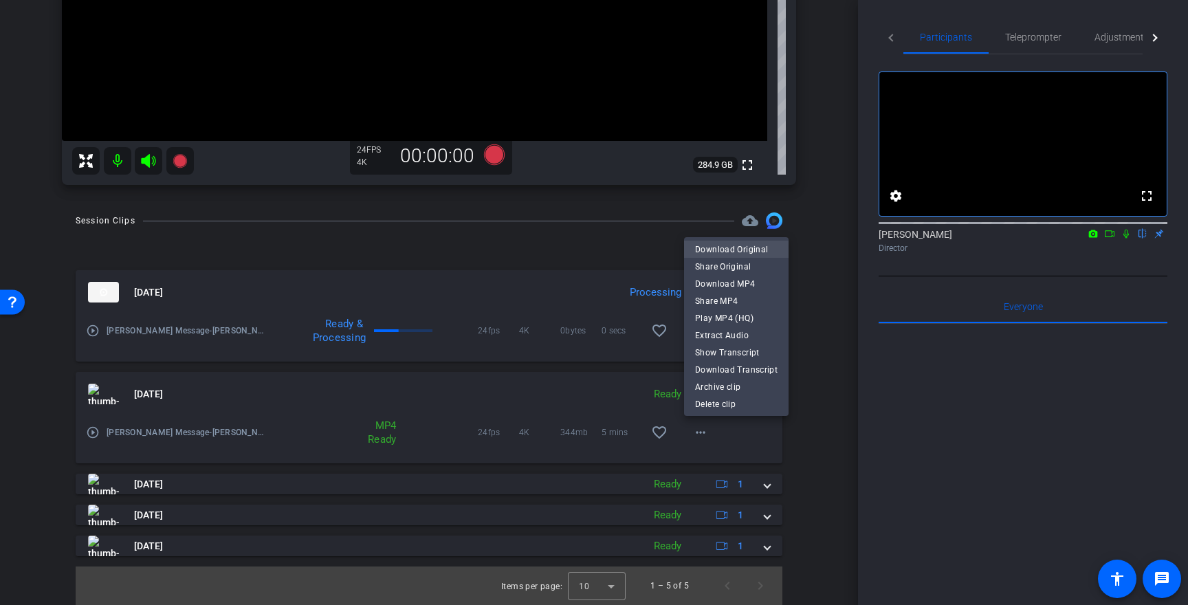
click at [730, 249] on span "Download Original" at bounding box center [736, 249] width 82 height 16
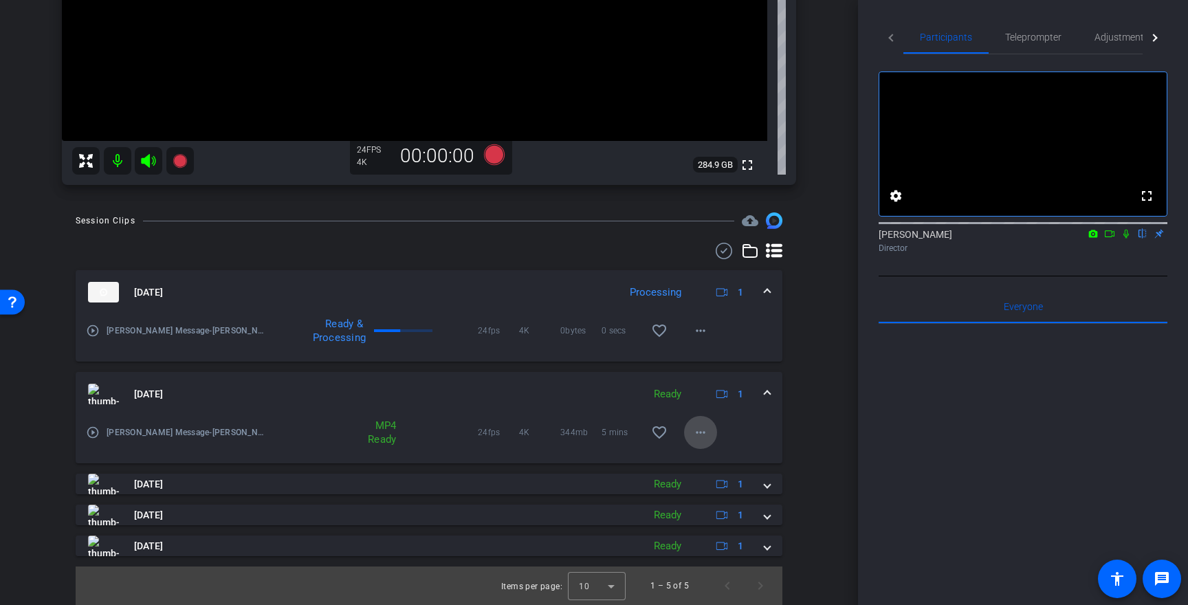
click at [700, 428] on mat-icon "more_horiz" at bounding box center [700, 432] width 16 height 16
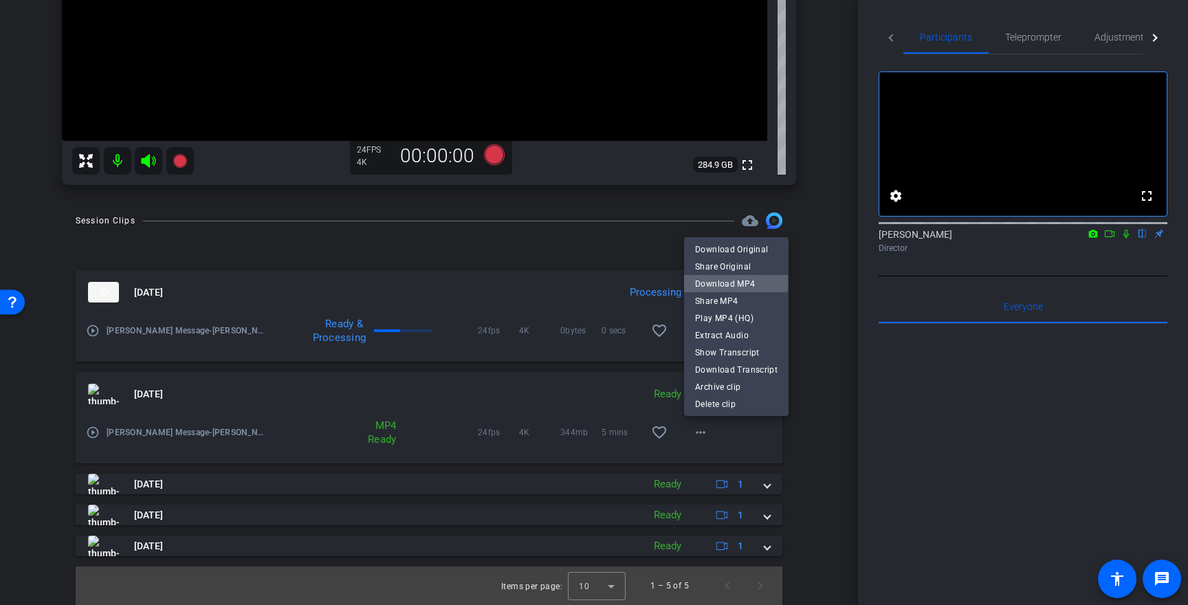
click at [725, 280] on span "Download MP4" at bounding box center [736, 284] width 82 height 16
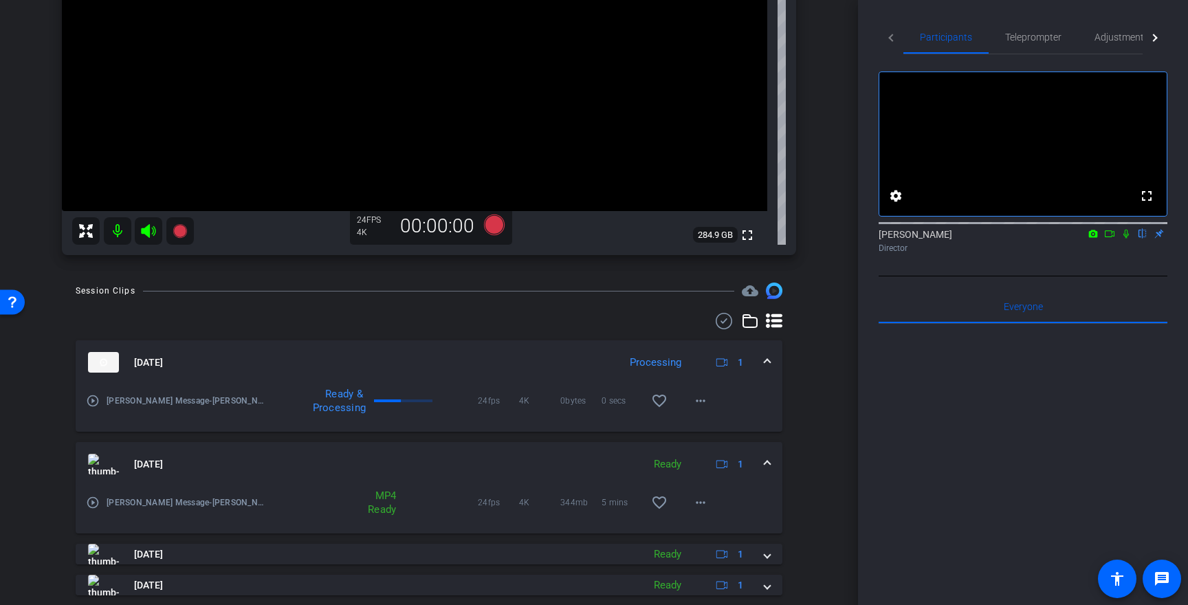
scroll to position [246, 0]
click at [1120, 238] on icon at bounding box center [1125, 234] width 11 height 10
click at [1124, 238] on icon at bounding box center [1125, 234] width 11 height 10
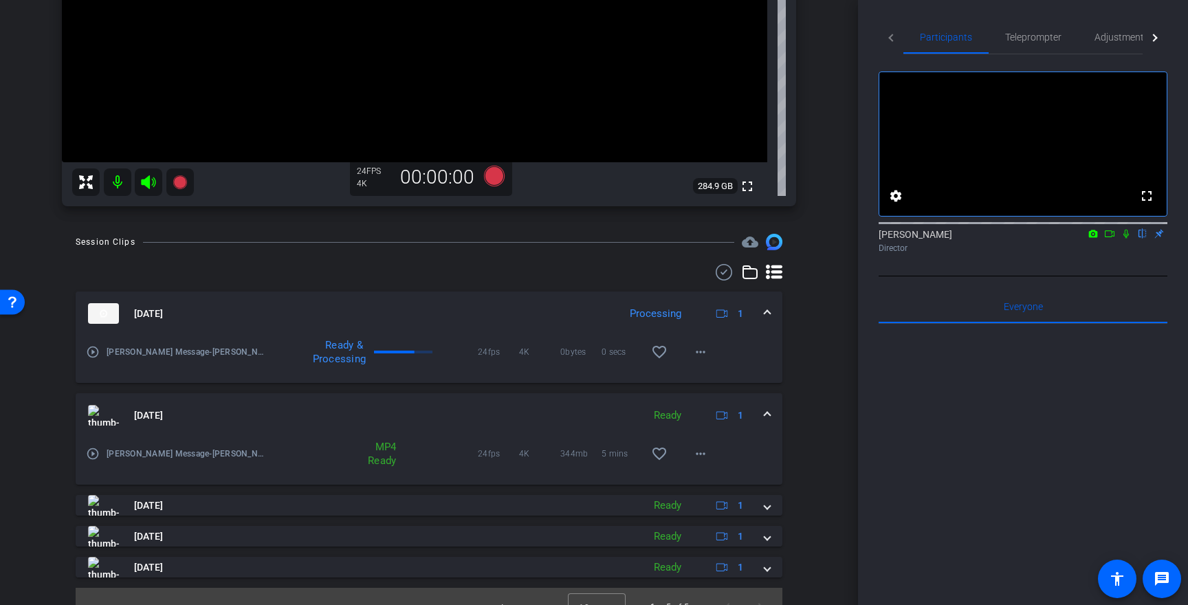
scroll to position [318, 0]
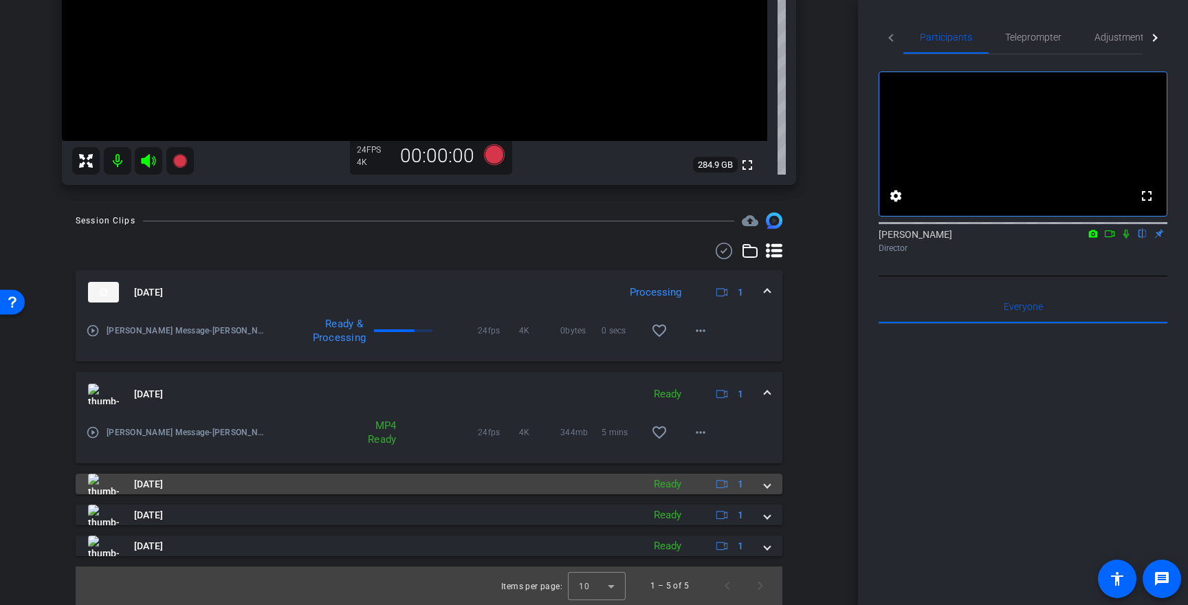
click at [767, 488] on span at bounding box center [766, 484] width 5 height 14
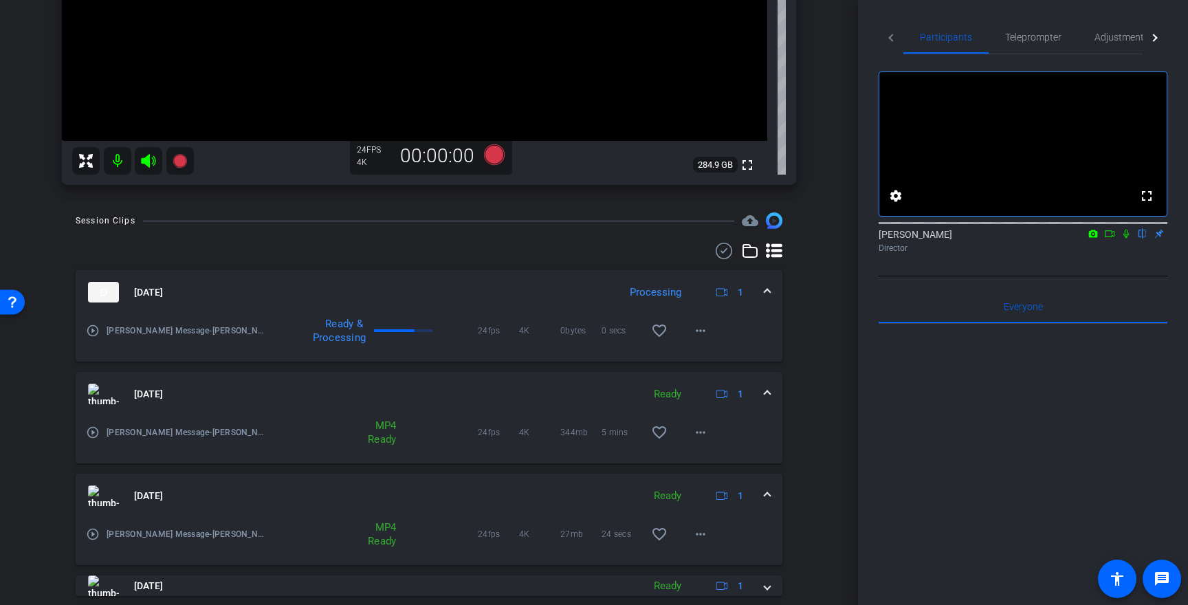
scroll to position [388, 0]
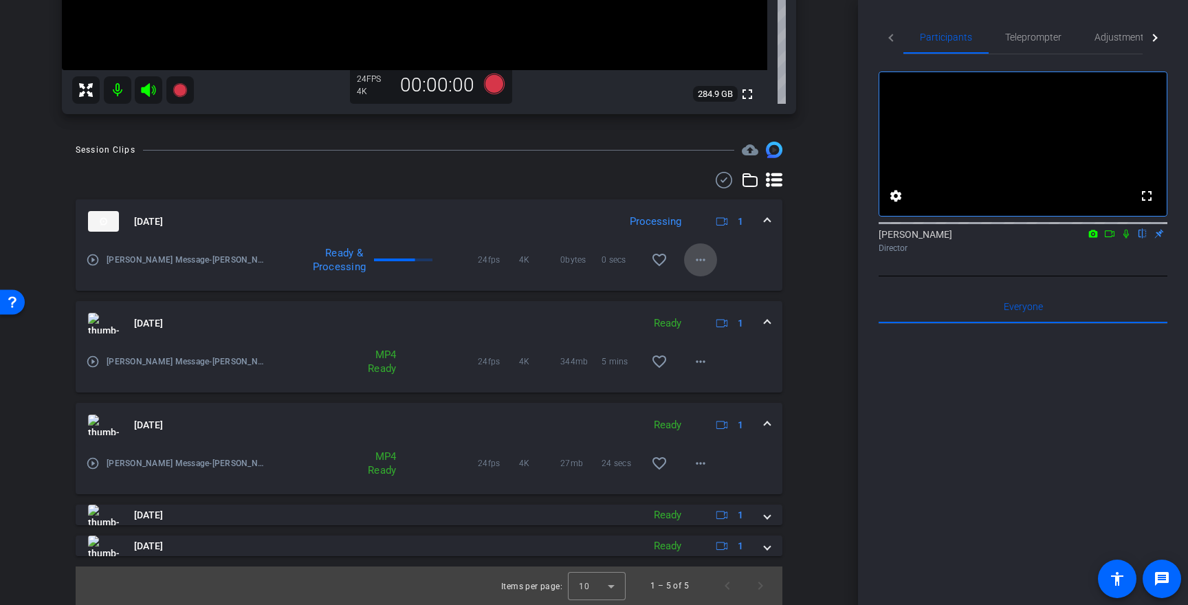
click at [704, 259] on mat-icon "more_horiz" at bounding box center [700, 260] width 16 height 16
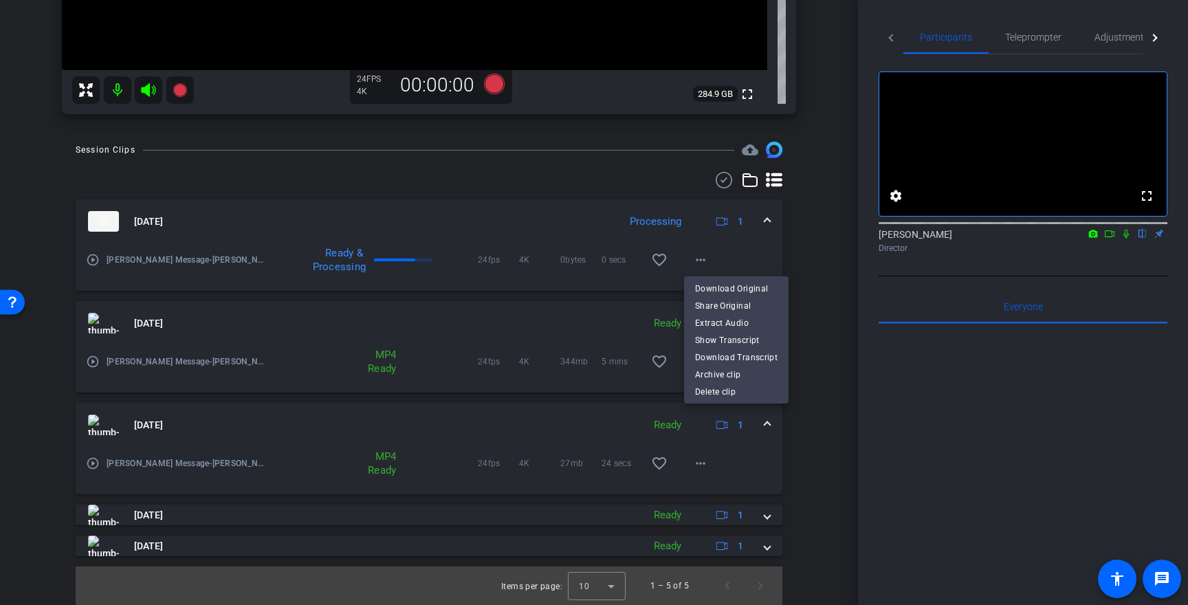
click at [491, 319] on div at bounding box center [594, 302] width 1188 height 605
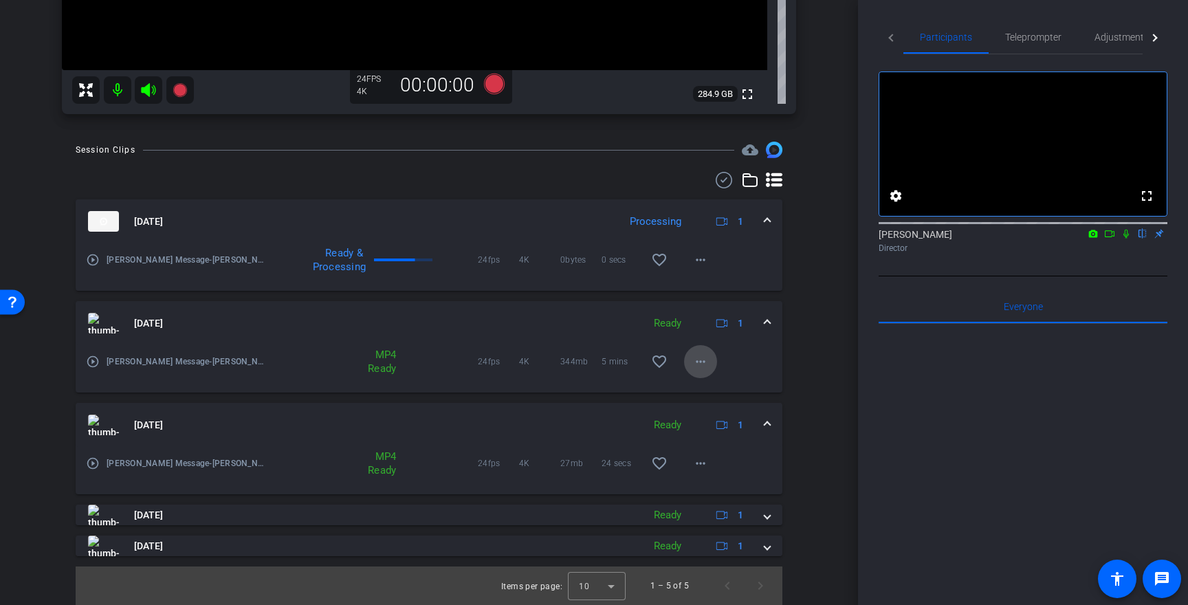
click at [698, 361] on mat-icon "more_horiz" at bounding box center [700, 361] width 16 height 16
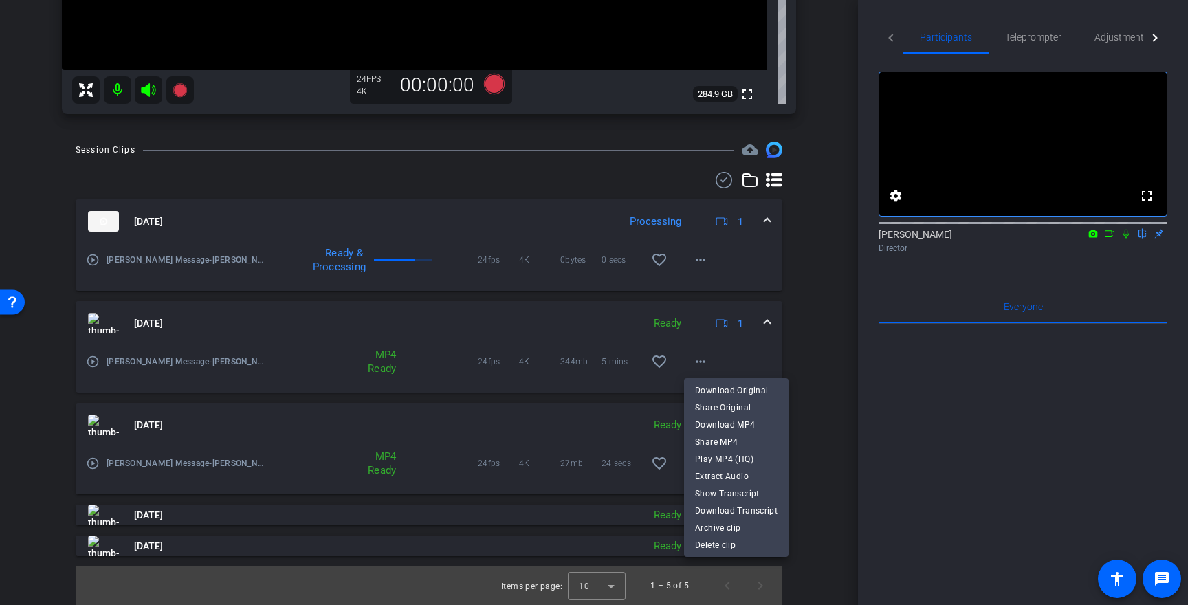
click at [529, 330] on div at bounding box center [594, 302] width 1188 height 605
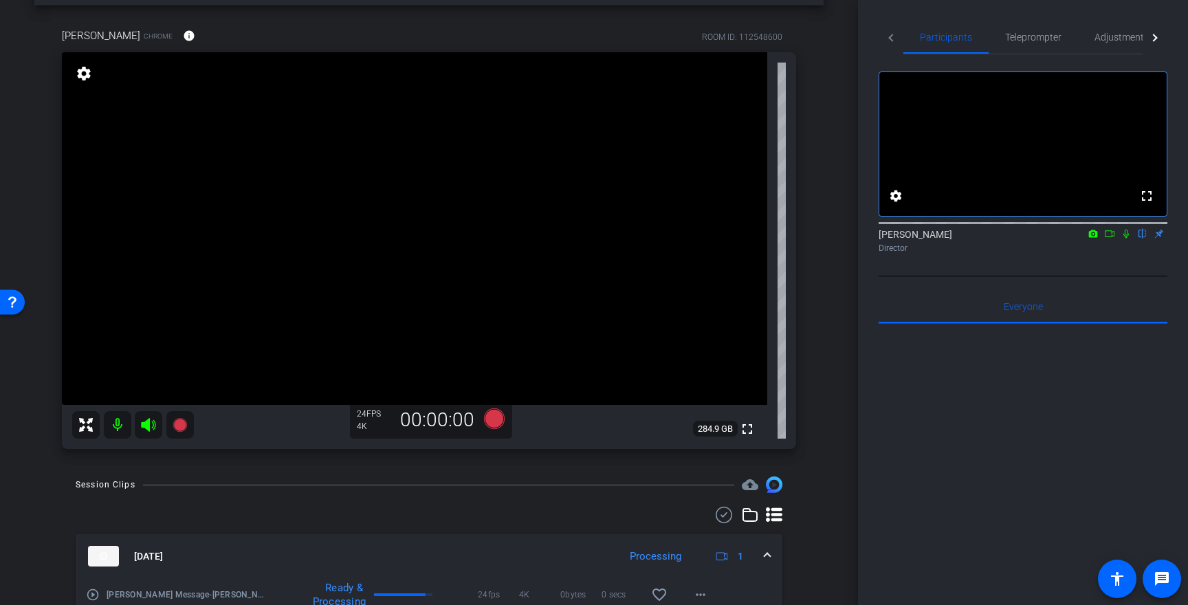
scroll to position [53, 0]
drag, startPoint x: 500, startPoint y: 515, endPoint x: 500, endPoint y: 486, distance: 28.9
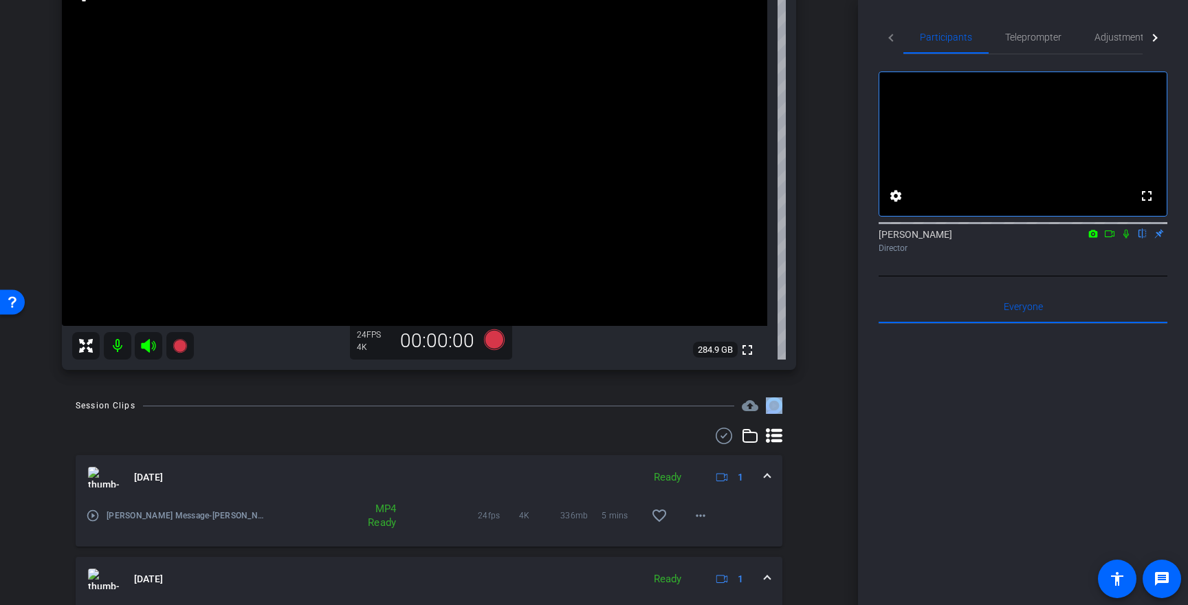
scroll to position [134, 0]
click at [695, 510] on mat-icon "more_horiz" at bounding box center [700, 514] width 16 height 16
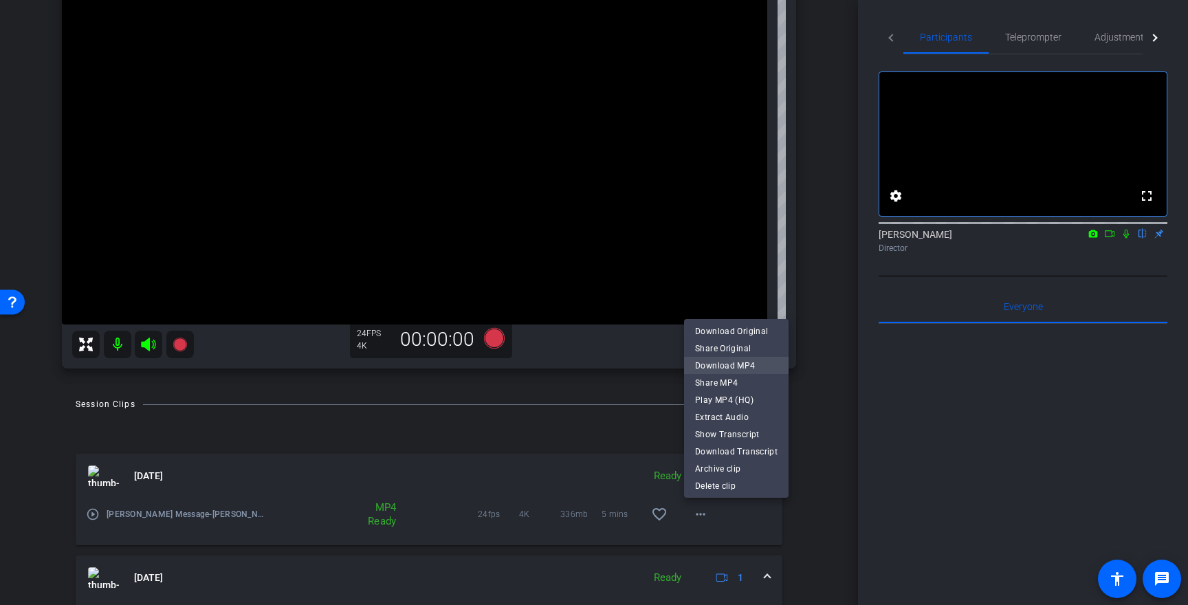
click at [720, 364] on span "Download MP4" at bounding box center [736, 365] width 82 height 16
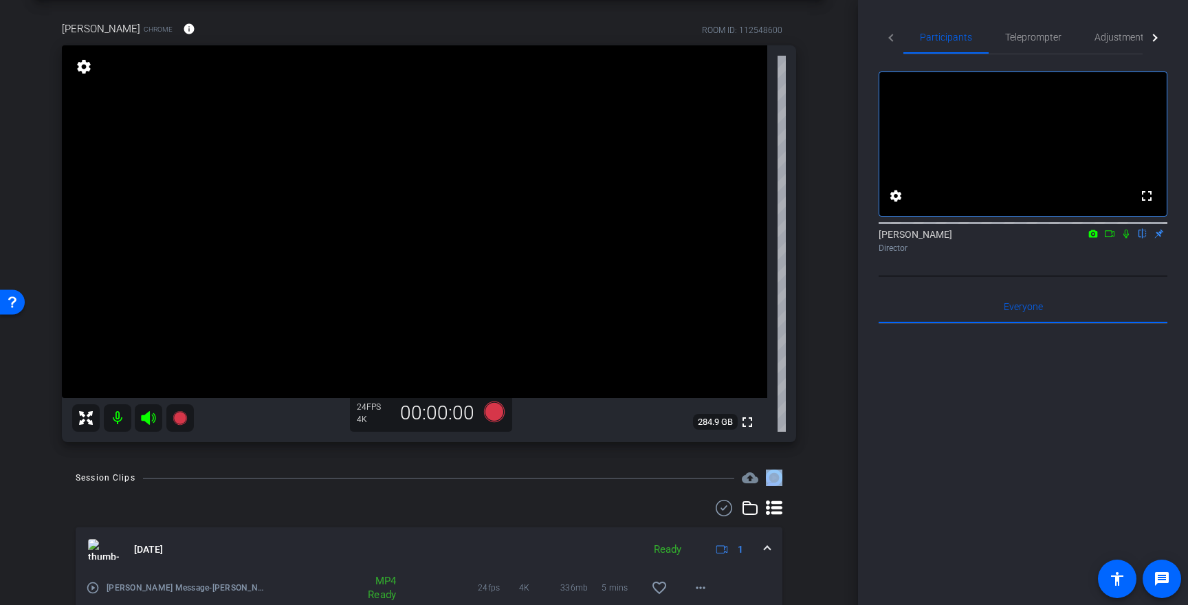
scroll to position [57, 0]
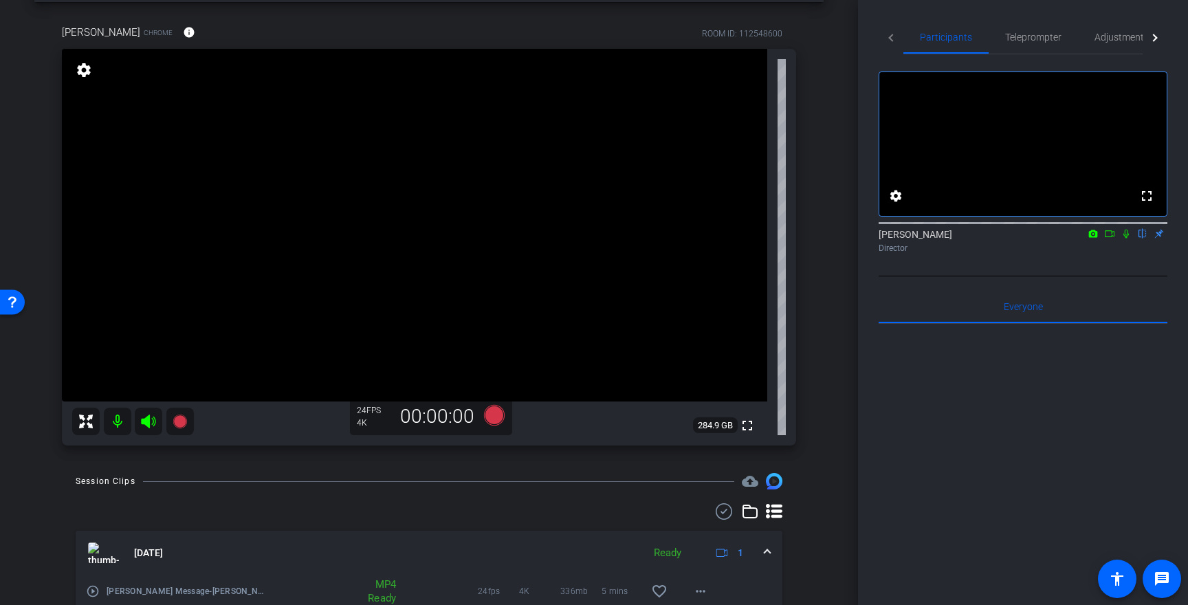
click at [858, 504] on div "Participants Teleprompter Adjustments Live fullscreen settings Caleb Prather fl…" at bounding box center [1023, 302] width 330 height 605
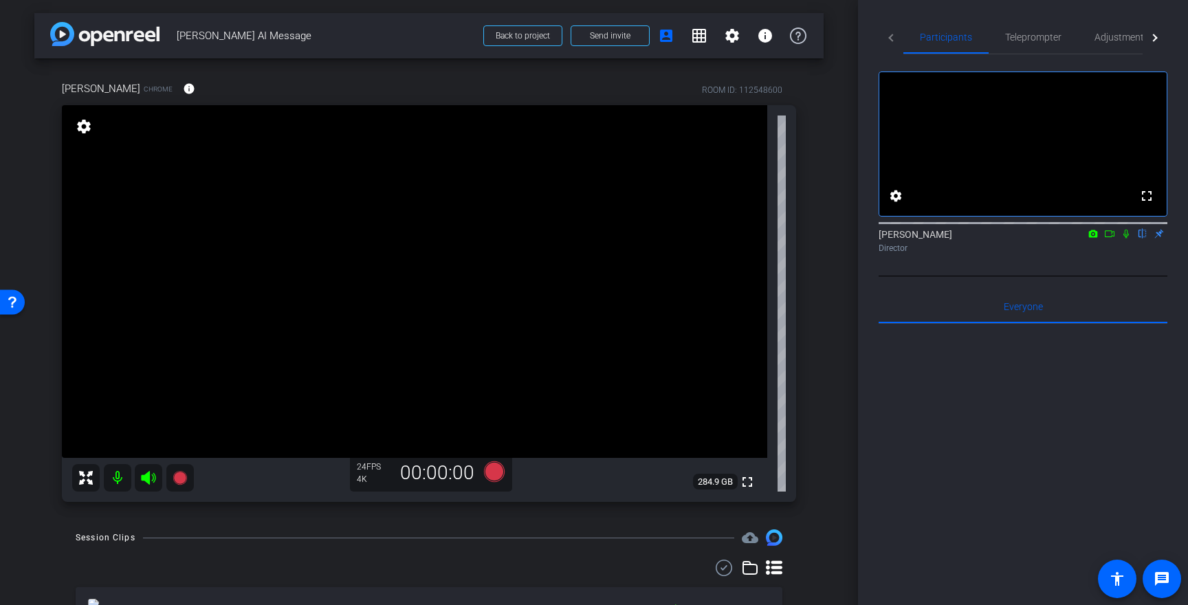
scroll to position [0, 0]
click at [533, 33] on span "Back to project" at bounding box center [523, 37] width 54 height 10
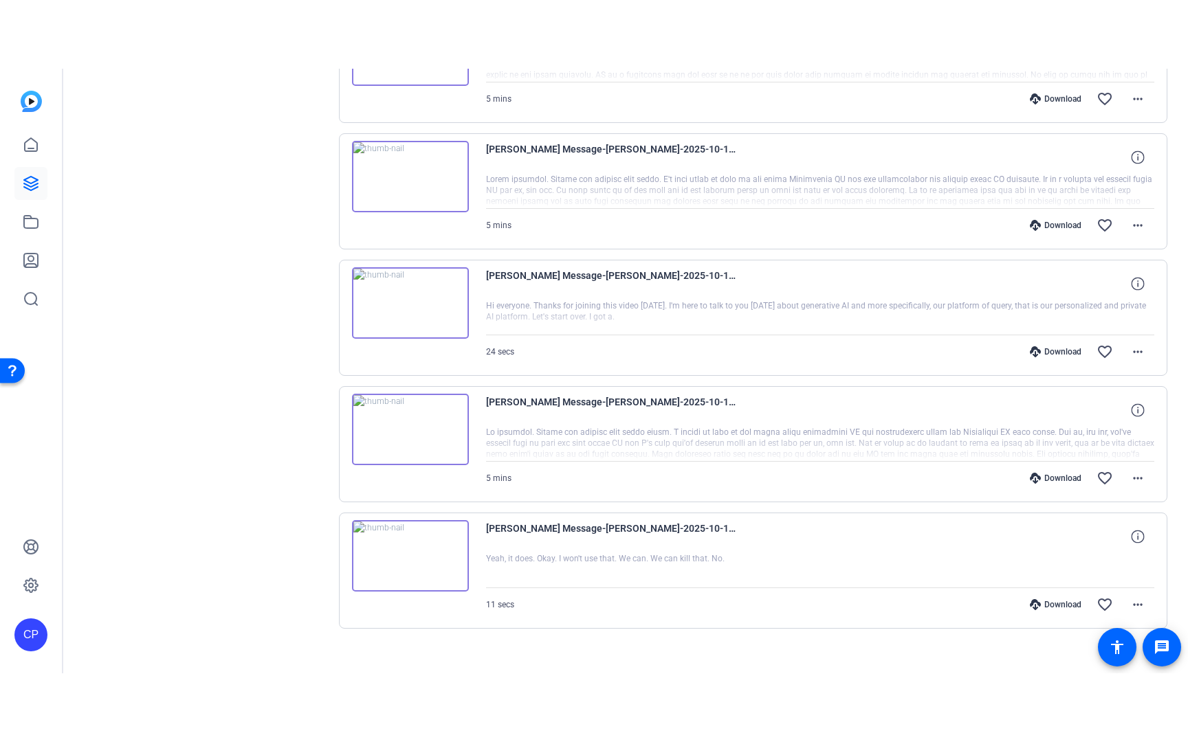
scroll to position [381, 0]
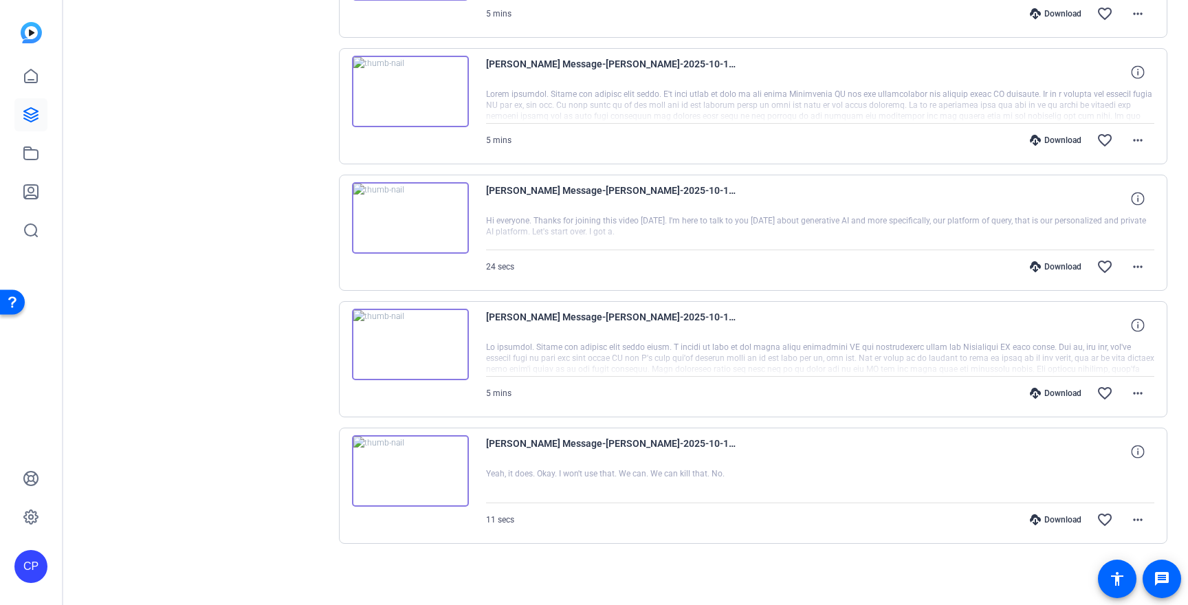
click at [408, 348] on img at bounding box center [410, 344] width 117 height 71
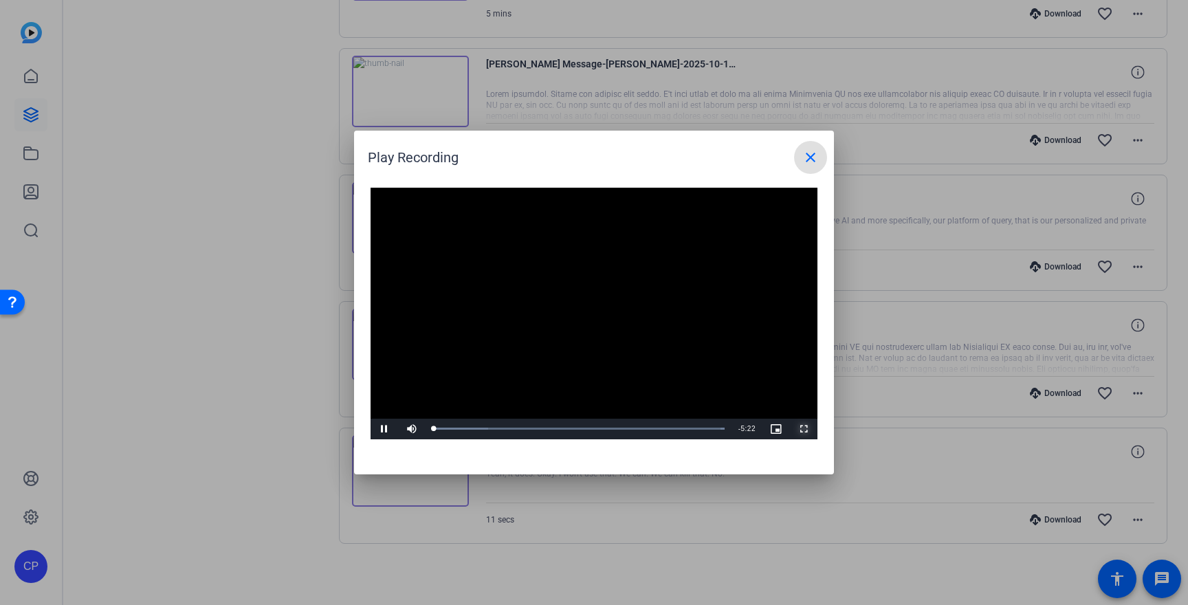
click at [805, 429] on span "Video Player" at bounding box center [803, 429] width 27 height 0
click at [811, 160] on mat-icon "close" at bounding box center [810, 157] width 16 height 16
